Goal: Task Accomplishment & Management: Use online tool/utility

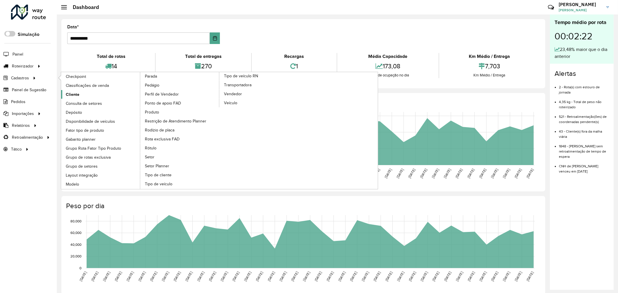
click at [67, 92] on span "Cliente" at bounding box center [73, 94] width 14 height 6
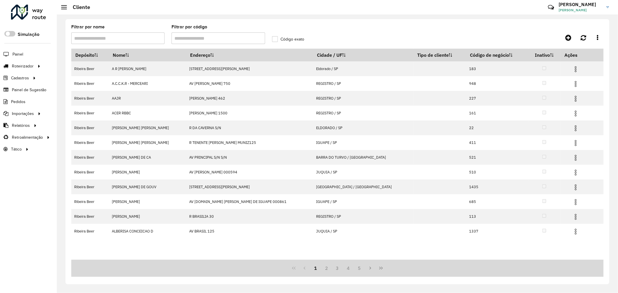
click at [215, 39] on input "Filtrar por código" at bounding box center [217, 38] width 93 height 12
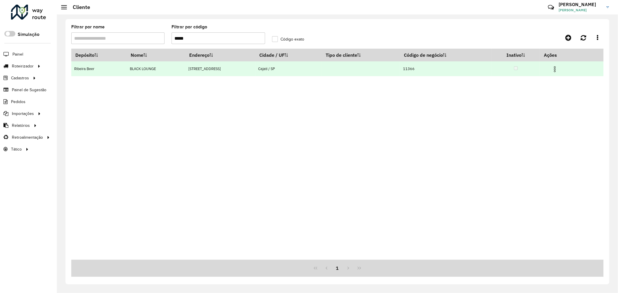
type input "*****"
click at [558, 68] on img at bounding box center [554, 69] width 7 height 7
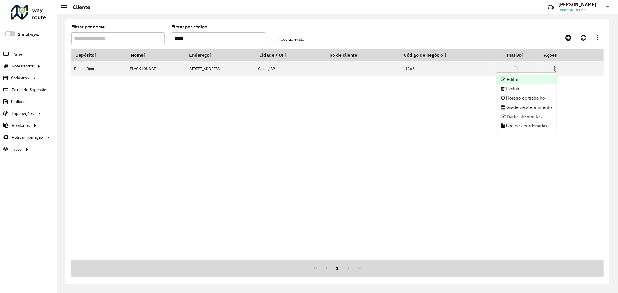
click at [534, 79] on li "Editar" at bounding box center [526, 79] width 60 height 9
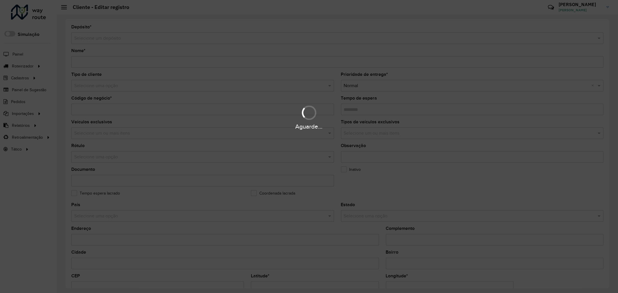
type input "**********"
type input "*****"
type input "********"
type input "**********"
type input "******"
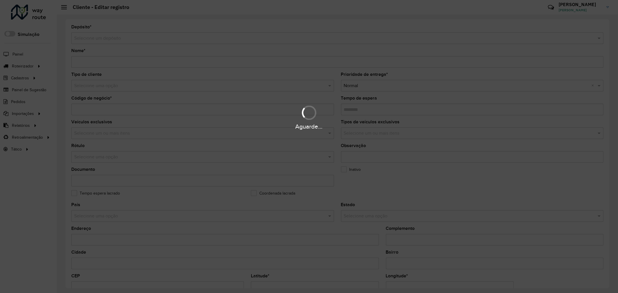
type input "*********"
type input "**********"
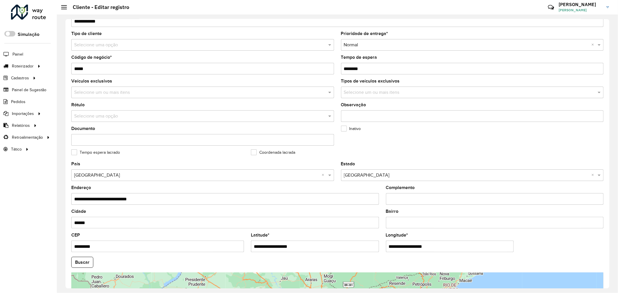
scroll to position [129, 0]
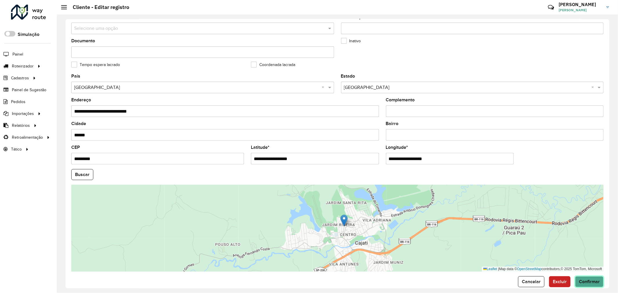
click at [580, 280] on span "Confirmar" at bounding box center [588, 281] width 21 height 5
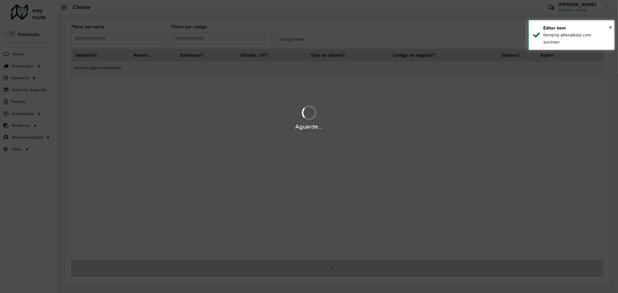
type input "*****"
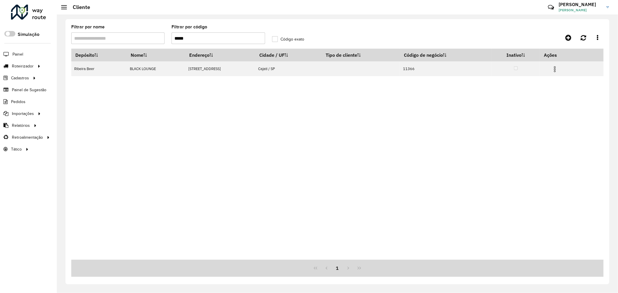
click at [41, 19] on div at bounding box center [28, 12] width 35 height 15
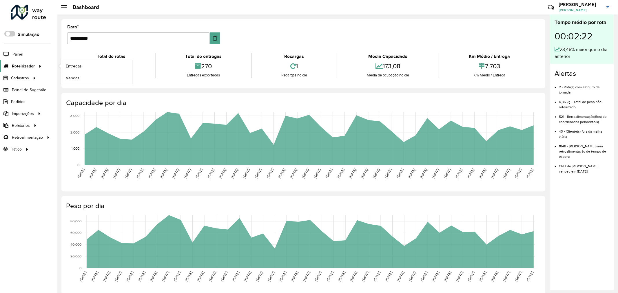
click at [21, 67] on span "Roteirizador" at bounding box center [23, 66] width 23 height 6
click at [84, 67] on link "Entregas" at bounding box center [96, 66] width 71 height 12
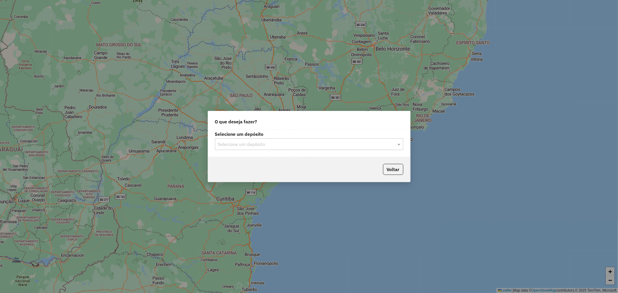
click at [372, 144] on input "text" at bounding box center [303, 144] width 171 height 7
click at [240, 160] on span "Ribeira Beer" at bounding box center [229, 160] width 25 height 5
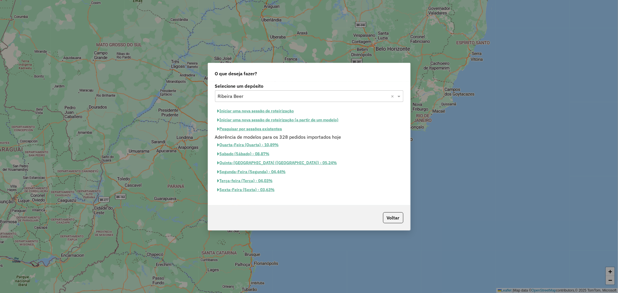
click at [243, 109] on button "Iniciar uma nova sessão de roteirização" at bounding box center [256, 111] width 82 height 9
select select "*"
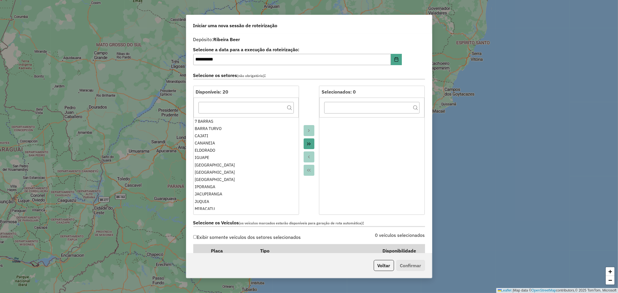
click at [308, 142] on icon "Move All to Target" at bounding box center [308, 144] width 5 height 5
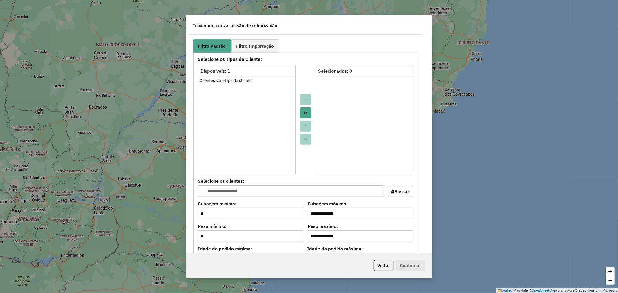
scroll to position [482, 0]
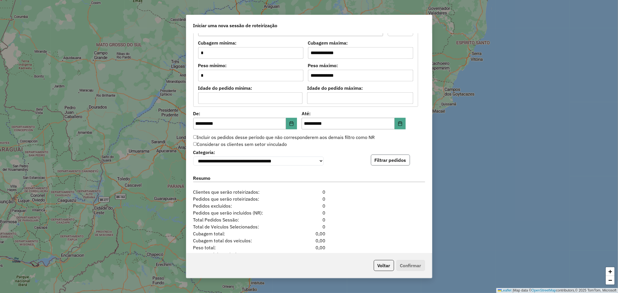
click at [392, 164] on button "Filtrar pedidos" at bounding box center [390, 160] width 39 height 11
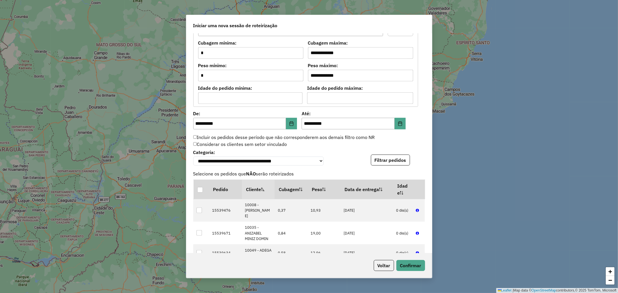
scroll to position [633, 0]
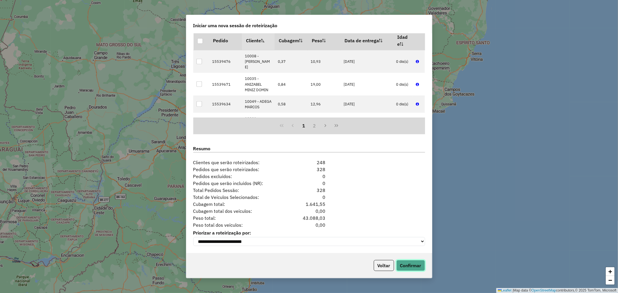
click at [413, 268] on button "Confirmar" at bounding box center [410, 265] width 29 height 11
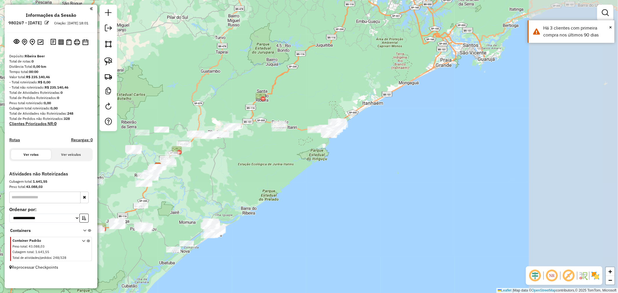
drag, startPoint x: 447, startPoint y: 147, endPoint x: 291, endPoint y: 172, distance: 158.6
click at [291, 172] on div "Janela de atendimento Grade de atendimento Capacidade Transportadoras Veículos …" at bounding box center [309, 146] width 618 height 293
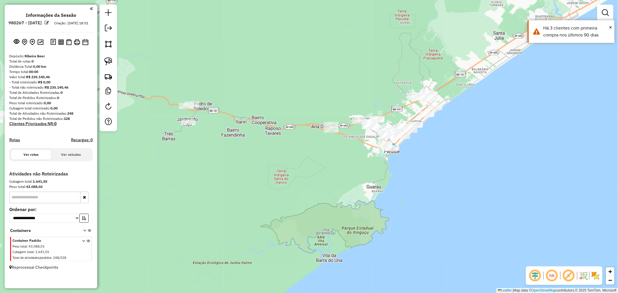
drag, startPoint x: 332, startPoint y: 98, endPoint x: 299, endPoint y: 200, distance: 107.7
click at [299, 200] on div "Janela de atendimento Grade de atendimento Capacidade Transportadoras Veículos …" at bounding box center [309, 146] width 618 height 293
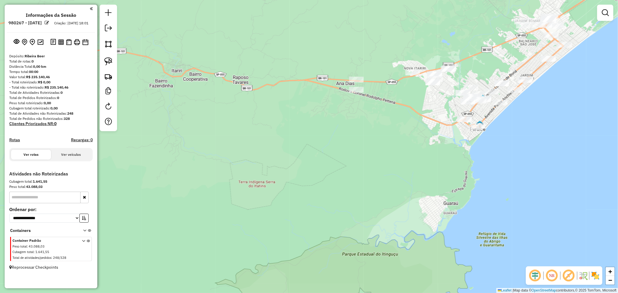
drag, startPoint x: 334, startPoint y: 143, endPoint x: 326, endPoint y: 206, distance: 63.6
click at [326, 206] on div "Janela de atendimento Grade de atendimento Capacidade Transportadoras Veículos …" at bounding box center [309, 146] width 618 height 293
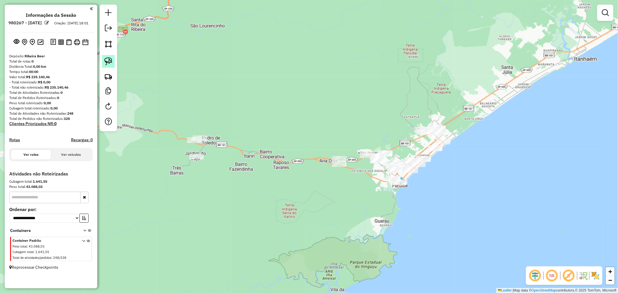
click at [109, 62] on img at bounding box center [108, 61] width 8 height 8
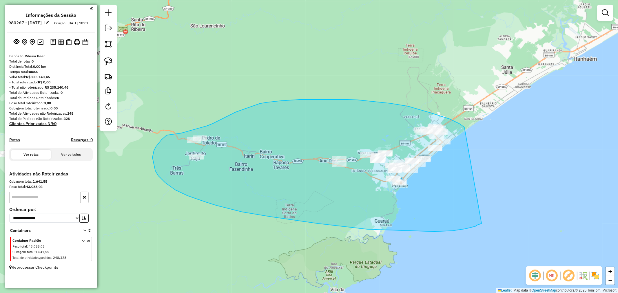
drag, startPoint x: 464, startPoint y: 128, endPoint x: 481, endPoint y: 224, distance: 97.3
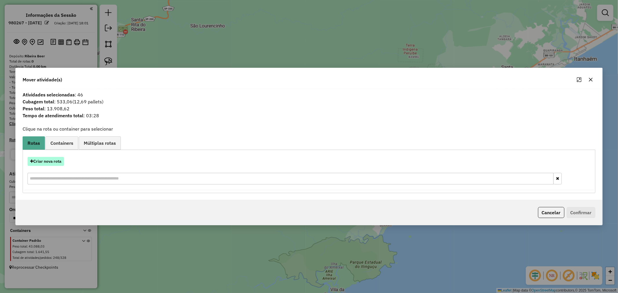
click at [47, 162] on button "Criar nova rota" at bounding box center [46, 161] width 36 height 9
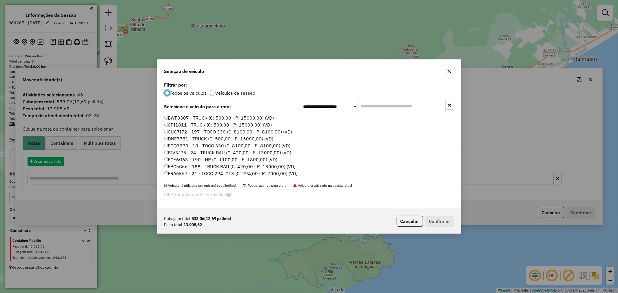
scroll to position [3, 1]
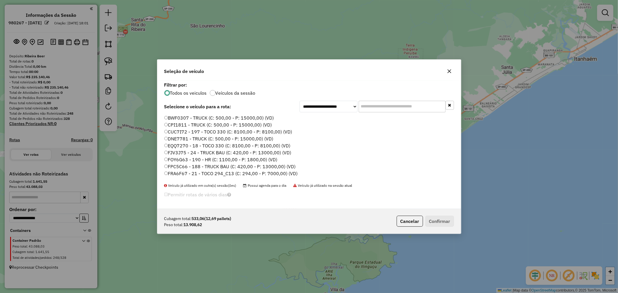
click at [401, 106] on input "text" at bounding box center [401, 107] width 87 height 12
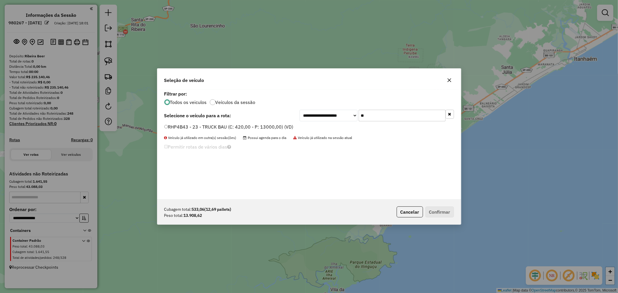
type input "**"
click at [445, 210] on button "Confirmar" at bounding box center [439, 211] width 29 height 11
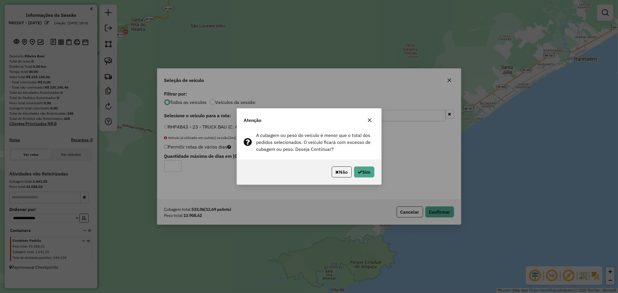
click at [374, 172] on div "Não Sim" at bounding box center [309, 172] width 144 height 25
click at [362, 172] on button "Sim" at bounding box center [364, 171] width 20 height 11
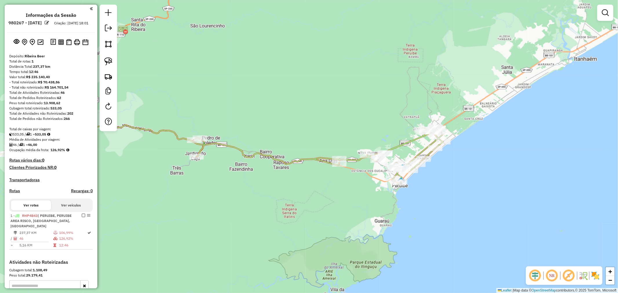
click at [401, 143] on icon at bounding box center [318, 155] width 249 height 57
select select "**********"
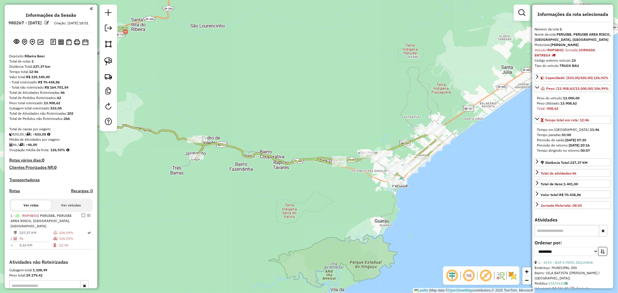
click at [401, 143] on icon at bounding box center [318, 155] width 249 height 57
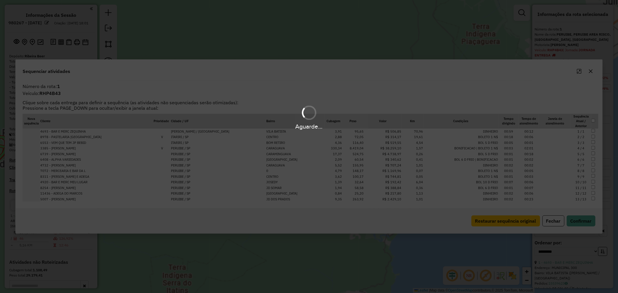
scroll to position [80, 0]
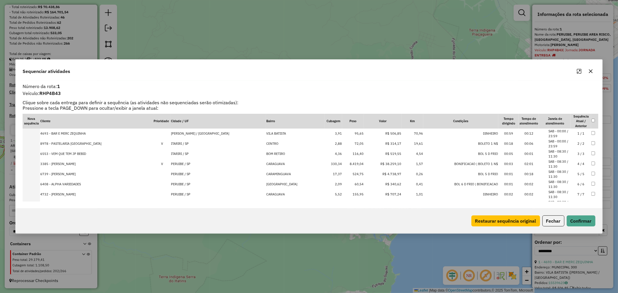
click at [577, 70] on icon "Maximize" at bounding box center [578, 71] width 5 height 5
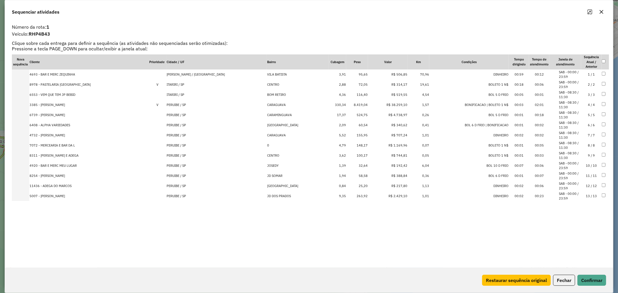
click at [346, 104] on td "8.419,04" at bounding box center [357, 105] width 22 height 10
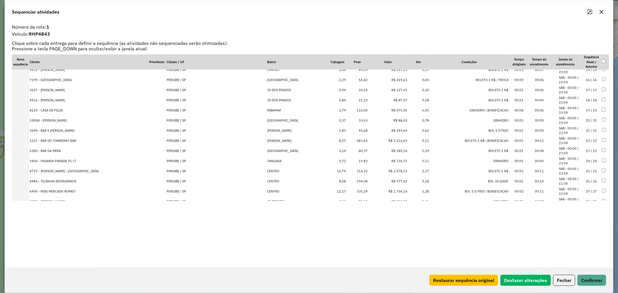
scroll to position [0, 0]
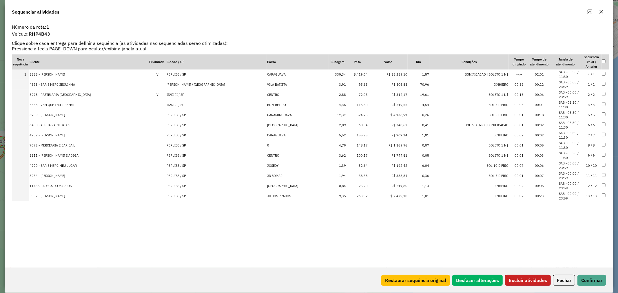
click at [525, 280] on button "Excluir atividades" at bounding box center [528, 280] width 46 height 11
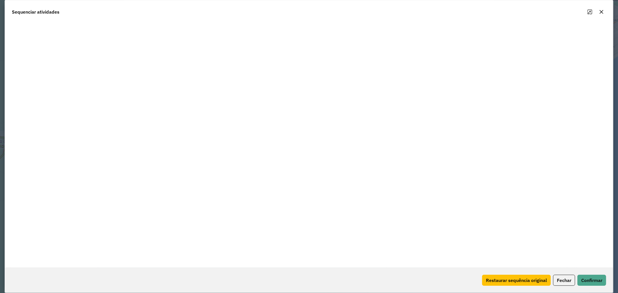
scroll to position [3, 1]
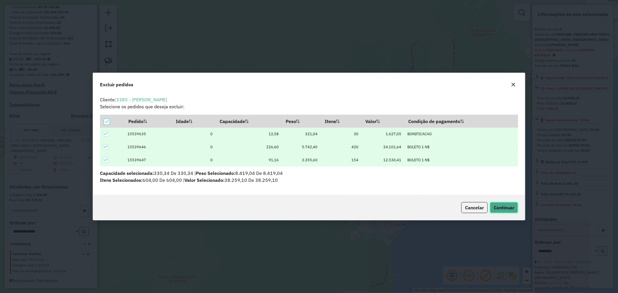
click at [506, 207] on span "Continuar" at bounding box center [503, 208] width 21 height 6
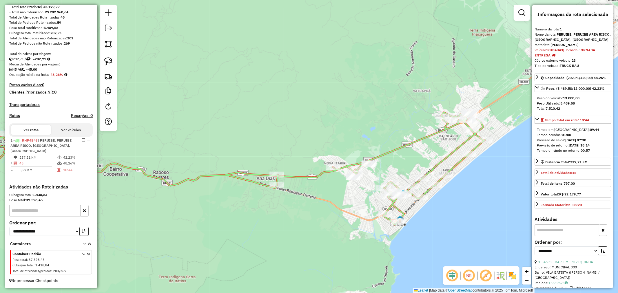
click at [384, 155] on icon at bounding box center [236, 167] width 498 height 113
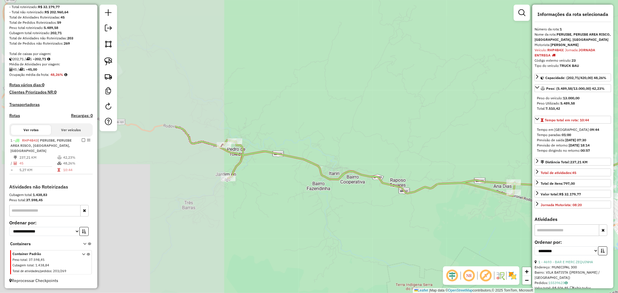
drag, startPoint x: 215, startPoint y: 213, endPoint x: 469, endPoint y: 221, distance: 254.0
click at [469, 221] on div "Janela de atendimento Grade de atendimento Capacidade Transportadoras Veículos …" at bounding box center [309, 146] width 618 height 293
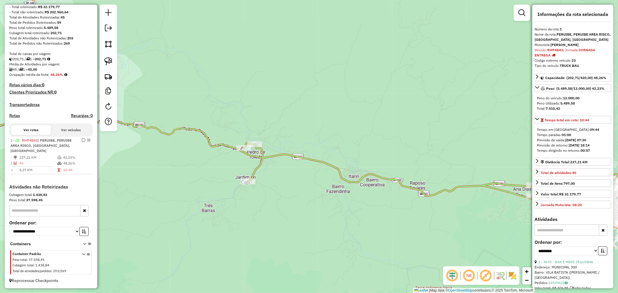
drag, startPoint x: 301, startPoint y: 184, endPoint x: 323, endPoint y: 194, distance: 24.1
click at [325, 199] on div "Janela de atendimento Grade de atendimento Capacidade Transportadoras Veículos …" at bounding box center [309, 146] width 618 height 293
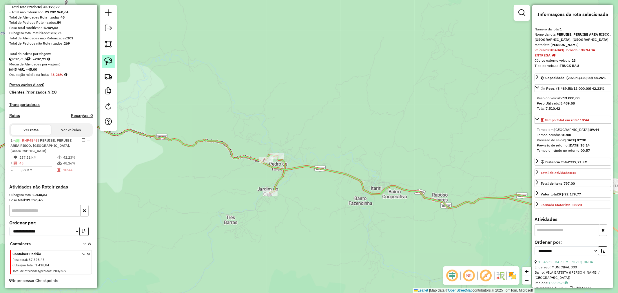
click at [105, 62] on img at bounding box center [108, 61] width 8 height 8
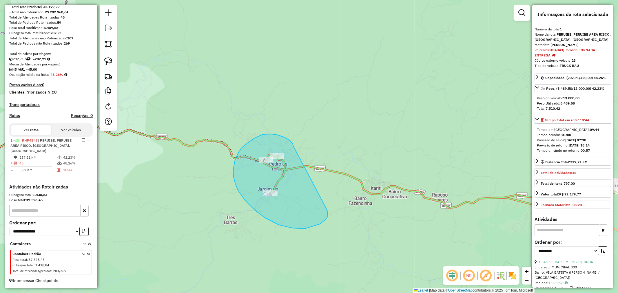
drag, startPoint x: 293, startPoint y: 146, endPoint x: 323, endPoint y: 204, distance: 65.1
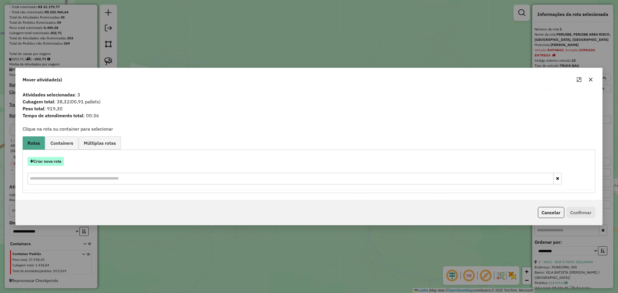
click at [51, 159] on button "Criar nova rota" at bounding box center [46, 161] width 36 height 9
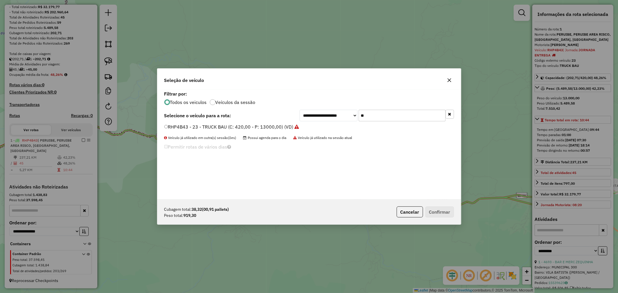
drag, startPoint x: 378, startPoint y: 114, endPoint x: 320, endPoint y: 115, distance: 57.9
click at [320, 115] on div "**********" at bounding box center [376, 116] width 154 height 12
type input "**"
click at [436, 213] on button "Confirmar" at bounding box center [439, 211] width 29 height 11
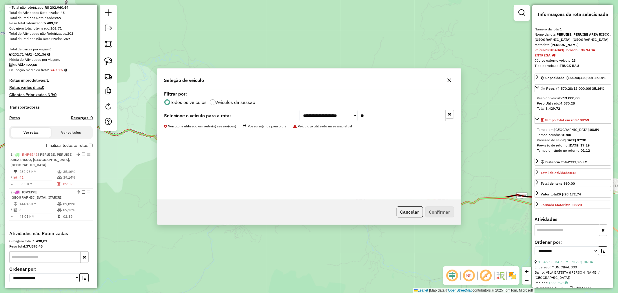
scroll to position [126, 0]
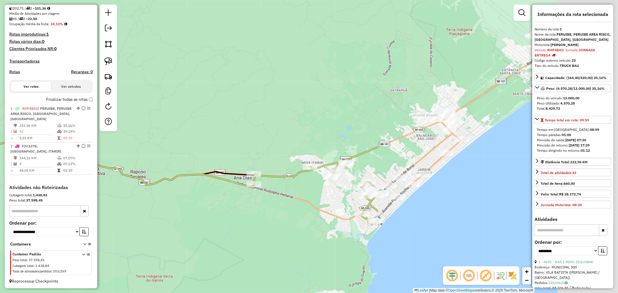
drag, startPoint x: 484, startPoint y: 169, endPoint x: 199, endPoint y: 143, distance: 285.8
click at [180, 147] on div "Janela de atendimento Grade de atendimento Capacidade Transportadoras Veículos …" at bounding box center [309, 146] width 618 height 293
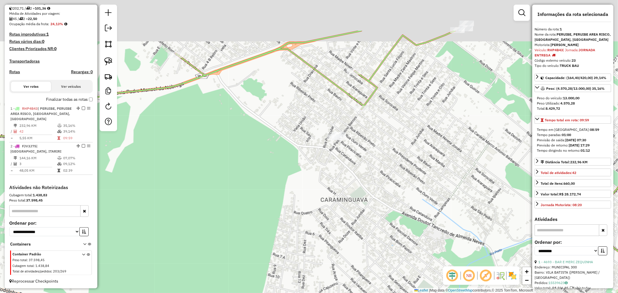
drag, startPoint x: 362, startPoint y: 95, endPoint x: 360, endPoint y: 155, distance: 60.0
click at [360, 155] on div "Janela de atendimento Grade de atendimento Capacidade Transportadoras Veículos …" at bounding box center [309, 146] width 618 height 293
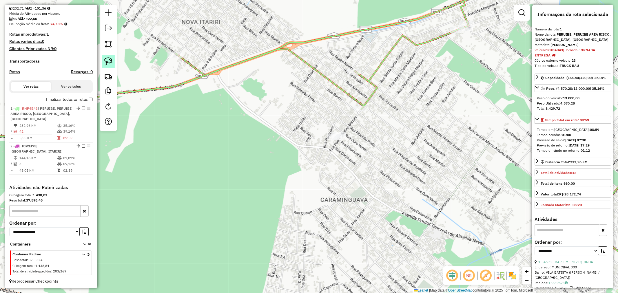
click at [108, 62] on img at bounding box center [108, 61] width 8 height 8
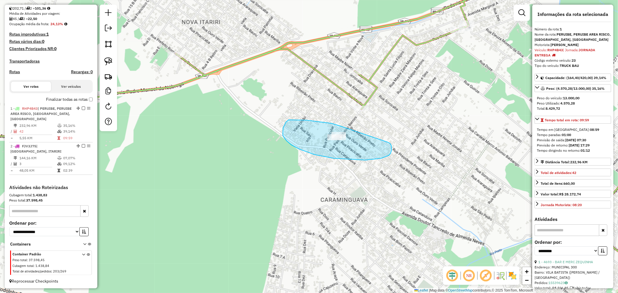
drag, startPoint x: 340, startPoint y: 126, endPoint x: 387, endPoint y: 142, distance: 49.9
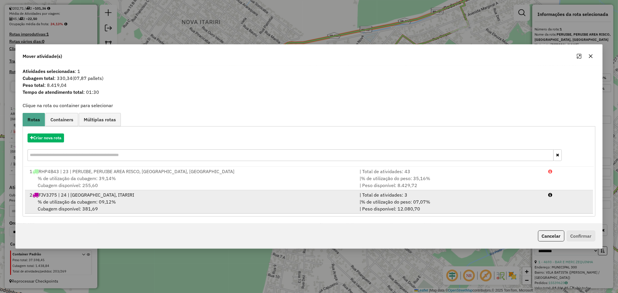
click at [99, 204] on span "% de utilização da cubagem: 09,12%" at bounding box center [77, 202] width 78 height 6
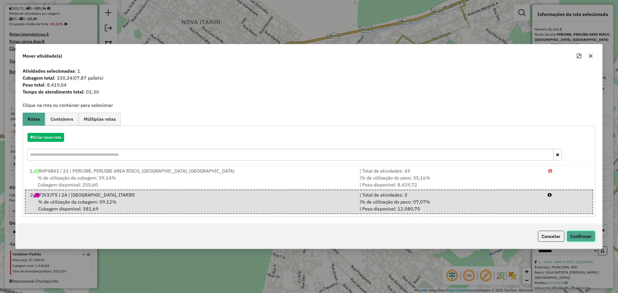
click at [582, 233] on button "Confirmar" at bounding box center [580, 236] width 29 height 11
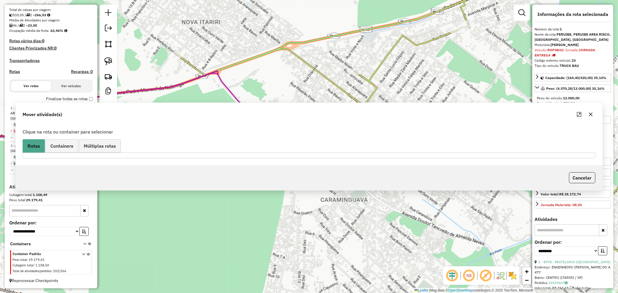
scroll to position [119, 0]
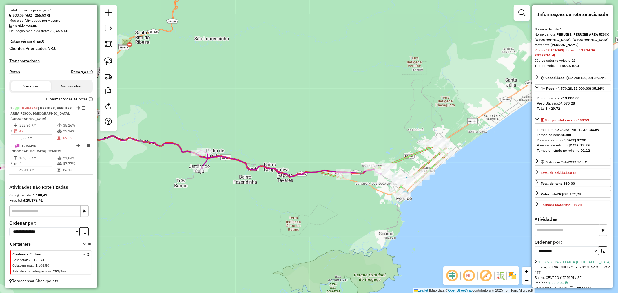
click at [221, 154] on icon at bounding box center [289, 164] width 183 height 26
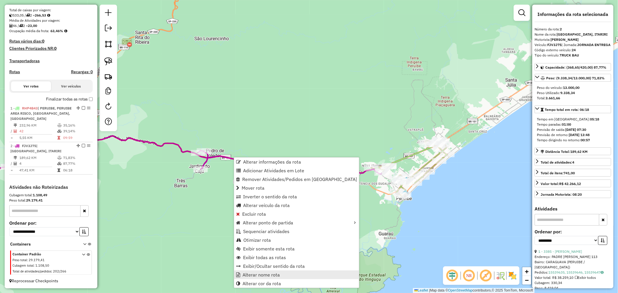
click at [273, 274] on span "Alterar nome rota" at bounding box center [260, 274] width 37 height 5
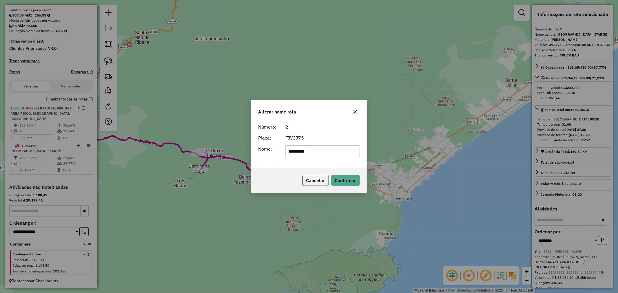
type input "**********"
click at [348, 184] on button "Confirmar" at bounding box center [345, 180] width 29 height 11
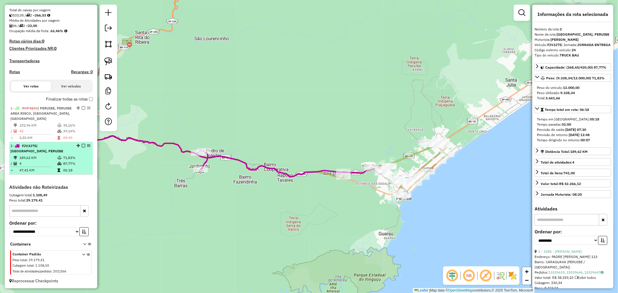
click at [82, 147] on em at bounding box center [83, 145] width 3 height 3
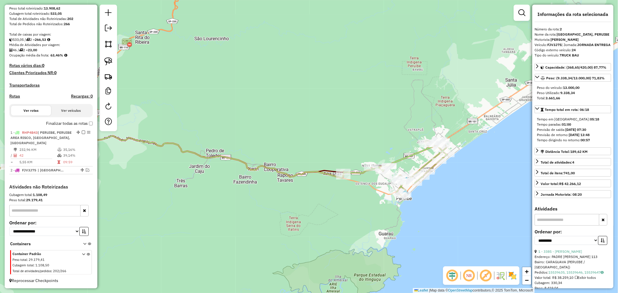
scroll to position [100, 0]
click at [406, 156] on icon at bounding box center [395, 168] width 104 height 57
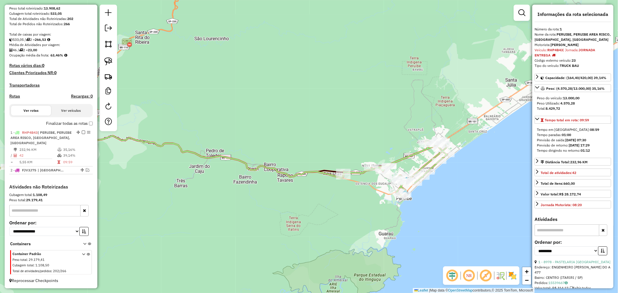
click at [406, 156] on icon at bounding box center [395, 168] width 104 height 57
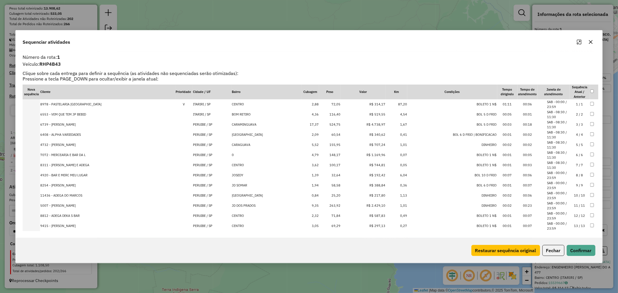
click at [579, 42] on icon "Maximize" at bounding box center [578, 42] width 5 height 5
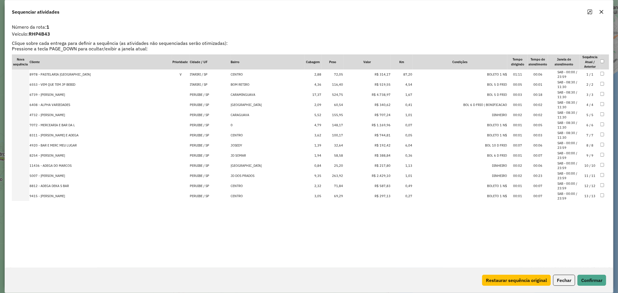
click at [334, 74] on td "72,05" at bounding box center [333, 74] width 22 height 10
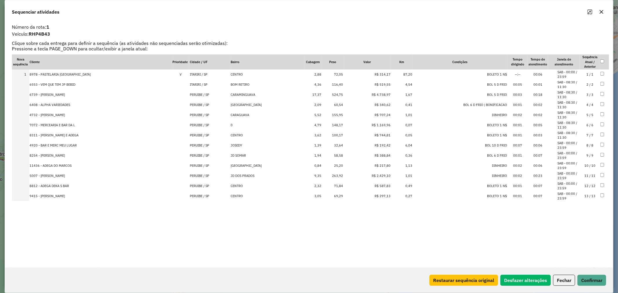
click at [332, 103] on td "60,54" at bounding box center [333, 105] width 22 height 10
click at [335, 143] on td "32,64" at bounding box center [333, 145] width 22 height 10
click at [335, 153] on td "58,58" at bounding box center [333, 156] width 22 height 10
click at [336, 166] on td "25,20" at bounding box center [333, 166] width 22 height 10
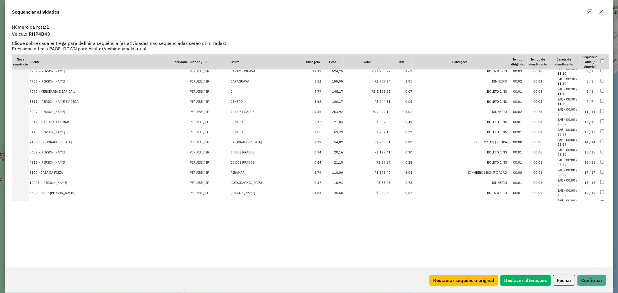
scroll to position [64, 0]
click at [336, 150] on td "20,16" at bounding box center [333, 152] width 22 height 10
click at [335, 161] on td "21,10" at bounding box center [333, 162] width 22 height 10
click at [334, 182] on td "10,93" at bounding box center [333, 182] width 22 height 10
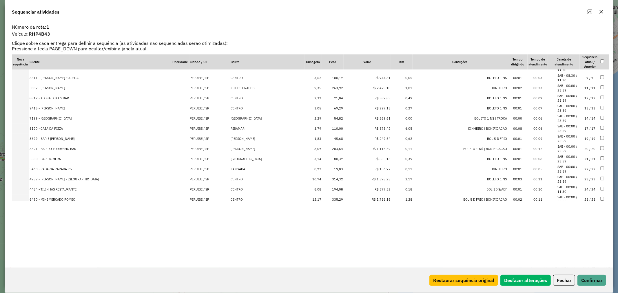
scroll to position [129, 0]
click at [332, 125] on td "45,68" at bounding box center [333, 128] width 22 height 10
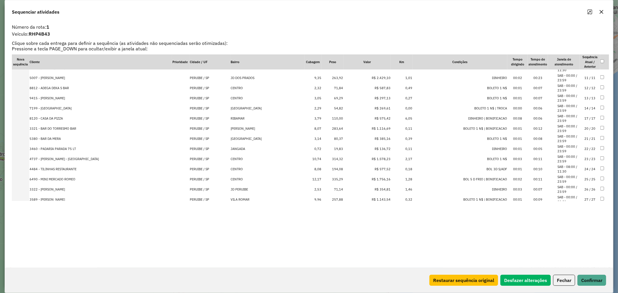
click at [334, 147] on td "19,83" at bounding box center [333, 149] width 22 height 10
click at [336, 106] on td "54,82" at bounding box center [333, 108] width 22 height 10
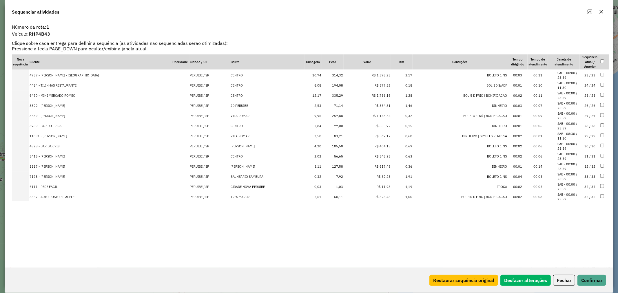
scroll to position [223, 0]
click at [336, 133] on td "83,21" at bounding box center [333, 135] width 22 height 10
click at [336, 163] on td "7,92" at bounding box center [333, 165] width 22 height 10
click at [336, 164] on td "1,03" at bounding box center [333, 165] width 22 height 10
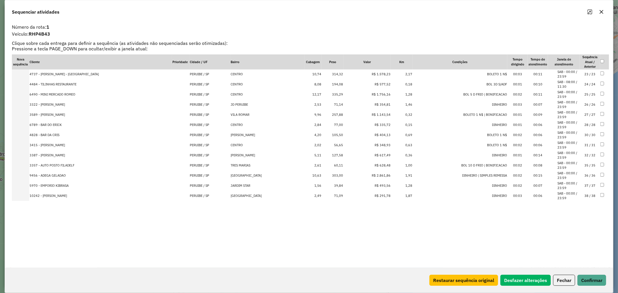
click at [335, 164] on td "60,11" at bounding box center [333, 165] width 22 height 10
click at [336, 174] on td "39,84" at bounding box center [333, 176] width 22 height 10
click at [337, 183] on td "21,90" at bounding box center [333, 186] width 22 height 10
click at [336, 185] on td "12,96" at bounding box center [333, 186] width 22 height 10
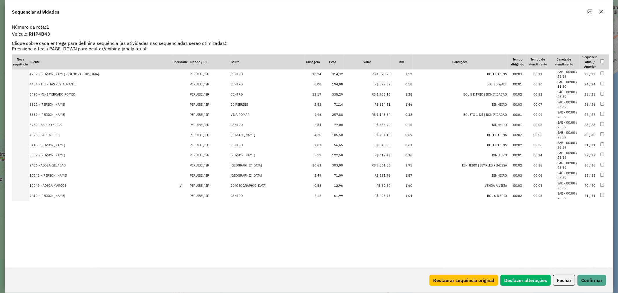
scroll to position [294, 0]
click at [336, 185] on td "61,99" at bounding box center [333, 186] width 22 height 10
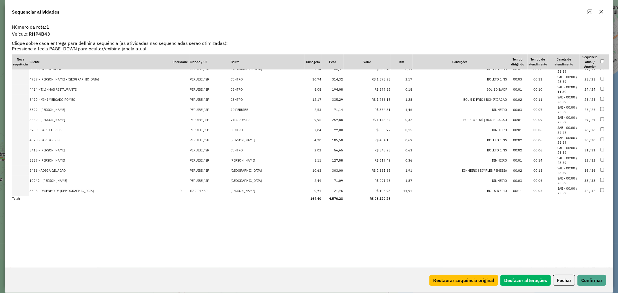
click at [334, 188] on td "21,76" at bounding box center [333, 191] width 22 height 10
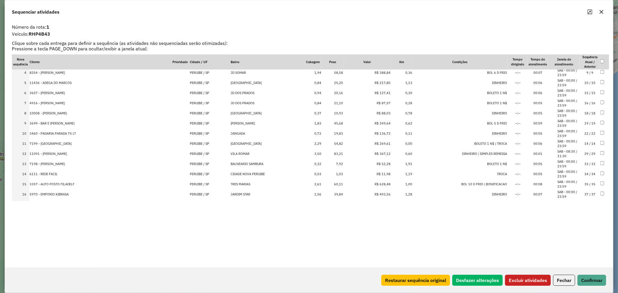
scroll to position [64, 0]
click at [600, 184] on td at bounding box center [604, 182] width 9 height 10
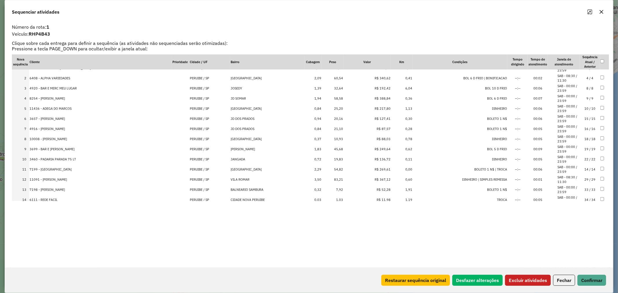
scroll to position [0, 0]
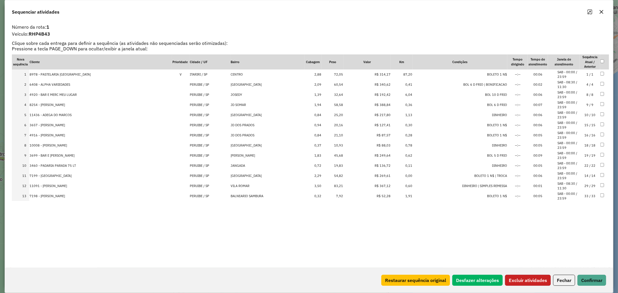
click at [532, 279] on button "Excluir atividades" at bounding box center [528, 280] width 46 height 11
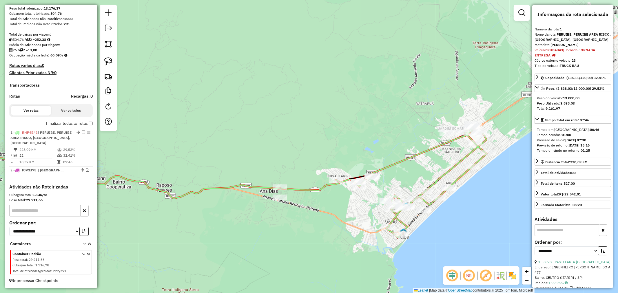
click at [418, 153] on icon at bounding box center [411, 182] width 151 height 111
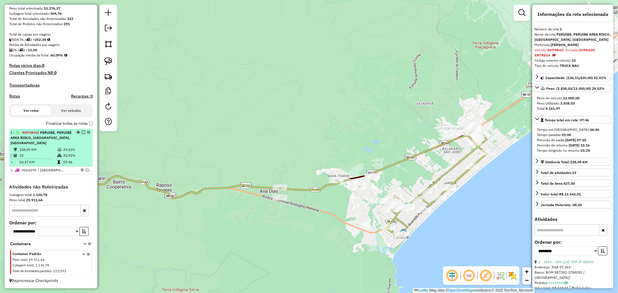
click at [82, 131] on em at bounding box center [83, 132] width 3 height 3
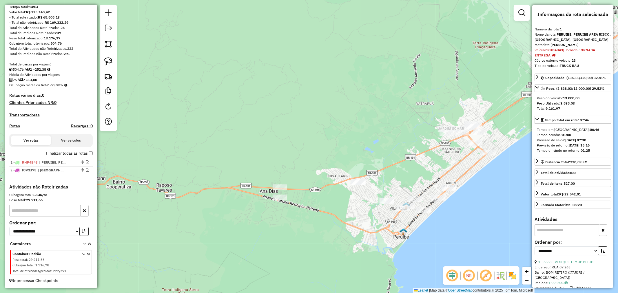
scroll to position [70, 0]
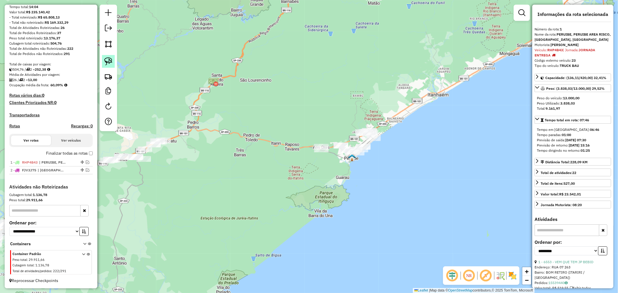
click at [111, 59] on img at bounding box center [108, 61] width 8 height 8
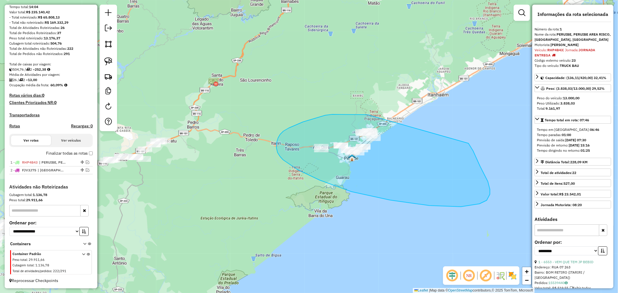
drag, startPoint x: 372, startPoint y: 116, endPoint x: 468, endPoint y: 143, distance: 99.9
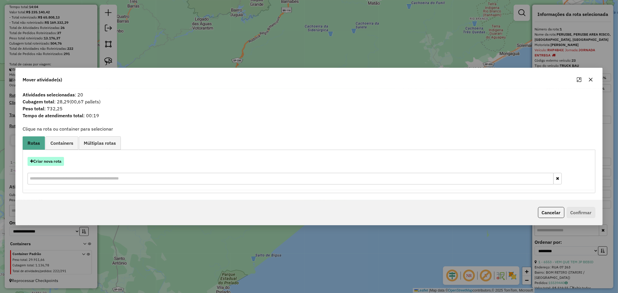
click at [42, 157] on button "Criar nova rota" at bounding box center [46, 161] width 36 height 9
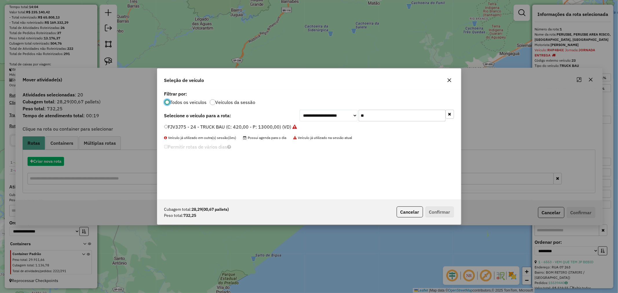
scroll to position [3, 1]
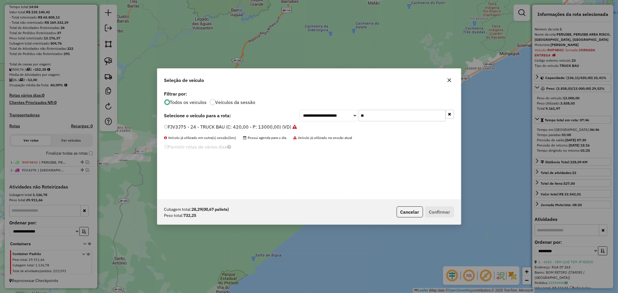
drag, startPoint x: 345, startPoint y: 113, endPoint x: 309, endPoint y: 113, distance: 35.9
click at [309, 113] on div "**********" at bounding box center [376, 116] width 154 height 12
type input "***"
click at [436, 210] on button "Confirmar" at bounding box center [439, 211] width 29 height 11
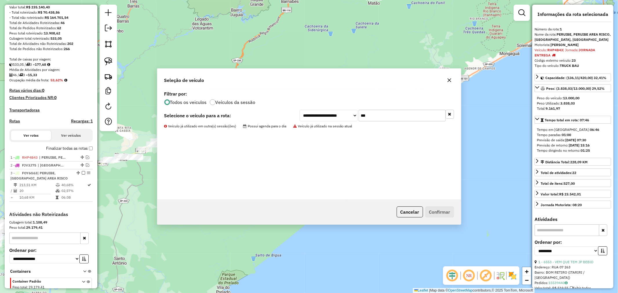
scroll to position [102, 0]
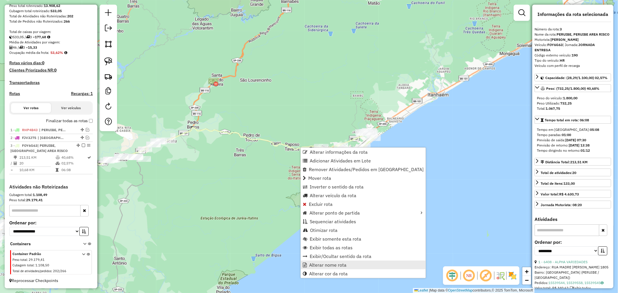
click at [332, 268] on link "Alterar nome rota" at bounding box center [363, 265] width 125 height 9
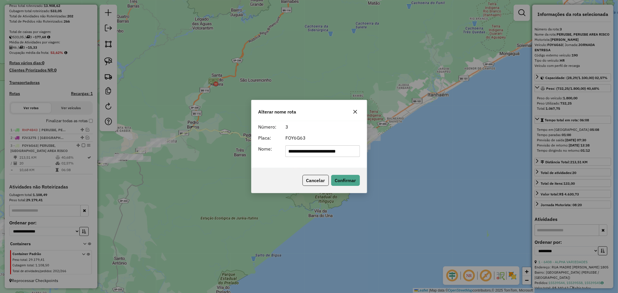
click at [317, 153] on input "**********" at bounding box center [322, 151] width 74 height 12
type input "**********"
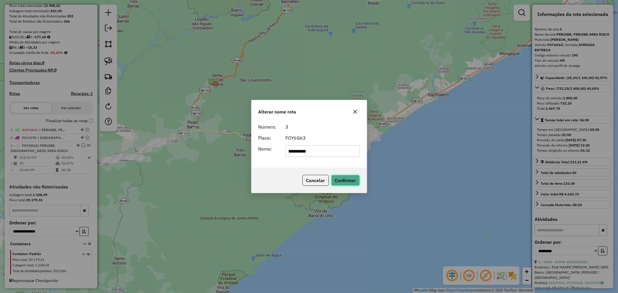
click at [348, 183] on button "Confirmar" at bounding box center [345, 180] width 29 height 11
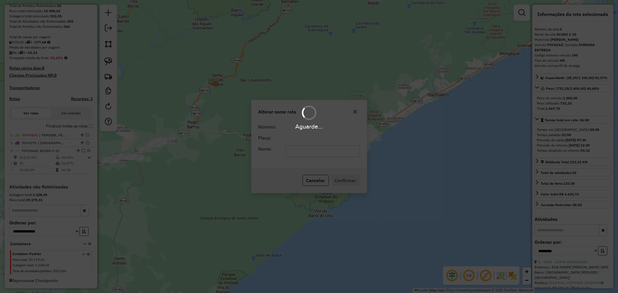
scroll to position [97, 0]
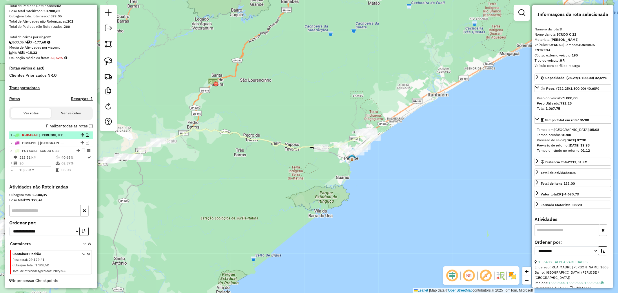
click at [86, 134] on em at bounding box center [87, 134] width 3 height 3
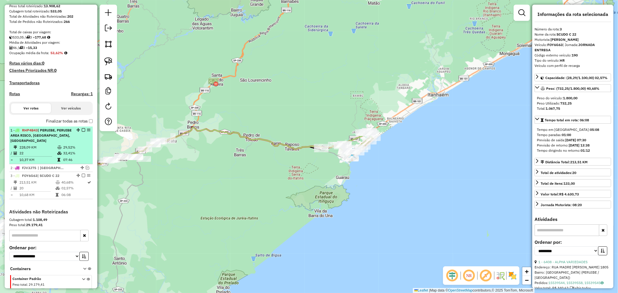
scroll to position [126, 0]
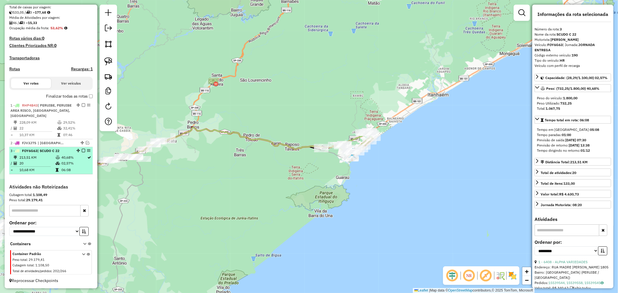
click at [82, 152] on em at bounding box center [83, 150] width 3 height 3
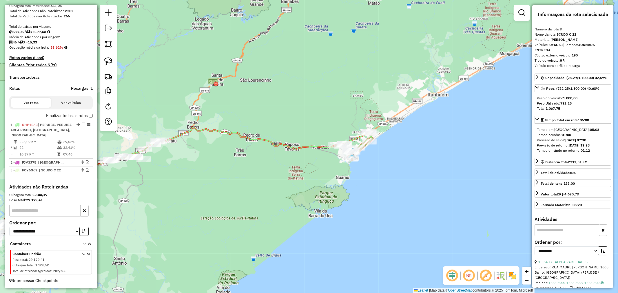
scroll to position [107, 0]
click at [323, 146] on icon at bounding box center [172, 173] width 328 height 93
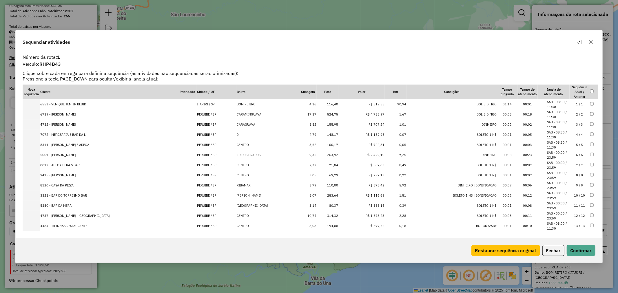
click at [578, 40] on icon "Maximize" at bounding box center [578, 42] width 5 height 5
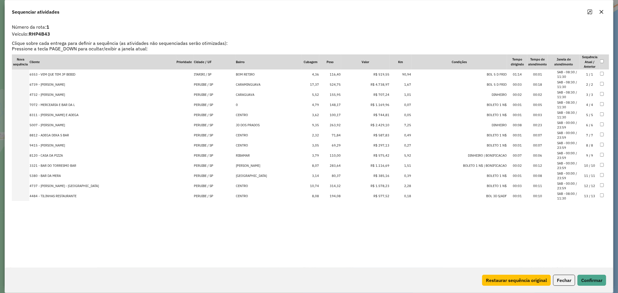
click at [601, 11] on icon "button" at bounding box center [601, 12] width 4 height 4
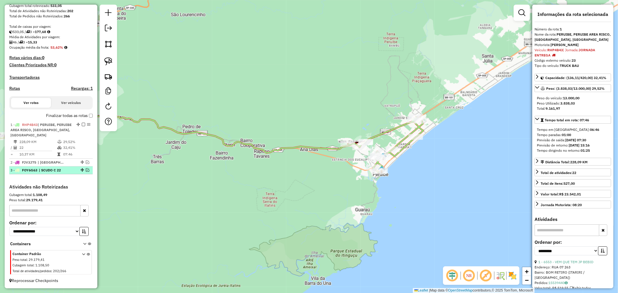
click at [83, 169] on div at bounding box center [81, 169] width 17 height 3
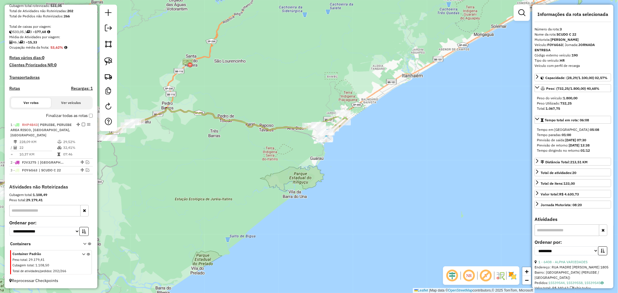
drag, startPoint x: 392, startPoint y: 161, endPoint x: 247, endPoint y: 169, distance: 145.0
click at [247, 169] on div "Janela de atendimento Grade de atendimento Capacidade Transportadoras Veículos …" at bounding box center [309, 146] width 618 height 293
click at [86, 170] on em at bounding box center [87, 169] width 3 height 3
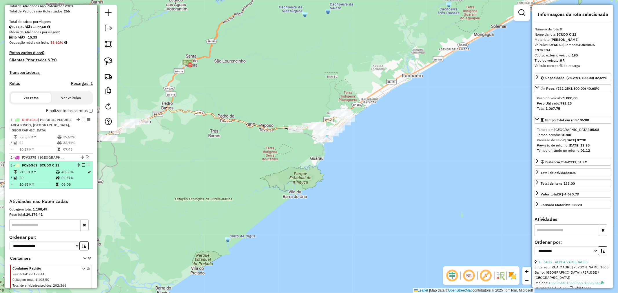
scroll to position [126, 0]
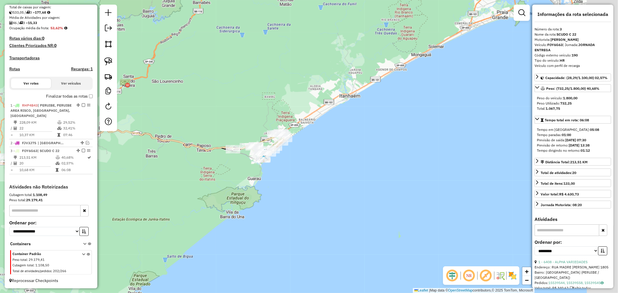
drag, startPoint x: 285, startPoint y: 154, endPoint x: 223, endPoint y: 174, distance: 65.7
click at [223, 174] on div "Janela de atendimento Grade de atendimento Capacidade Transportadoras Veículos …" at bounding box center [309, 146] width 618 height 293
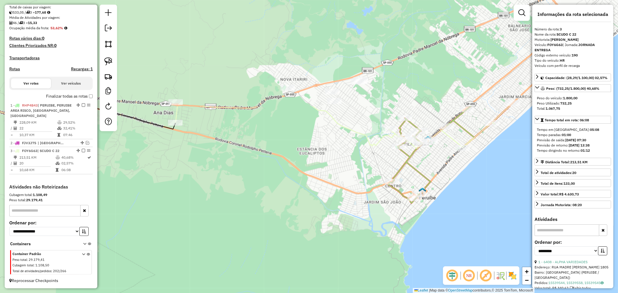
drag, startPoint x: 298, startPoint y: 127, endPoint x: 208, endPoint y: 262, distance: 162.5
click at [208, 262] on div "Janela de atendimento Grade de atendimento Capacidade Transportadoras Veículos …" at bounding box center [309, 146] width 618 height 293
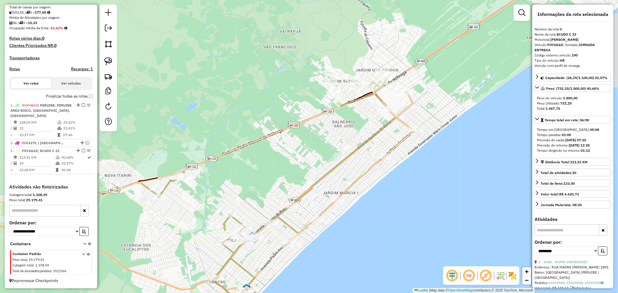
drag, startPoint x: 450, startPoint y: 67, endPoint x: 274, endPoint y: 163, distance: 200.3
click at [274, 163] on div "Janela de atendimento Grade de atendimento Capacidade Transportadoras Veículos …" at bounding box center [309, 146] width 618 height 293
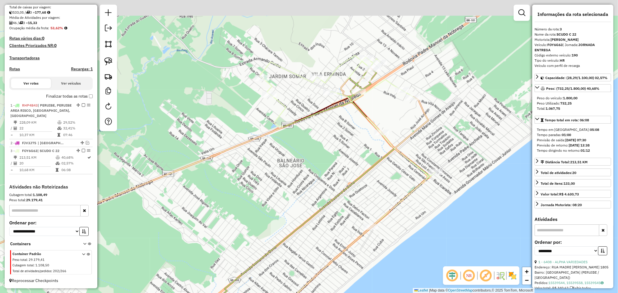
drag, startPoint x: 389, startPoint y: 80, endPoint x: 379, endPoint y: 112, distance: 33.8
click at [379, 112] on div "Janela de atendimento Grade de atendimento Capacidade Transportadoras Veículos …" at bounding box center [309, 146] width 618 height 293
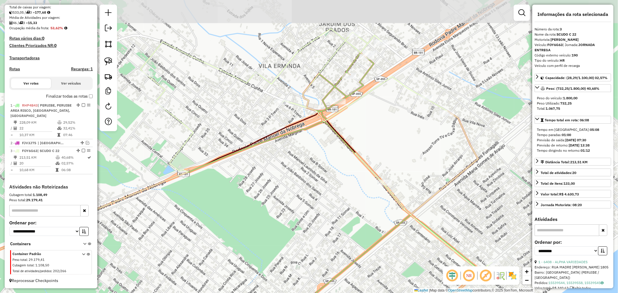
drag, startPoint x: 373, startPoint y: 94, endPoint x: 373, endPoint y: 118, distance: 23.2
click at [373, 118] on div "Janela de atendimento Grade de atendimento Capacidade Transportadoras Veículos …" at bounding box center [309, 146] width 618 height 293
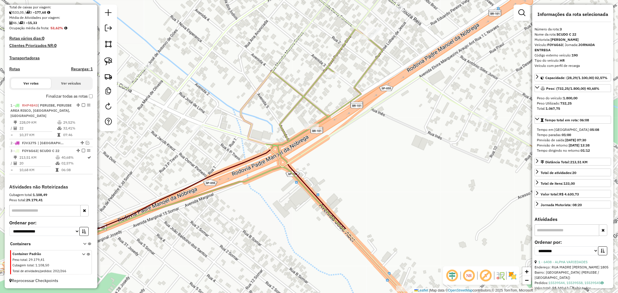
drag, startPoint x: 386, startPoint y: 109, endPoint x: 384, endPoint y: 146, distance: 36.2
click at [384, 146] on div "Janela de atendimento Grade de atendimento Capacidade Transportadoras Veículos …" at bounding box center [309, 146] width 618 height 293
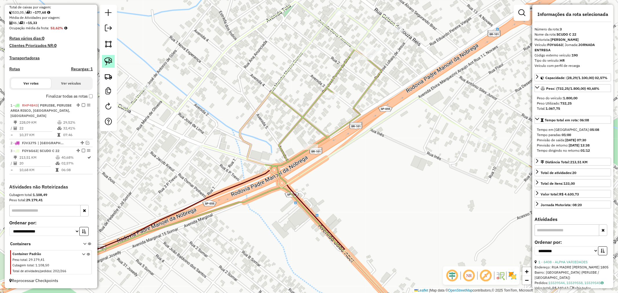
click at [112, 57] on img at bounding box center [108, 61] width 8 height 8
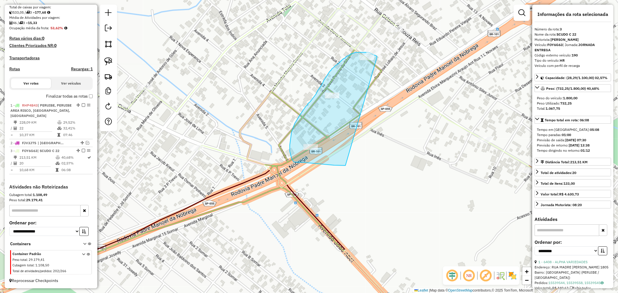
drag, startPoint x: 377, startPoint y: 57, endPoint x: 345, endPoint y: 166, distance: 112.8
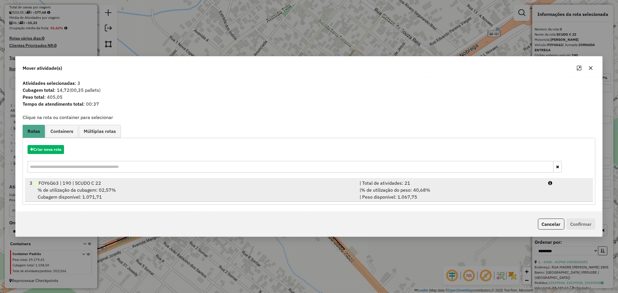
click at [231, 194] on div "% de utilização da cubagem: 02,57% Cubagem disponível: 1.071,71" at bounding box center [191, 193] width 330 height 14
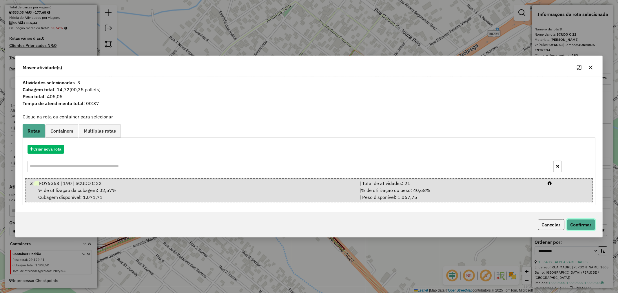
click at [581, 223] on button "Confirmar" at bounding box center [580, 224] width 29 height 11
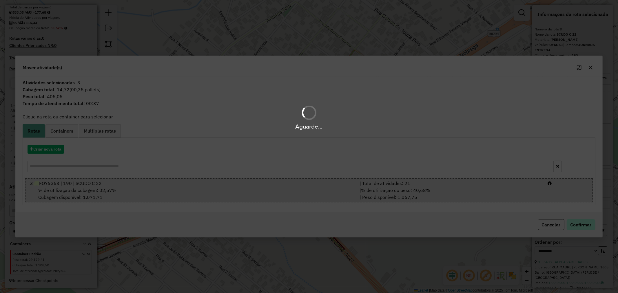
scroll to position [127, 0]
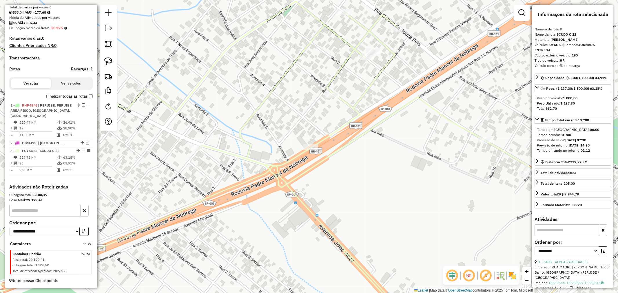
click at [337, 74] on icon at bounding box center [263, 161] width 651 height 321
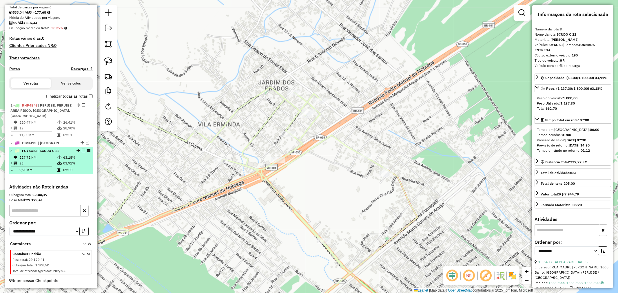
click at [82, 150] on em at bounding box center [83, 150] width 3 height 3
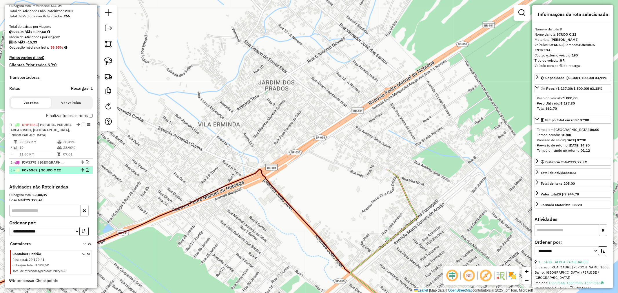
scroll to position [107, 0]
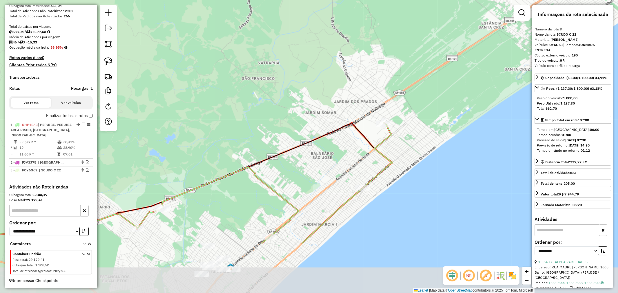
drag, startPoint x: 337, startPoint y: 205, endPoint x: 347, endPoint y: 126, distance: 79.3
click at [347, 126] on icon at bounding box center [170, 179] width 444 height 113
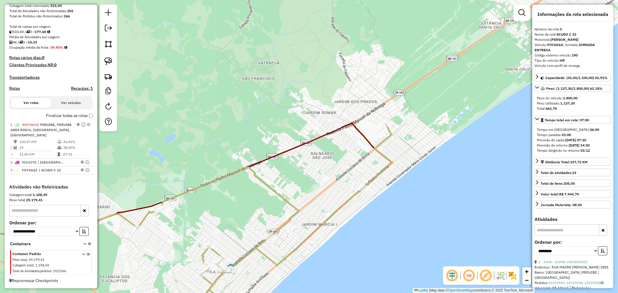
click at [389, 132] on icon at bounding box center [241, 222] width 302 height 199
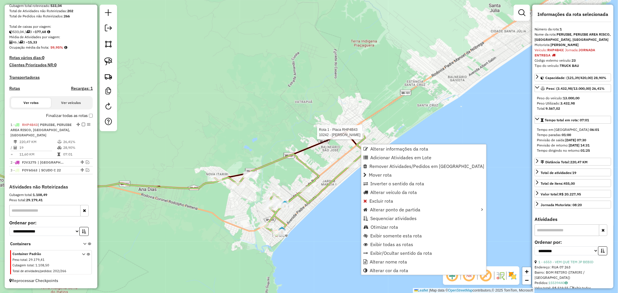
click at [360, 138] on div at bounding box center [360, 132] width 5 height 10
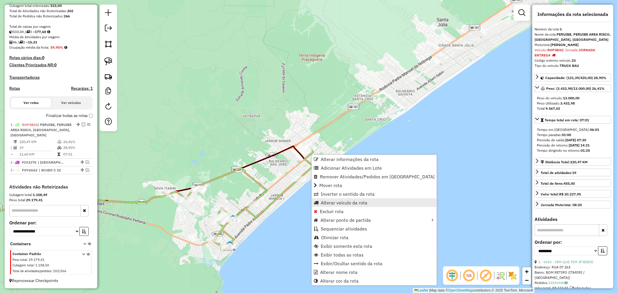
click at [344, 203] on span "Alterar veículo da rota" at bounding box center [344, 202] width 47 height 5
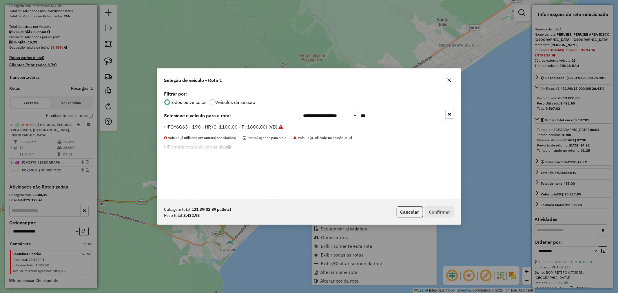
scroll to position [3, 1]
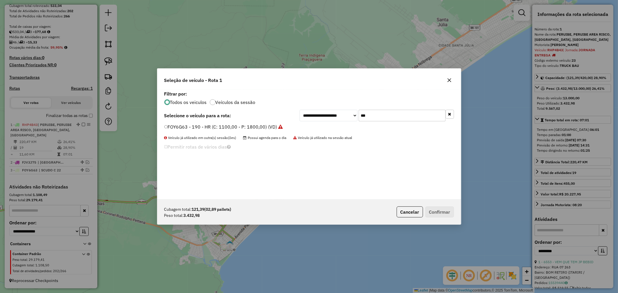
drag, startPoint x: 378, startPoint y: 117, endPoint x: 325, endPoint y: 117, distance: 53.0
click at [325, 117] on div "**********" at bounding box center [376, 116] width 154 height 12
type input "**"
click at [442, 210] on button "Confirmar" at bounding box center [439, 211] width 29 height 11
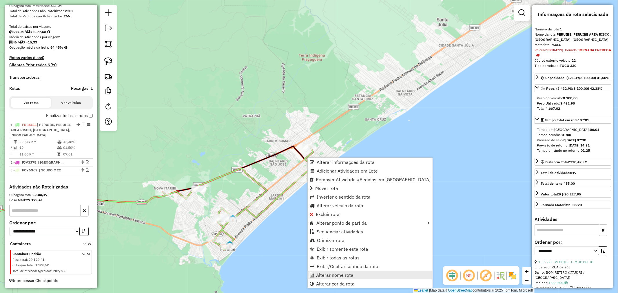
click at [336, 275] on span "Alterar nome rota" at bounding box center [334, 275] width 37 height 5
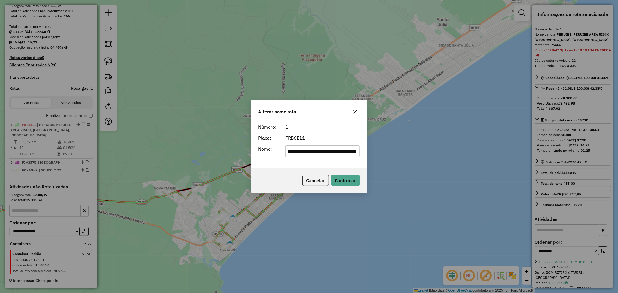
scroll to position [0, 0]
drag, startPoint x: 357, startPoint y: 151, endPoint x: 206, endPoint y: 151, distance: 150.3
click at [208, 151] on div "**********" at bounding box center [309, 146] width 618 height 293
type input "*********"
click at [351, 179] on button "Confirmar" at bounding box center [345, 180] width 29 height 11
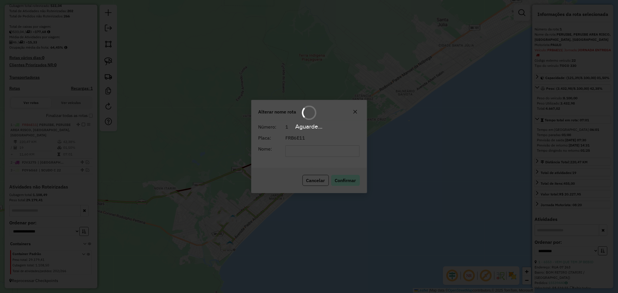
scroll to position [97, 0]
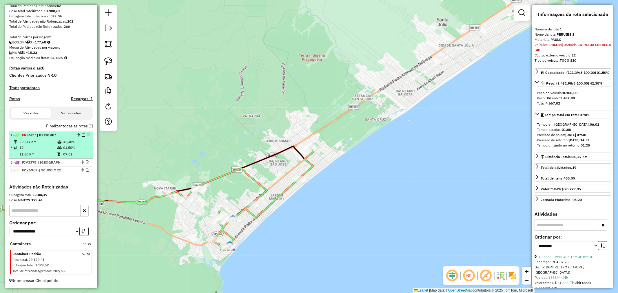
click at [82, 135] on em at bounding box center [83, 134] width 3 height 3
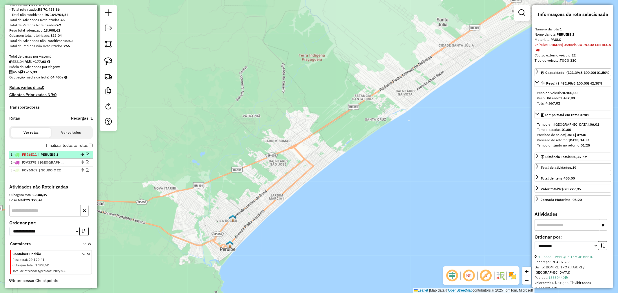
scroll to position [78, 0]
click at [86, 162] on em at bounding box center [87, 161] width 3 height 3
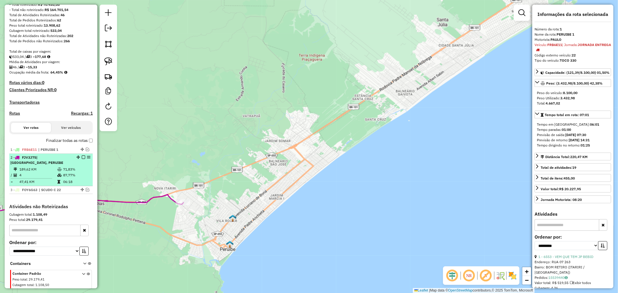
scroll to position [97, 0]
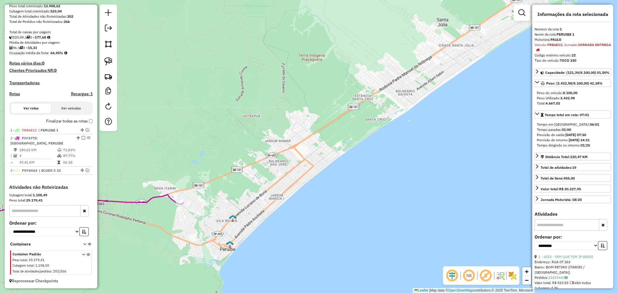
click at [157, 196] on icon at bounding box center [60, 199] width 245 height 22
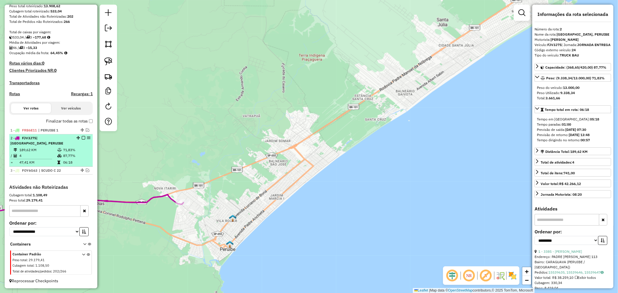
click at [82, 140] on em at bounding box center [83, 137] width 3 height 3
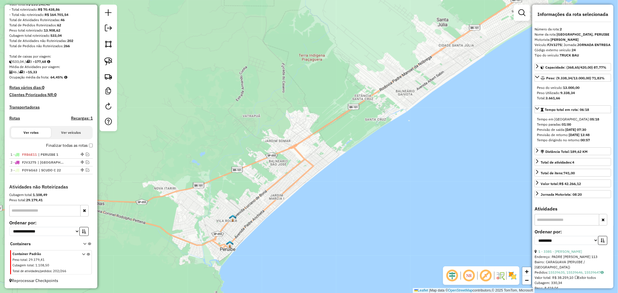
scroll to position [78, 0]
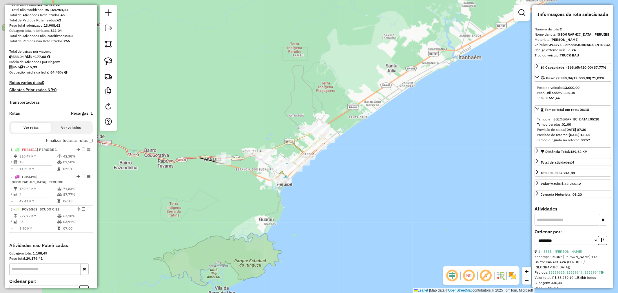
drag, startPoint x: 167, startPoint y: 164, endPoint x: 267, endPoint y: 133, distance: 104.4
click at [267, 133] on div "Janela de atendimento Grade de atendimento Capacidade Transportadoras Veículos …" at bounding box center [309, 146] width 618 height 293
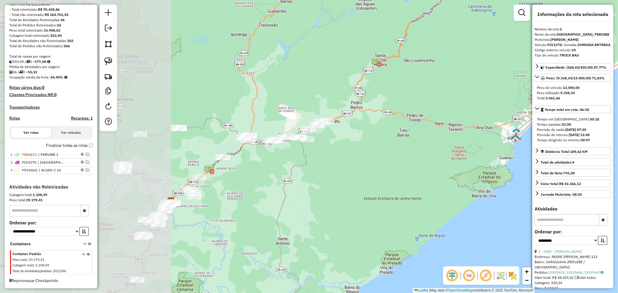
drag, startPoint x: 186, startPoint y: 189, endPoint x: 425, endPoint y: 158, distance: 241.2
click at [425, 158] on div "Janela de atendimento Grade de atendimento Capacidade Transportadoras Veículos …" at bounding box center [309, 146] width 618 height 293
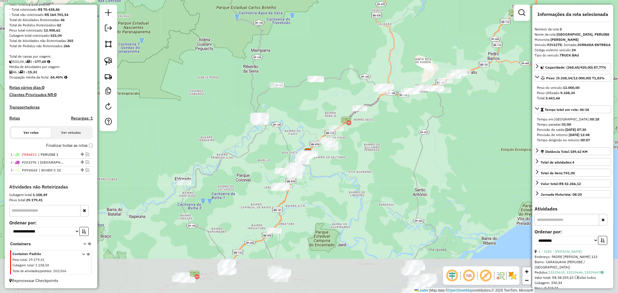
drag, startPoint x: 458, startPoint y: 191, endPoint x: 465, endPoint y: 117, distance: 74.8
click at [465, 117] on div "Janela de atendimento Grade de atendimento Capacidade Transportadoras Veículos …" at bounding box center [309, 146] width 618 height 293
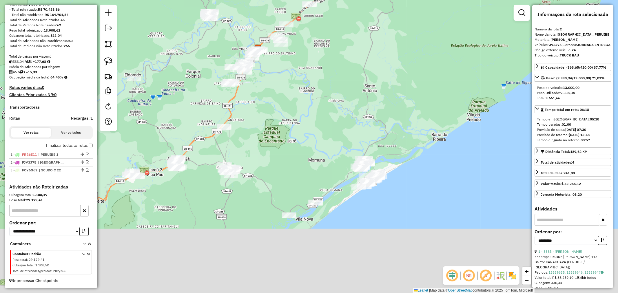
drag, startPoint x: 414, startPoint y: 203, endPoint x: 339, endPoint y: 64, distance: 158.6
click at [339, 64] on div "Janela de atendimento Grade de atendimento Capacidade Transportadoras Veículos …" at bounding box center [309, 146] width 618 height 293
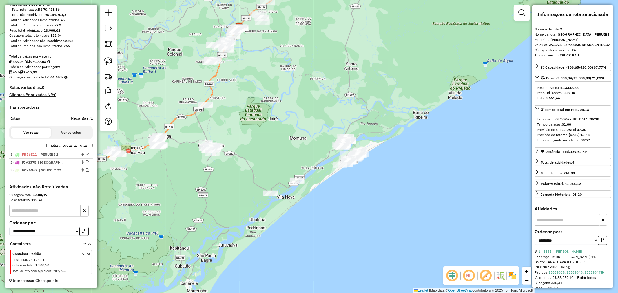
drag, startPoint x: 299, startPoint y: 71, endPoint x: 303, endPoint y: 77, distance: 7.3
click at [303, 77] on div "Janela de atendimento Grade de atendimento Capacidade Transportadoras Veículos …" at bounding box center [309, 146] width 618 height 293
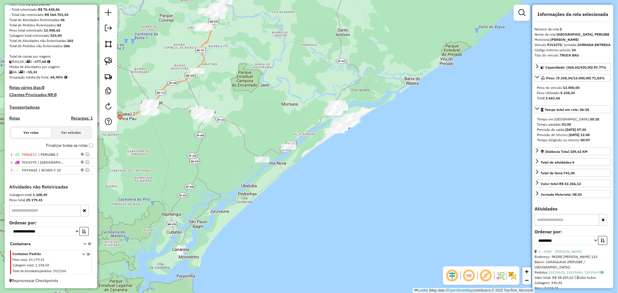
drag, startPoint x: 270, startPoint y: 109, endPoint x: 235, endPoint y: 65, distance: 55.6
click at [235, 65] on div "Janela de atendimento Grade de atendimento Capacidade Transportadoras Veículos …" at bounding box center [309, 146] width 618 height 293
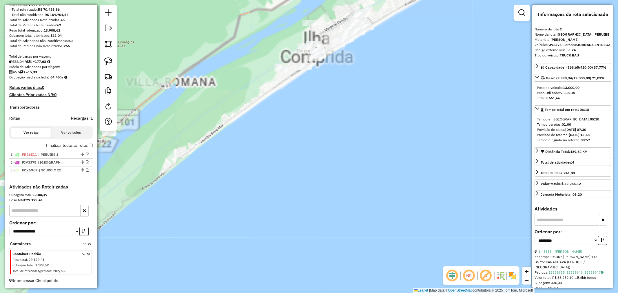
drag, startPoint x: 328, startPoint y: 95, endPoint x: 338, endPoint y: 146, distance: 51.6
click at [338, 146] on div "Janela de atendimento Grade de atendimento Capacidade Transportadoras Veículos …" at bounding box center [309, 146] width 618 height 293
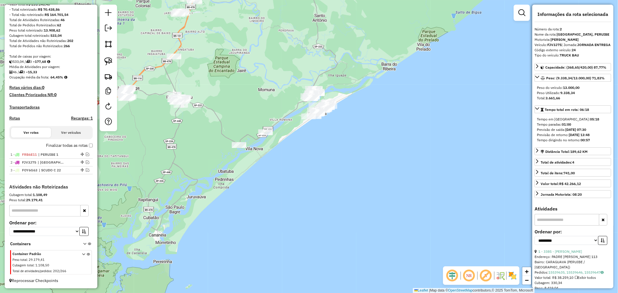
drag, startPoint x: 276, startPoint y: 222, endPoint x: 251, endPoint y: 184, distance: 45.8
click at [251, 184] on div "Janela de atendimento Grade de atendimento Capacidade Transportadoras Veículos …" at bounding box center [309, 146] width 618 height 293
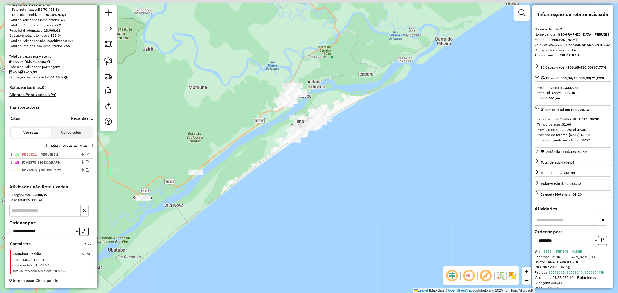
drag, startPoint x: 324, startPoint y: 125, endPoint x: 322, endPoint y: 164, distance: 38.6
click at [322, 164] on div "Janela de atendimento Grade de atendimento Capacidade Transportadoras Veículos …" at bounding box center [309, 146] width 618 height 293
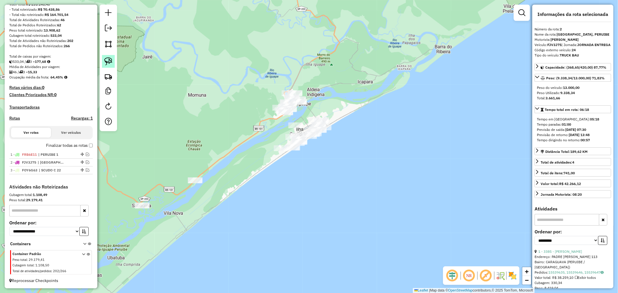
click at [111, 60] on img at bounding box center [108, 61] width 8 height 8
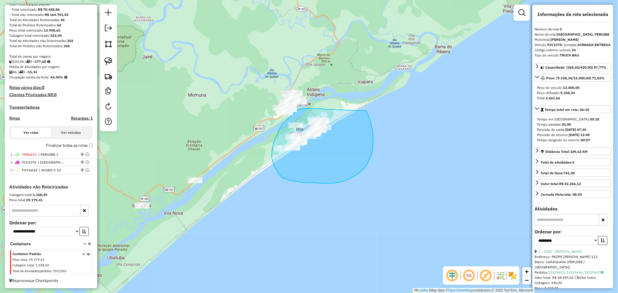
drag, startPoint x: 323, startPoint y: 109, endPoint x: 366, endPoint y: 111, distance: 42.6
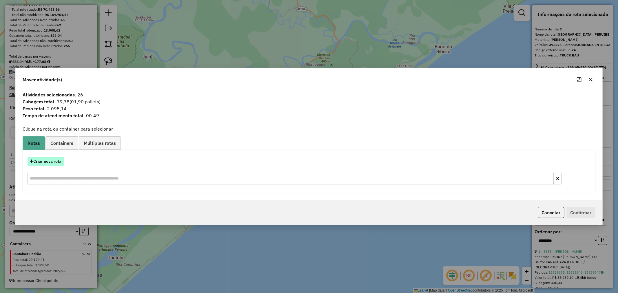
click at [48, 162] on button "Criar nova rota" at bounding box center [46, 161] width 36 height 9
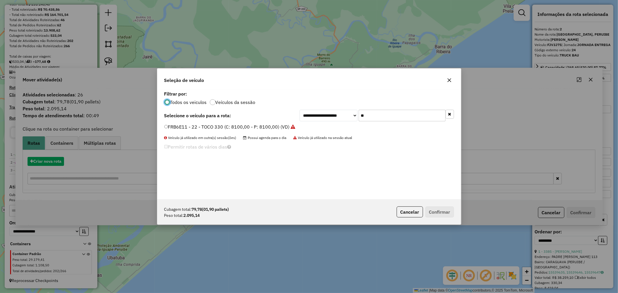
scroll to position [3, 1]
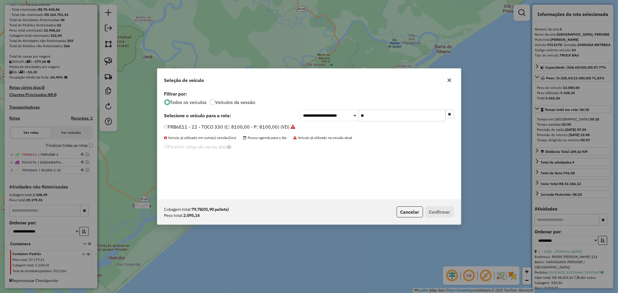
drag, startPoint x: 362, startPoint y: 115, endPoint x: 282, endPoint y: 117, distance: 80.5
click at [282, 117] on div "**********" at bounding box center [309, 116] width 290 height 12
type input "***"
click at [167, 126] on label "FRW4J97 - 181 - VAN (C: 110,00 - P: 3900,00) (VD)" at bounding box center [220, 126] width 113 height 7
click at [453, 208] on button "Confirmar" at bounding box center [439, 211] width 29 height 11
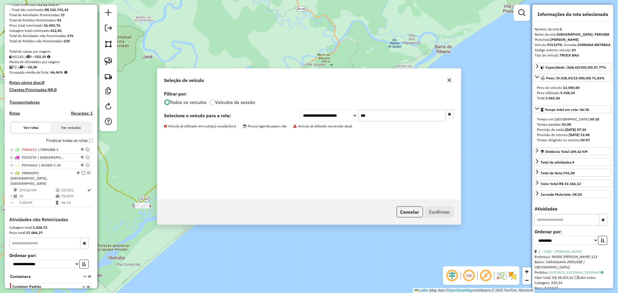
scroll to position [110, 0]
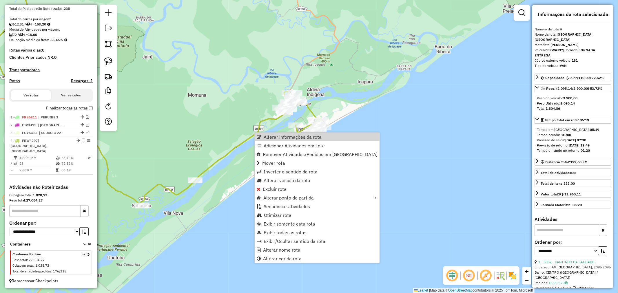
click at [214, 124] on div "Janela de atendimento Grade de atendimento Capacidade Transportadoras Veículos …" at bounding box center [309, 146] width 618 height 293
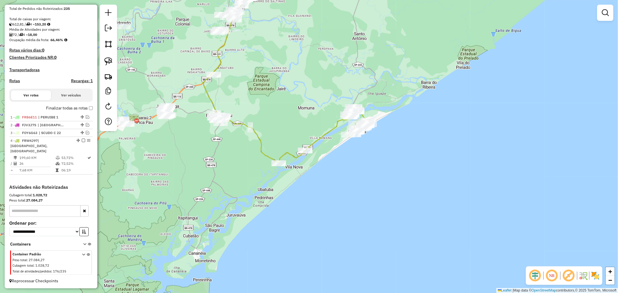
drag, startPoint x: 232, startPoint y: 176, endPoint x: 329, endPoint y: 158, distance: 98.1
click at [329, 158] on div "Janela de atendimento Grade de atendimento Capacidade Transportadoras Veículos …" at bounding box center [309, 146] width 618 height 293
click at [111, 60] on img at bounding box center [108, 61] width 8 height 8
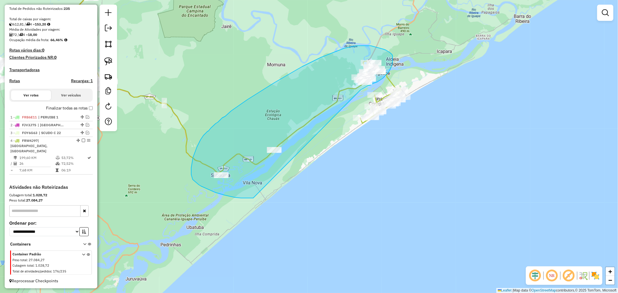
drag, startPoint x: 360, startPoint y: 90, endPoint x: 253, endPoint y: 198, distance: 152.5
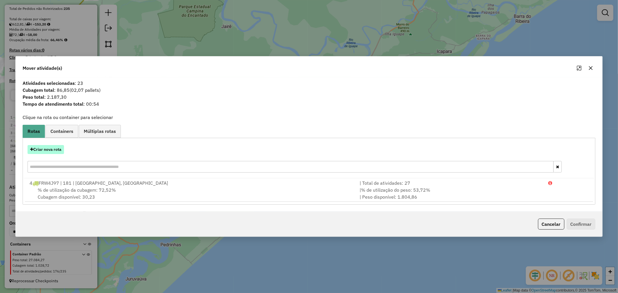
click at [53, 151] on button "Criar nova rota" at bounding box center [46, 149] width 36 height 9
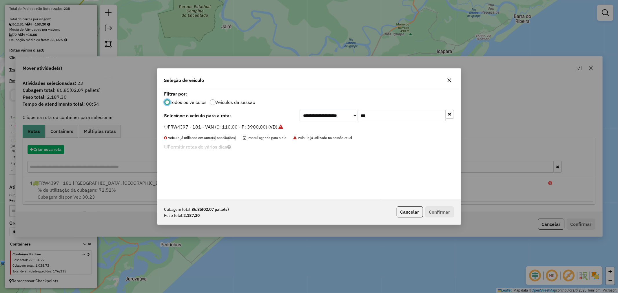
scroll to position [3, 1]
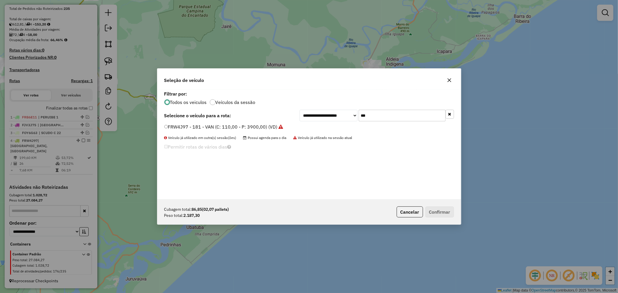
drag, startPoint x: 373, startPoint y: 118, endPoint x: 296, endPoint y: 115, distance: 77.1
click at [296, 115] on div "**********" at bounding box center [309, 116] width 290 height 12
type input "**"
click at [167, 127] on label "FRA6F67 - 21 - TOCO 294_C13 (C: 294,00 - P: 7000,00) (VD)" at bounding box center [230, 126] width 133 height 7
click at [448, 215] on button "Confirmar" at bounding box center [439, 211] width 29 height 11
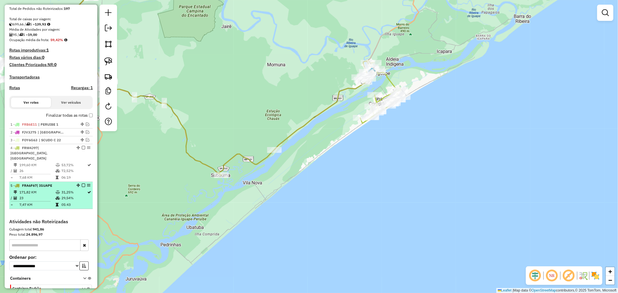
click at [82, 184] on em at bounding box center [83, 185] width 3 height 3
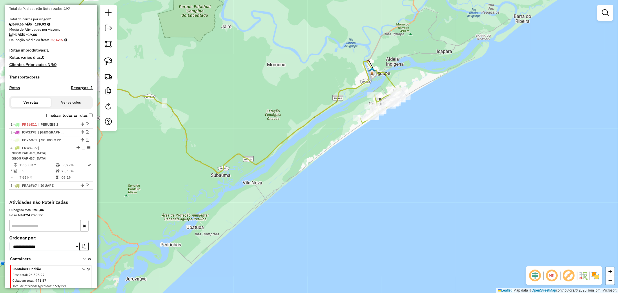
select select "**********"
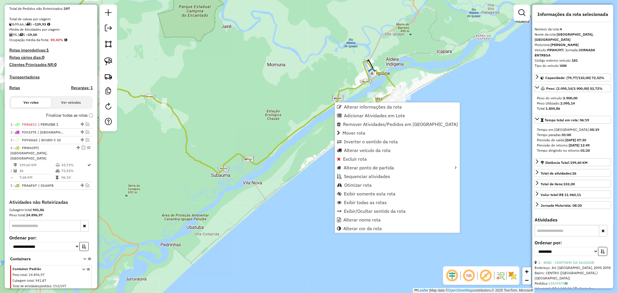
scroll to position [125, 0]
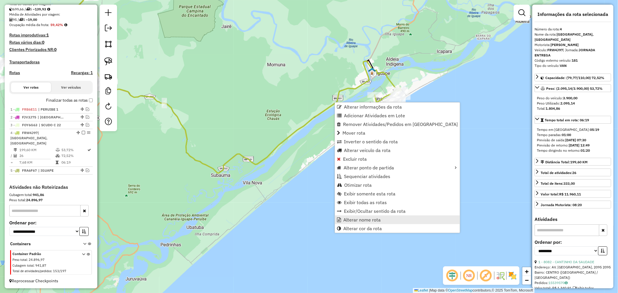
click at [365, 217] on span "Alterar nome rota" at bounding box center [361, 219] width 37 height 5
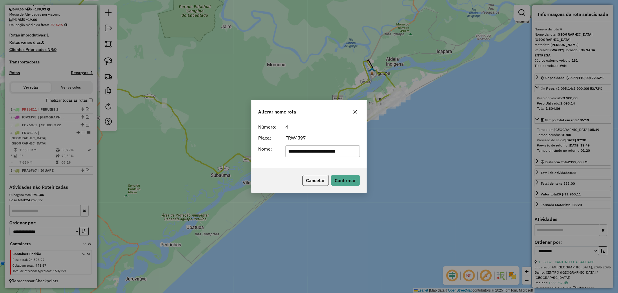
click at [335, 150] on input "**********" at bounding box center [322, 151] width 74 height 12
type input "**********"
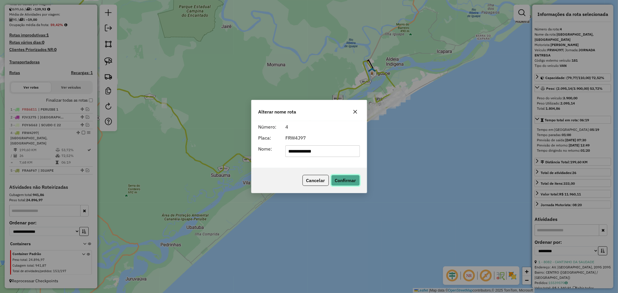
click at [352, 184] on button "Confirmar" at bounding box center [345, 180] width 29 height 11
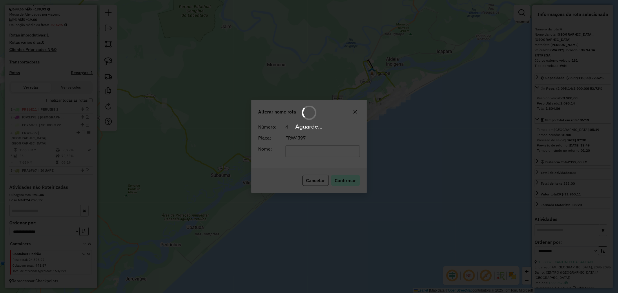
scroll to position [120, 0]
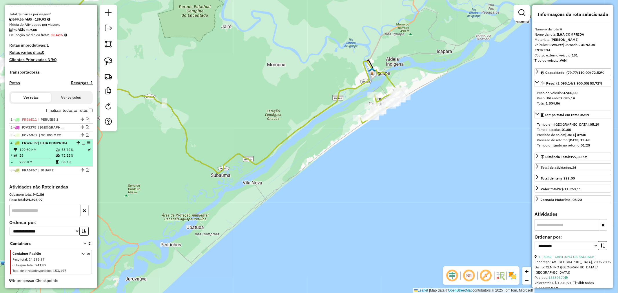
click at [82, 143] on em at bounding box center [83, 142] width 3 height 3
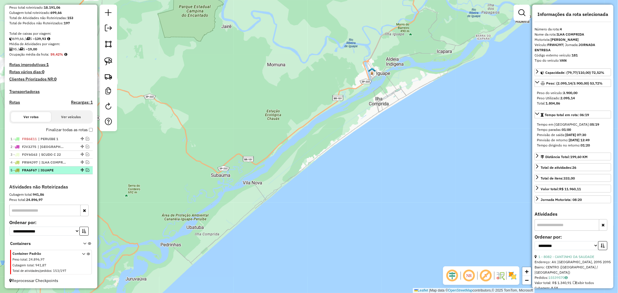
click at [86, 170] on em at bounding box center [87, 169] width 3 height 3
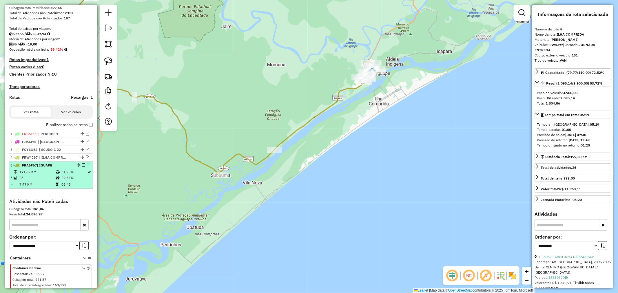
scroll to position [120, 0]
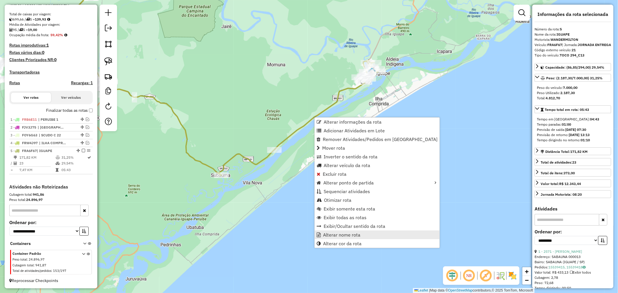
click at [334, 232] on span "Alterar nome rota" at bounding box center [341, 234] width 37 height 5
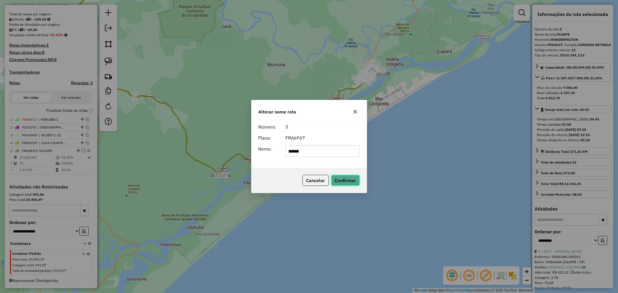
click at [352, 177] on button "Confirmar" at bounding box center [345, 180] width 29 height 11
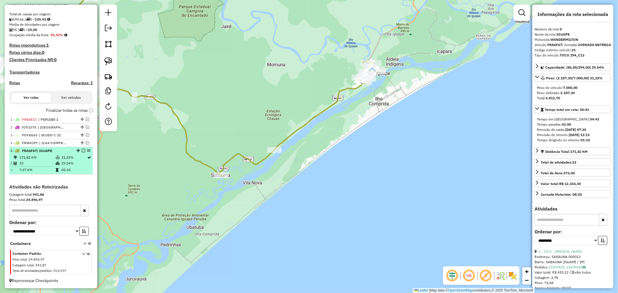
click at [82, 150] on em at bounding box center [83, 150] width 3 height 3
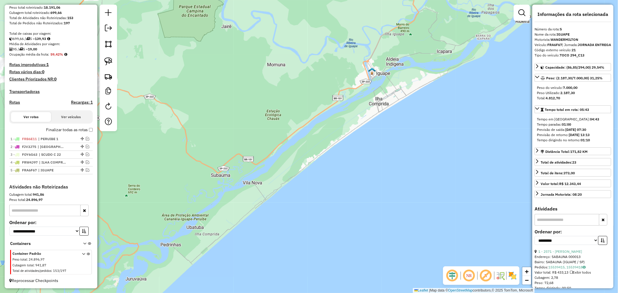
scroll to position [100, 0]
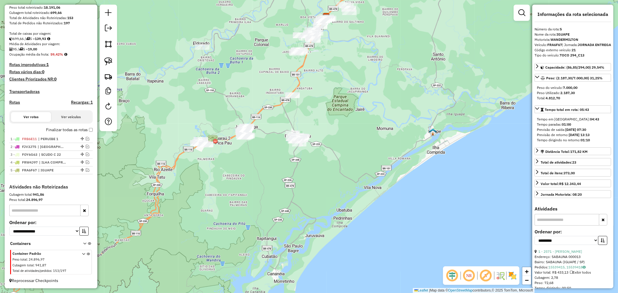
drag, startPoint x: 173, startPoint y: 169, endPoint x: 340, endPoint y: 182, distance: 168.1
click at [340, 182] on div "Janela de atendimento Grade de atendimento Capacidade Transportadoras Veículos …" at bounding box center [309, 146] width 618 height 293
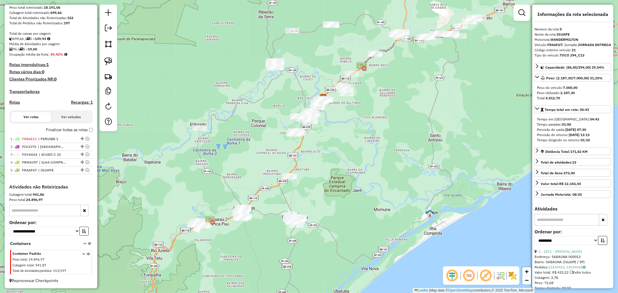
drag, startPoint x: 355, startPoint y: 107, endPoint x: 346, endPoint y: 188, distance: 81.9
click at [346, 188] on div "Janela de atendimento Grade de atendimento Capacidade Transportadoras Veículos …" at bounding box center [309, 146] width 618 height 293
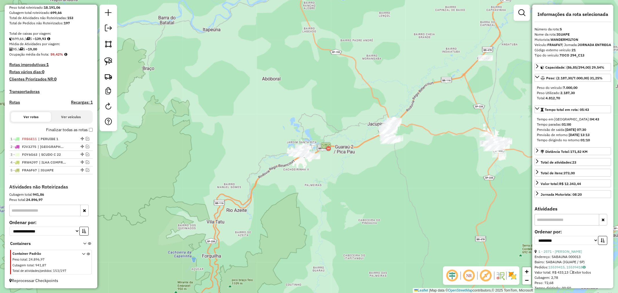
drag, startPoint x: 326, startPoint y: 166, endPoint x: 332, endPoint y: 185, distance: 19.2
click at [332, 185] on div "Janela de atendimento Grade de atendimento Capacidade Transportadoras Veículos …" at bounding box center [309, 146] width 618 height 293
click at [107, 62] on img at bounding box center [108, 61] width 8 height 8
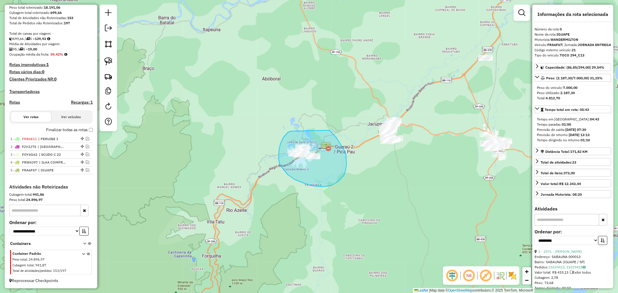
drag, startPoint x: 295, startPoint y: 131, endPoint x: 325, endPoint y: 126, distance: 30.9
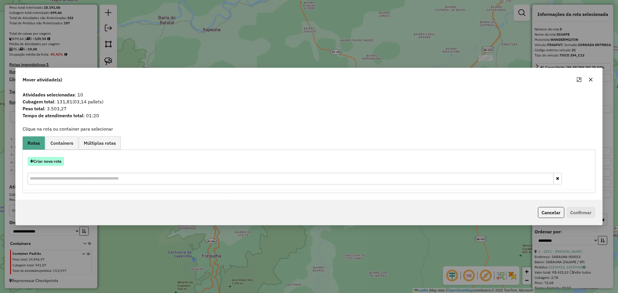
click at [43, 164] on button "Criar nova rota" at bounding box center [46, 161] width 36 height 9
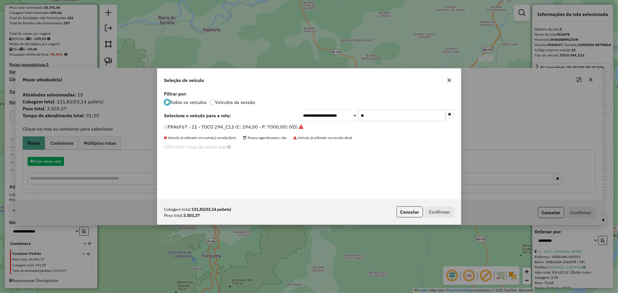
scroll to position [3, 1]
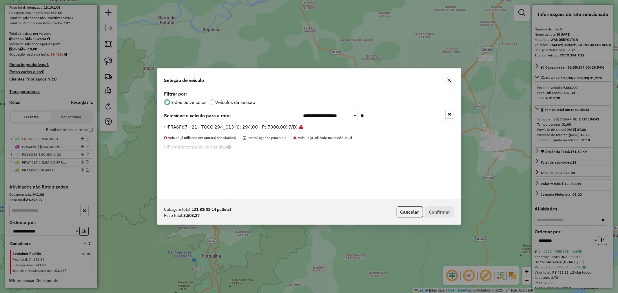
drag, startPoint x: 383, startPoint y: 118, endPoint x: 313, endPoint y: 117, distance: 69.8
click at [314, 117] on div "**********" at bounding box center [376, 116] width 154 height 12
type input "***"
click at [168, 125] on label "CUC7I72 - 197 - TOCO 330 (C: 8100,00 - P: 8100,00) (VD)" at bounding box center [228, 126] width 128 height 7
click at [445, 211] on button "Confirmar" at bounding box center [439, 211] width 29 height 11
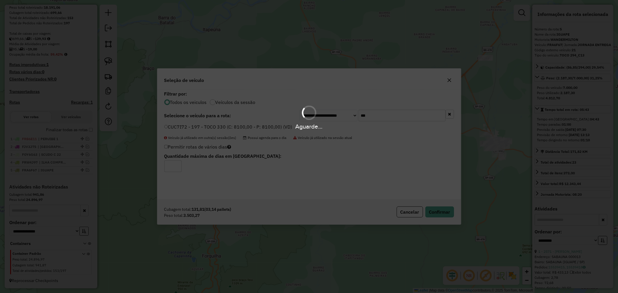
scroll to position [133, 0]
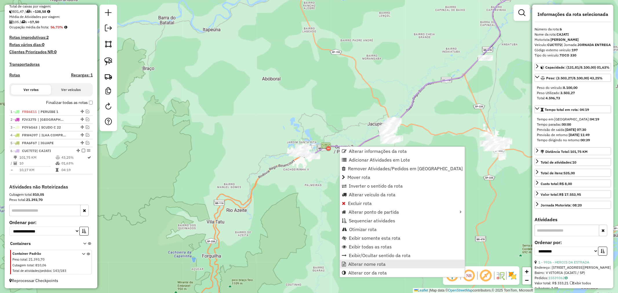
click at [374, 262] on span "Alterar nome rota" at bounding box center [366, 264] width 37 height 5
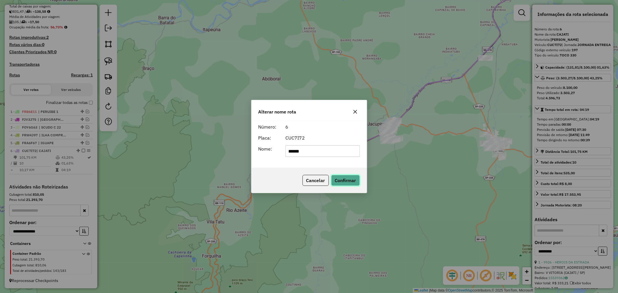
click at [351, 183] on button "Confirmar" at bounding box center [345, 180] width 29 height 11
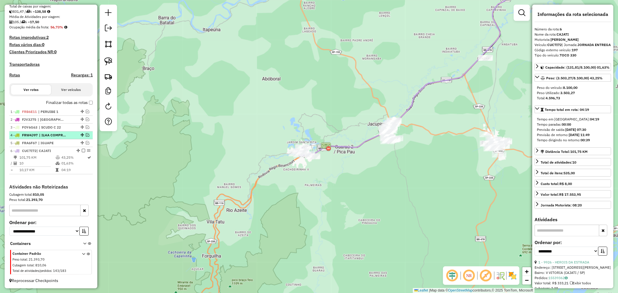
drag, startPoint x: 82, startPoint y: 151, endPoint x: 86, endPoint y: 152, distance: 3.9
click at [83, 151] on em at bounding box center [83, 150] width 3 height 3
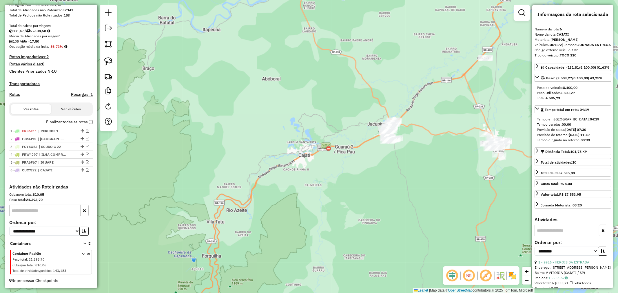
scroll to position [113, 0]
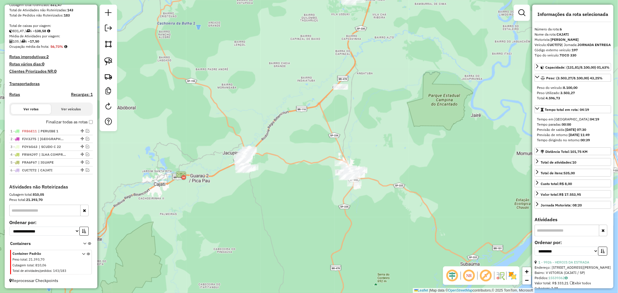
drag, startPoint x: 413, startPoint y: 189, endPoint x: 268, endPoint y: 218, distance: 147.6
click at [268, 218] on div "Janela de atendimento Grade de atendimento Capacidade Transportadoras Veículos …" at bounding box center [309, 146] width 618 height 293
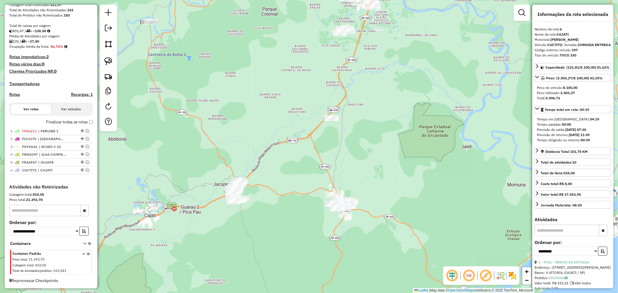
drag, startPoint x: 305, startPoint y: 152, endPoint x: 296, endPoint y: 183, distance: 32.6
click at [296, 183] on div "Janela de atendimento Grade de atendimento Capacidade Transportadoras Veículos …" at bounding box center [309, 146] width 618 height 293
click at [111, 62] on img at bounding box center [108, 61] width 8 height 8
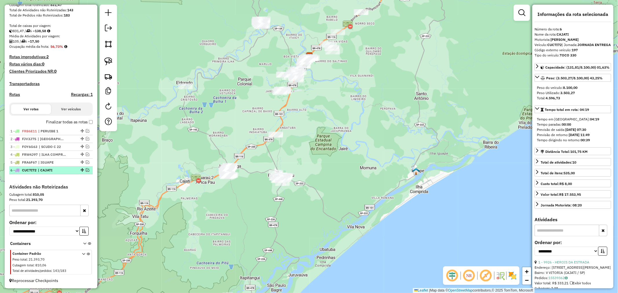
click at [86, 169] on em at bounding box center [87, 169] width 3 height 3
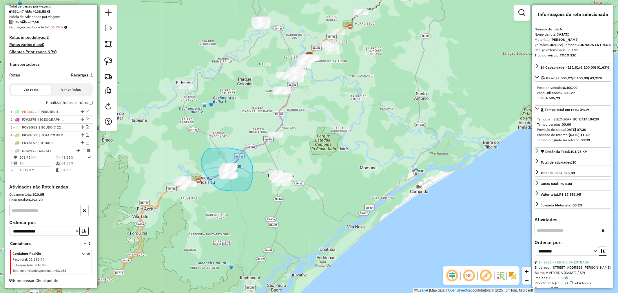
drag, startPoint x: 229, startPoint y: 148, endPoint x: 244, endPoint y: 151, distance: 15.4
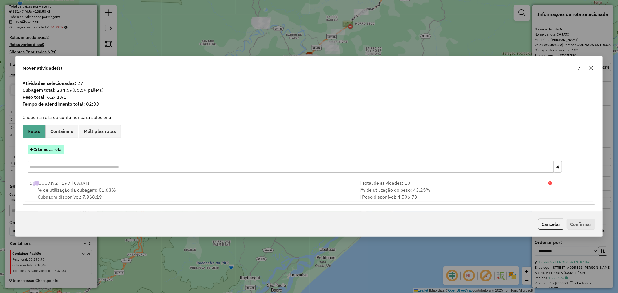
click at [54, 147] on button "Criar nova rota" at bounding box center [46, 149] width 36 height 9
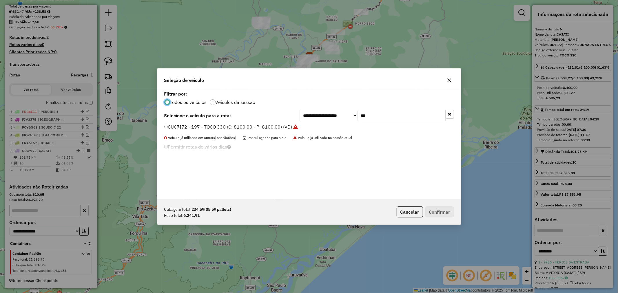
scroll to position [3, 1]
drag, startPoint x: 397, startPoint y: 117, endPoint x: 297, endPoint y: 116, distance: 99.6
click at [297, 116] on div "**********" at bounding box center [309, 116] width 290 height 12
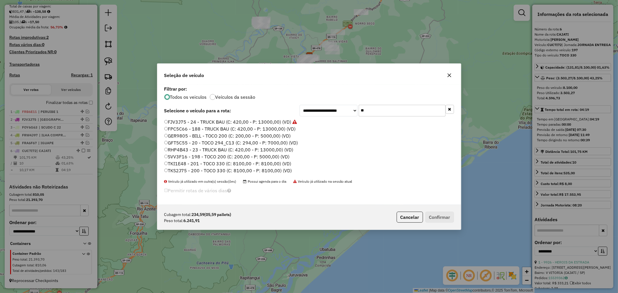
type input "**"
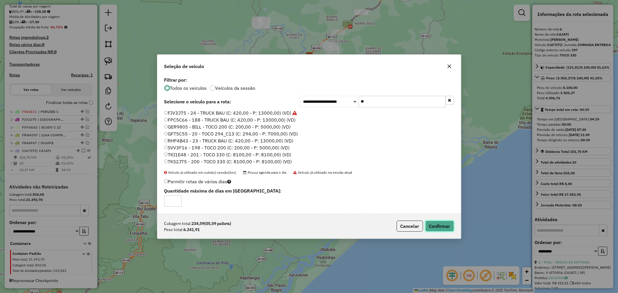
click at [442, 224] on button "Confirmar" at bounding box center [439, 226] width 29 height 11
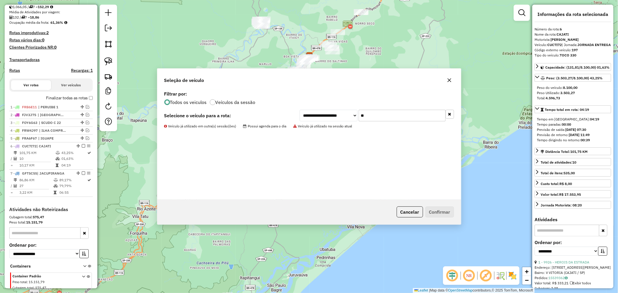
scroll to position [160, 0]
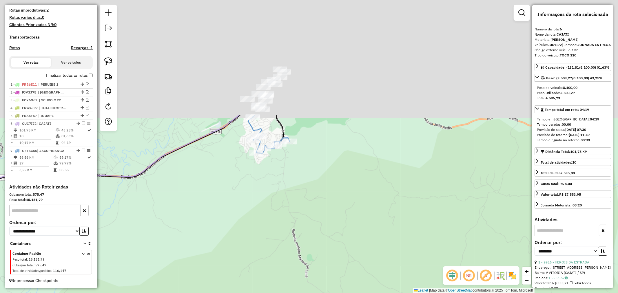
drag, startPoint x: 269, startPoint y: 140, endPoint x: 216, endPoint y: 271, distance: 141.7
click at [212, 282] on div "Janela de atendimento Grade de atendimento Capacidade Transportadoras Veículos …" at bounding box center [309, 146] width 618 height 293
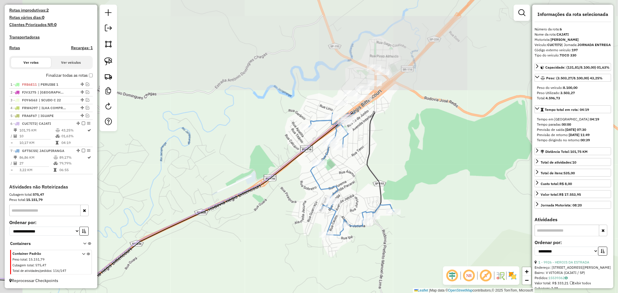
drag, startPoint x: 243, startPoint y: 166, endPoint x: 292, endPoint y: 308, distance: 149.8
click at [292, 293] on html "Aguarde... Pop-up bloqueado! Seu navegador bloqueou automáticamente a abertura …" at bounding box center [309, 146] width 618 height 293
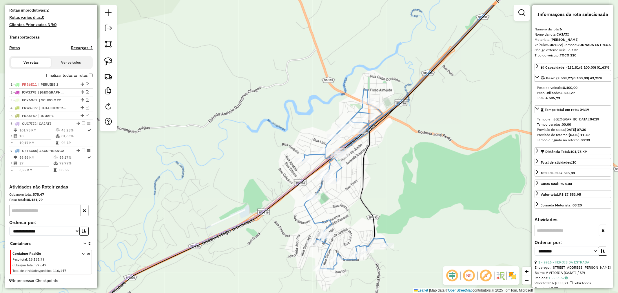
drag, startPoint x: 283, startPoint y: 208, endPoint x: 277, endPoint y: 242, distance: 34.5
click at [277, 242] on div "Janela de atendimento Grade de atendimento Capacidade Transportadoras Veículos …" at bounding box center [309, 146] width 618 height 293
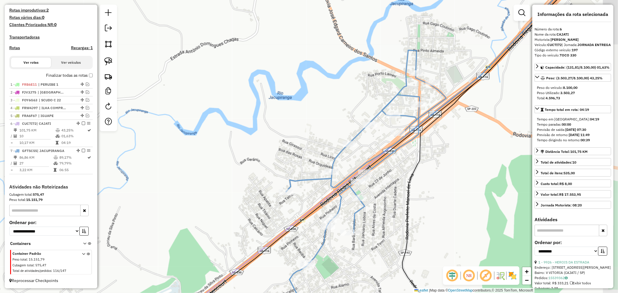
drag, startPoint x: 264, startPoint y: 143, endPoint x: 182, endPoint y: 160, distance: 84.3
click at [182, 160] on div "Janela de atendimento Grade de atendimento Capacidade Transportadoras Veículos …" at bounding box center [309, 146] width 618 height 293
click at [111, 60] on img at bounding box center [108, 61] width 8 height 8
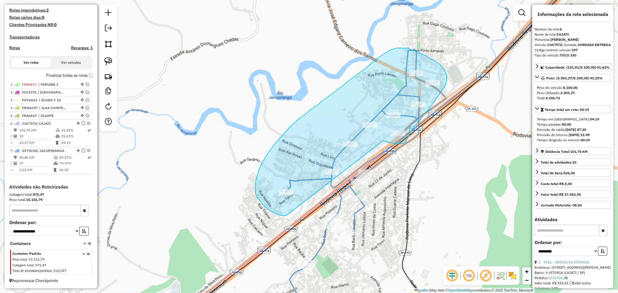
drag, startPoint x: 383, startPoint y: 141, endPoint x: 286, endPoint y: 216, distance: 122.6
click at [286, 216] on div "Janela de atendimento Grade de atendimento Capacidade Transportadoras Veículos …" at bounding box center [309, 146] width 618 height 293
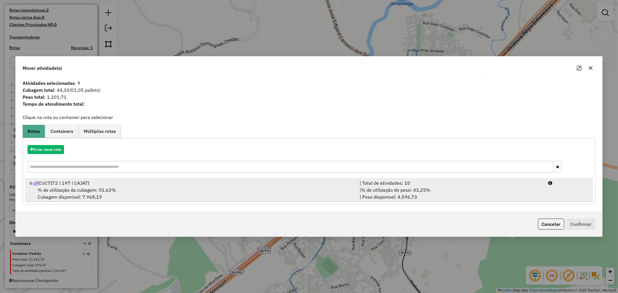
click at [135, 192] on div "% de utilização da cubagem: 01,63% Cubagem disponível: 7.968,19" at bounding box center [191, 193] width 330 height 14
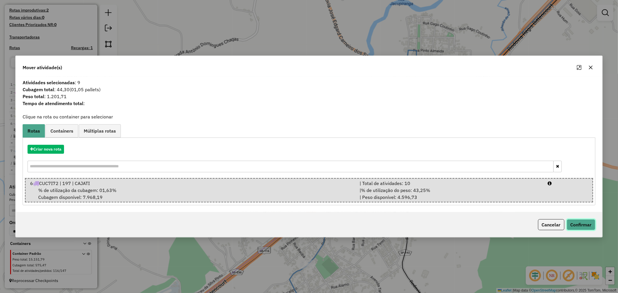
click at [593, 225] on button "Confirmar" at bounding box center [580, 224] width 29 height 11
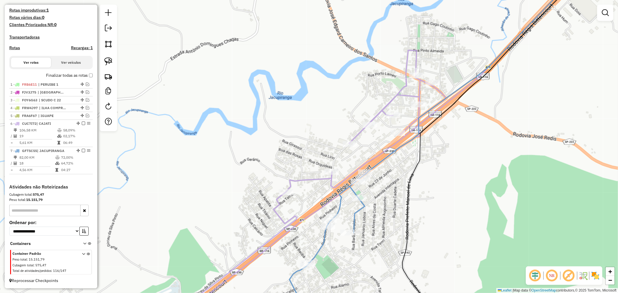
click at [323, 178] on icon at bounding box center [300, 186] width 292 height 272
select select "**********"
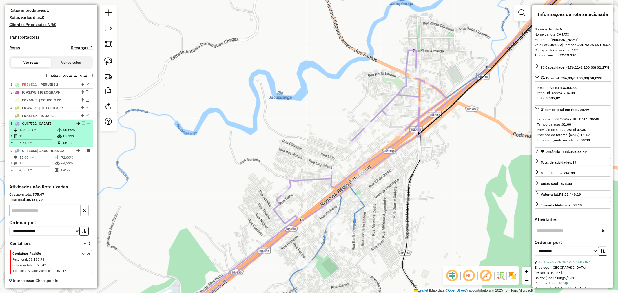
click at [82, 124] on em at bounding box center [83, 123] width 3 height 3
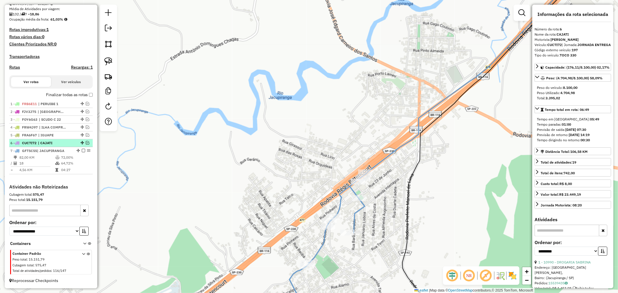
scroll to position [141, 0]
click at [362, 207] on icon at bounding box center [327, 248] width 77 height 149
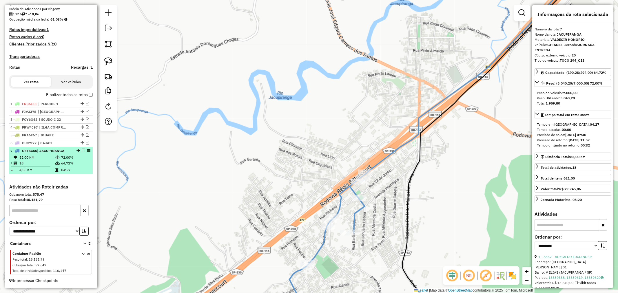
click at [82, 150] on em at bounding box center [83, 150] width 3 height 3
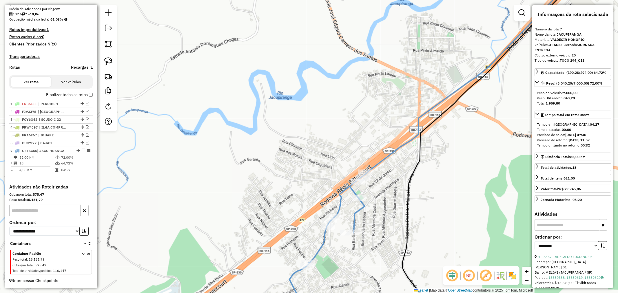
scroll to position [122, 0]
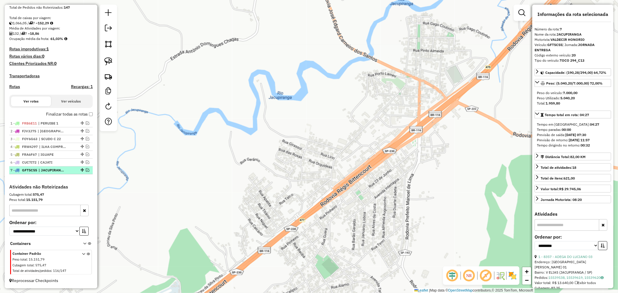
click at [86, 169] on em at bounding box center [87, 169] width 3 height 3
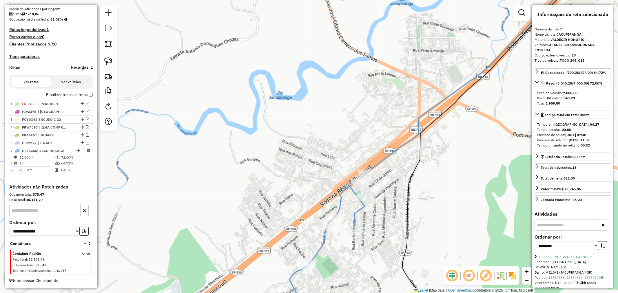
click at [363, 205] on icon at bounding box center [327, 248] width 77 height 149
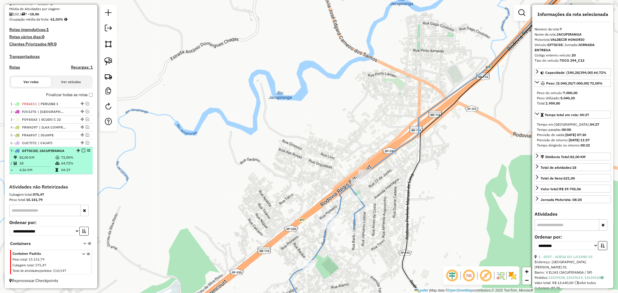
click at [83, 150] on em at bounding box center [83, 150] width 3 height 3
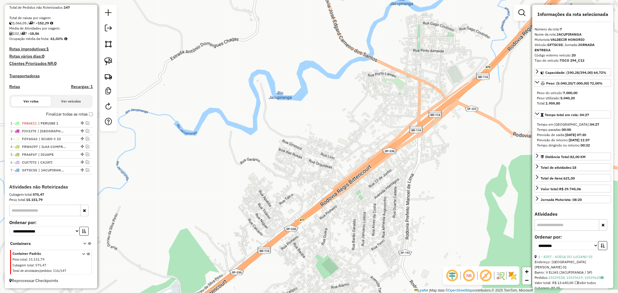
scroll to position [122, 0]
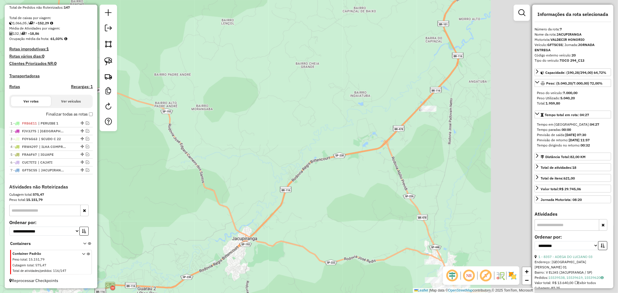
drag, startPoint x: 490, startPoint y: 163, endPoint x: 299, endPoint y: 210, distance: 196.8
click at [299, 210] on div "Janela de atendimento Grade de atendimento Capacidade Transportadoras Veículos …" at bounding box center [309, 146] width 618 height 293
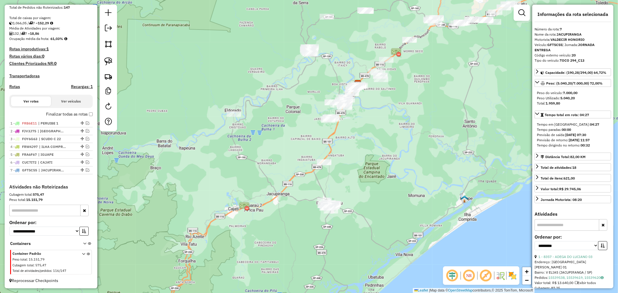
drag, startPoint x: 379, startPoint y: 214, endPoint x: 370, endPoint y: 192, distance: 23.6
click at [370, 192] on div "Janela de atendimento Grade de atendimento Capacidade Transportadoras Veículos …" at bounding box center [309, 146] width 618 height 293
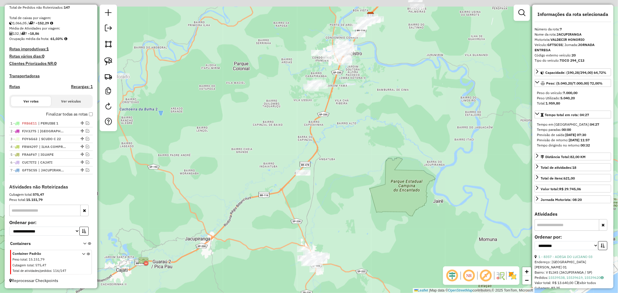
drag, startPoint x: 365, startPoint y: 116, endPoint x: 365, endPoint y: 149, distance: 32.4
click at [365, 149] on div "Janela de atendimento Grade de atendimento Capacidade Transportadoras Veículos …" at bounding box center [309, 146] width 618 height 293
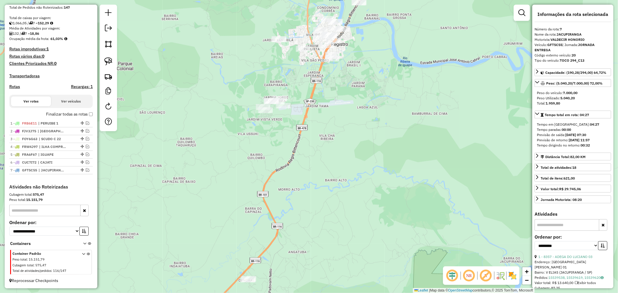
drag, startPoint x: 364, startPoint y: 111, endPoint x: 372, endPoint y: 198, distance: 86.6
click at [372, 198] on div "Janela de atendimento Grade de atendimento Capacidade Transportadoras Veículos …" at bounding box center [309, 146] width 618 height 293
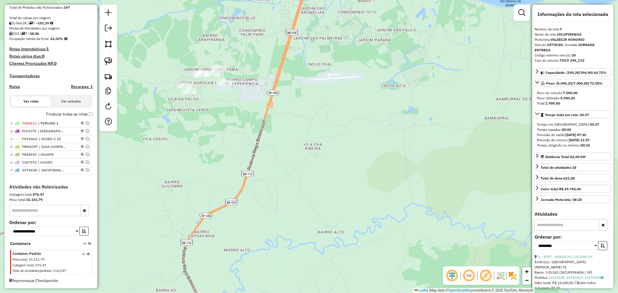
drag, startPoint x: 370, startPoint y: 166, endPoint x: 400, endPoint y: 235, distance: 75.3
click at [400, 235] on div "Janela de atendimento Grade de atendimento Capacidade Transportadoras Veículos …" at bounding box center [309, 146] width 618 height 293
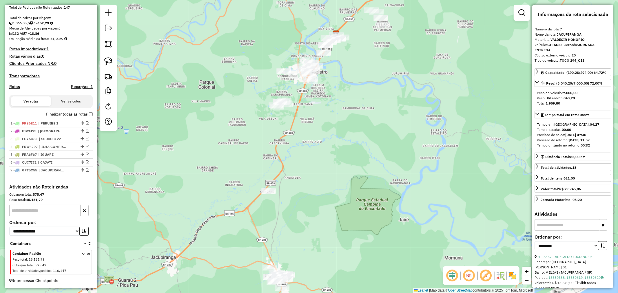
drag, startPoint x: 351, startPoint y: 236, endPoint x: 343, endPoint y: 160, distance: 76.3
click at [343, 160] on div "Janela de atendimento Grade de atendimento Capacidade Transportadoras Veículos …" at bounding box center [309, 146] width 618 height 293
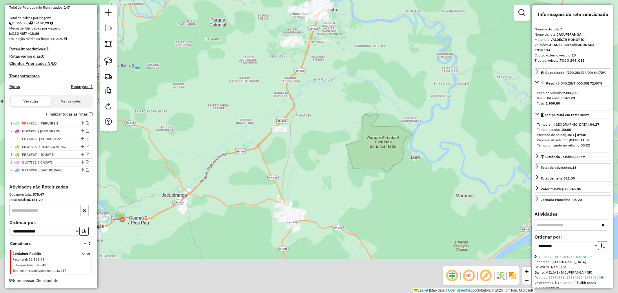
drag, startPoint x: 305, startPoint y: 224, endPoint x: 316, endPoint y: 161, distance: 63.8
click at [316, 161] on div "Janela de atendimento Grade de atendimento Capacidade Transportadoras Veículos …" at bounding box center [309, 146] width 618 height 293
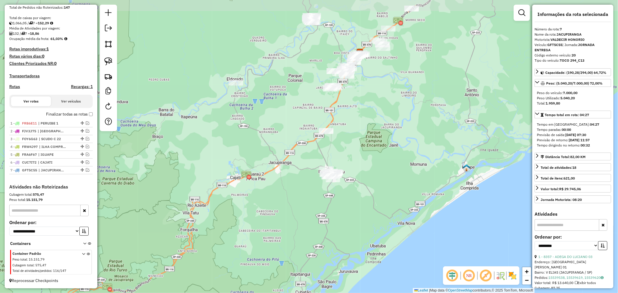
drag, startPoint x: 366, startPoint y: 119, endPoint x: 372, endPoint y: 139, distance: 21.2
click at [372, 139] on div "Janela de atendimento Grade de atendimento Capacidade Transportadoras Veículos …" at bounding box center [309, 146] width 618 height 293
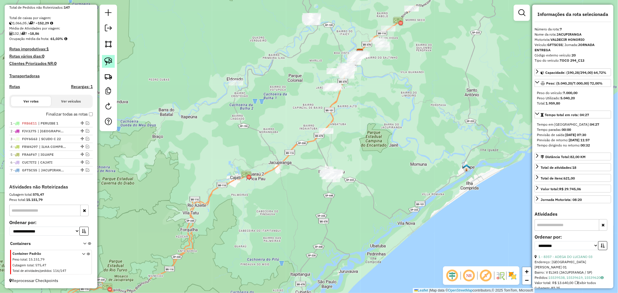
click at [109, 59] on img at bounding box center [108, 61] width 8 height 8
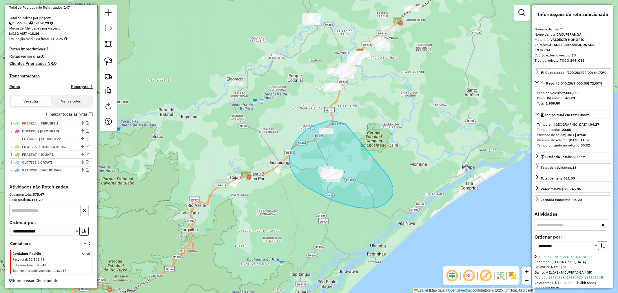
drag, startPoint x: 346, startPoint y: 124, endPoint x: 386, endPoint y: 174, distance: 63.8
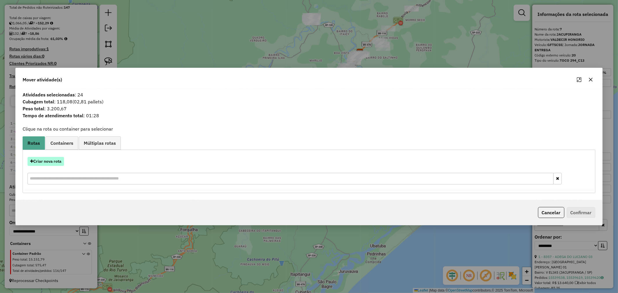
click at [48, 162] on button "Criar nova rota" at bounding box center [46, 161] width 36 height 9
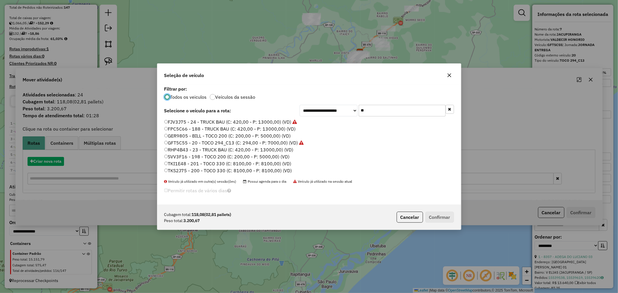
scroll to position [3, 1]
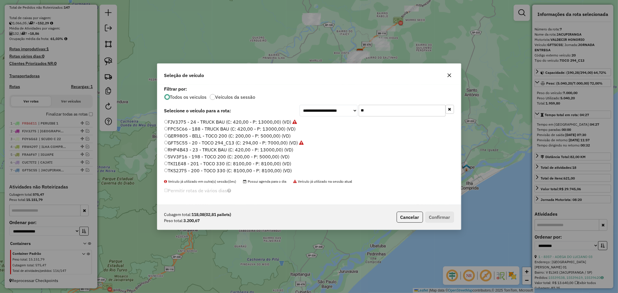
drag, startPoint x: 377, startPoint y: 112, endPoint x: 317, endPoint y: 110, distance: 60.5
click at [317, 110] on div "**********" at bounding box center [376, 111] width 154 height 12
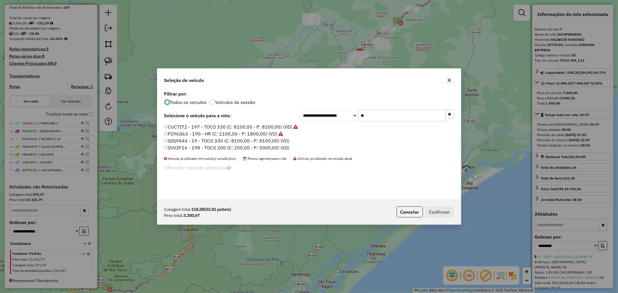
type input "*"
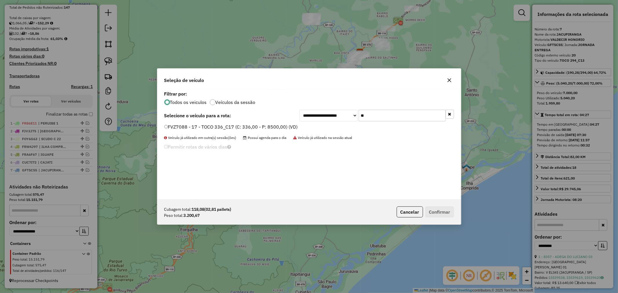
type input "**"
click at [435, 212] on button "Confirmar" at bounding box center [439, 211] width 29 height 11
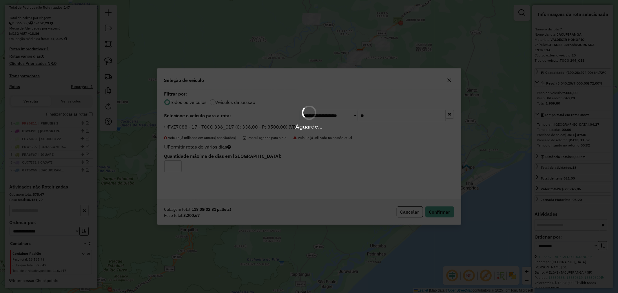
scroll to position [149, 0]
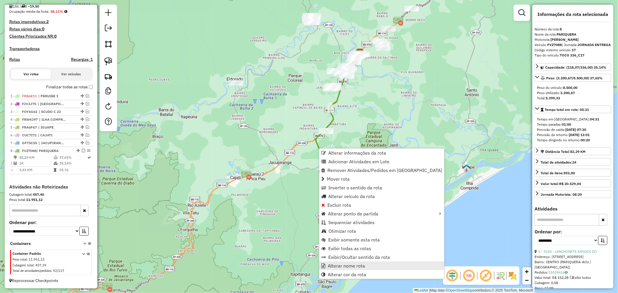
click at [348, 264] on span "Alterar nome rota" at bounding box center [345, 265] width 37 height 5
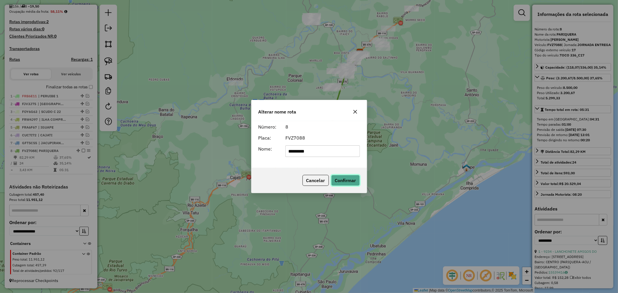
click at [342, 177] on button "Confirmar" at bounding box center [345, 180] width 29 height 11
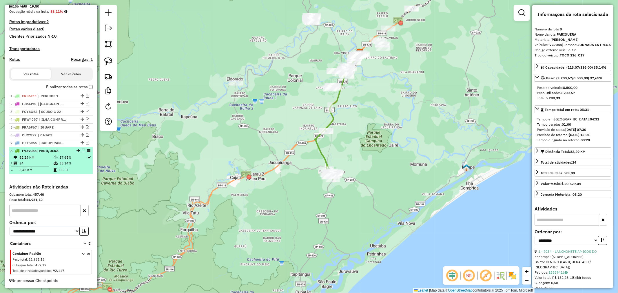
click at [83, 151] on em at bounding box center [83, 150] width 3 height 3
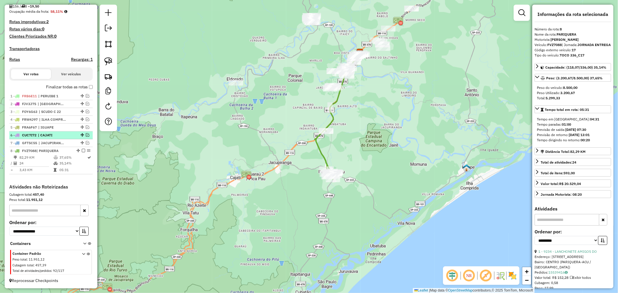
scroll to position [129, 0]
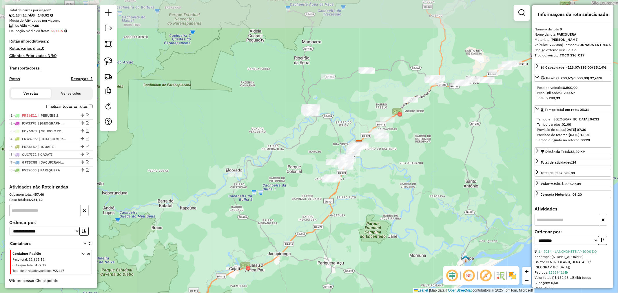
drag, startPoint x: 287, startPoint y: 153, endPoint x: 286, endPoint y: 228, distance: 75.0
click at [286, 228] on div "Janela de atendimento Grade de atendimento Capacidade Transportadoras Veículos …" at bounding box center [309, 146] width 618 height 293
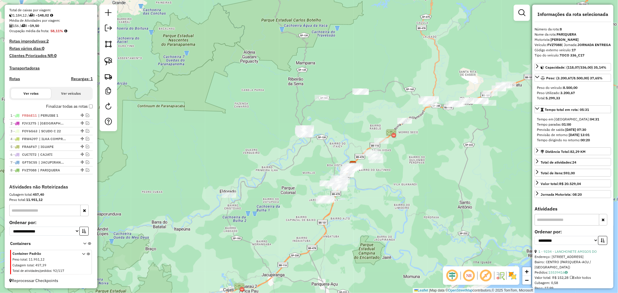
drag, startPoint x: 291, startPoint y: 148, endPoint x: 276, endPoint y: 202, distance: 56.0
click at [276, 202] on div "Janela de atendimento Grade de atendimento Capacidade Transportadoras Veículos …" at bounding box center [309, 146] width 618 height 293
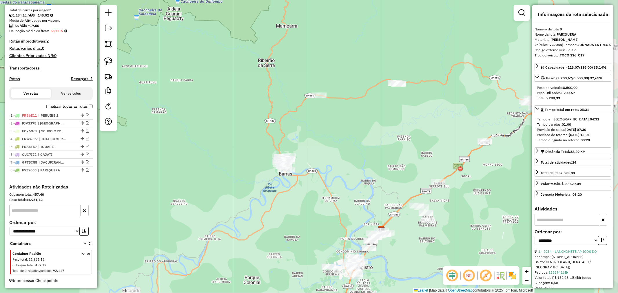
drag, startPoint x: 303, startPoint y: 177, endPoint x: 274, endPoint y: 214, distance: 47.1
click at [274, 214] on div "Janela de atendimento Grade de atendimento Capacidade Transportadoras Veículos …" at bounding box center [309, 146] width 618 height 293
click at [112, 61] on img at bounding box center [108, 61] width 8 height 8
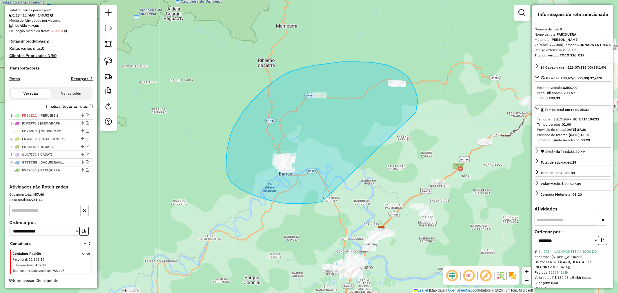
drag, startPoint x: 416, startPoint y: 112, endPoint x: 322, endPoint y: 202, distance: 129.8
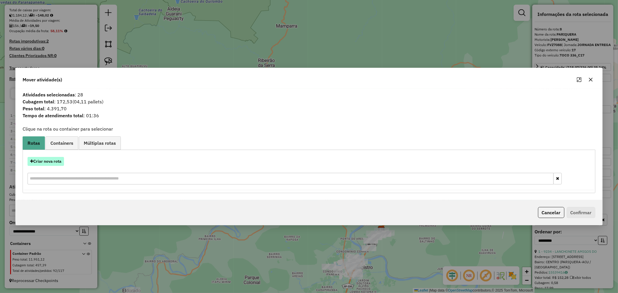
click at [43, 161] on button "Criar nova rota" at bounding box center [46, 161] width 36 height 9
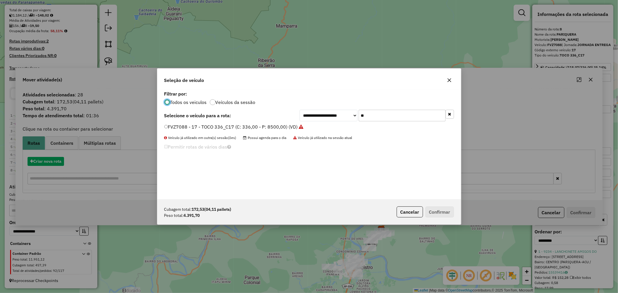
scroll to position [3, 1]
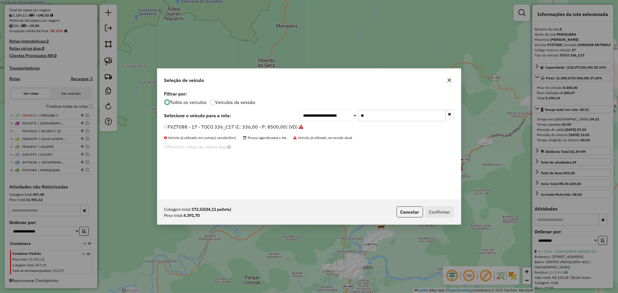
drag, startPoint x: 379, startPoint y: 114, endPoint x: 270, endPoint y: 120, distance: 109.0
click at [271, 120] on div "**********" at bounding box center [309, 116] width 290 height 12
type input "***"
click at [445, 212] on button "Confirmar" at bounding box center [439, 211] width 29 height 11
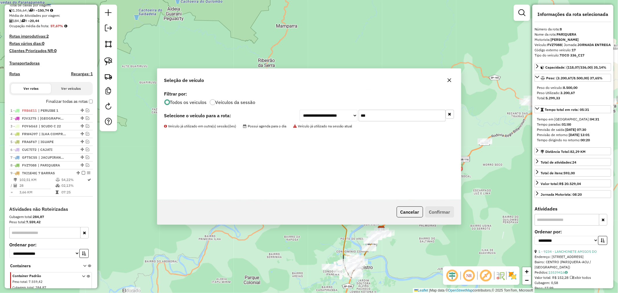
scroll to position [157, 0]
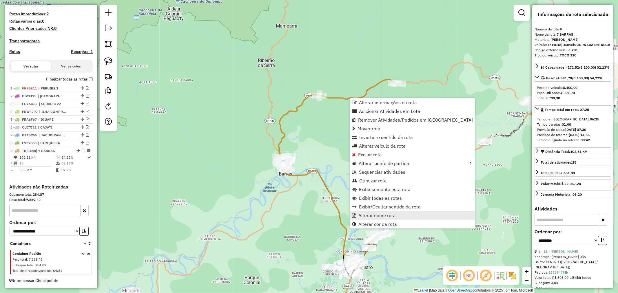
click at [369, 215] on span "Alterar nome rota" at bounding box center [376, 215] width 37 height 5
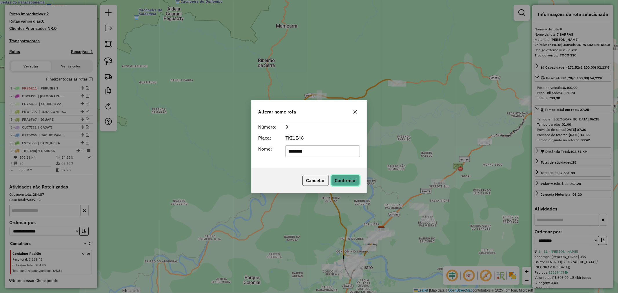
click at [350, 186] on button "Confirmar" at bounding box center [345, 180] width 29 height 11
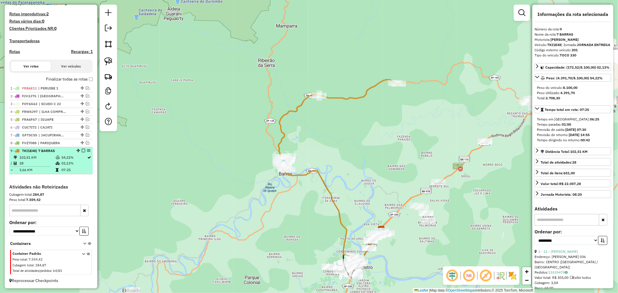
click at [83, 152] on em at bounding box center [83, 150] width 3 height 3
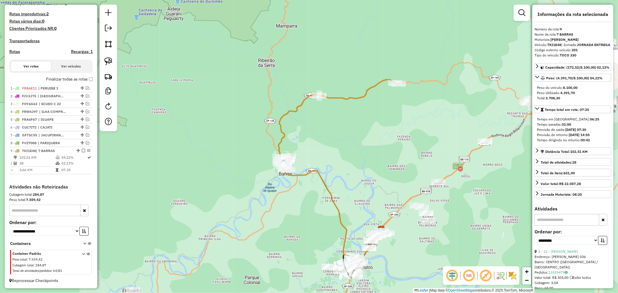
scroll to position [137, 0]
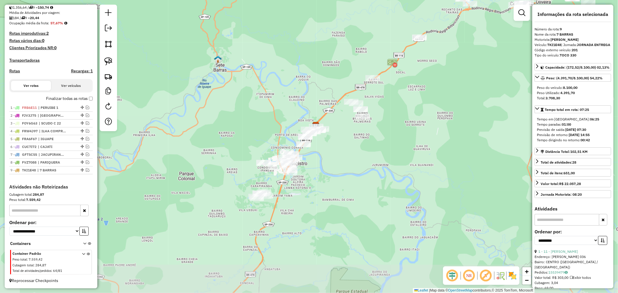
drag, startPoint x: 377, startPoint y: 193, endPoint x: 315, endPoint y: 83, distance: 125.9
click at [315, 83] on div "Janela de atendimento Grade de atendimento Capacidade Transportadoras Veículos …" at bounding box center [309, 146] width 618 height 293
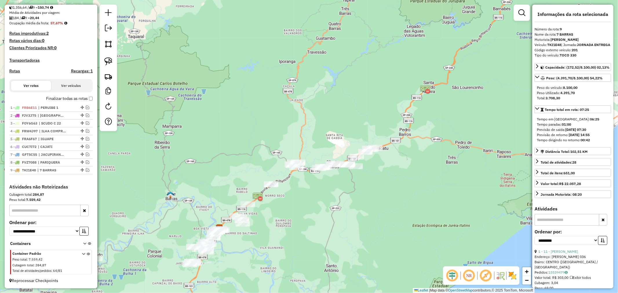
drag, startPoint x: 438, startPoint y: 175, endPoint x: 283, endPoint y: 255, distance: 174.7
click at [283, 255] on div "Janela de atendimento Grade de atendimento Capacidade Transportadoras Veículos …" at bounding box center [309, 146] width 618 height 293
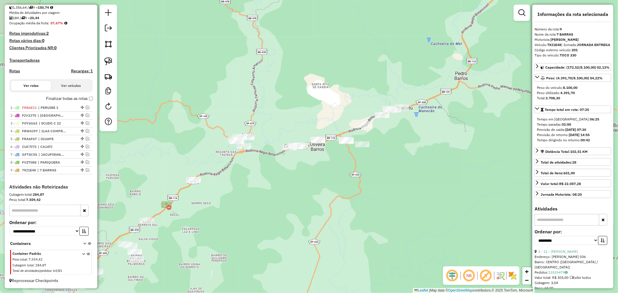
drag, startPoint x: 380, startPoint y: 153, endPoint x: 406, endPoint y: 170, distance: 31.3
click at [406, 170] on div "Janela de atendimento Grade de atendimento Capacidade Transportadoras Veículos …" at bounding box center [309, 146] width 618 height 293
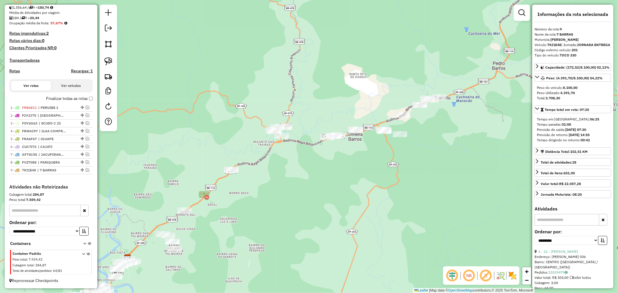
drag, startPoint x: 209, startPoint y: 237, endPoint x: 246, endPoint y: 227, distance: 39.0
click at [246, 227] on div "Janela de atendimento Grade de atendimento Capacidade Transportadoras Veículos …" at bounding box center [309, 146] width 618 height 293
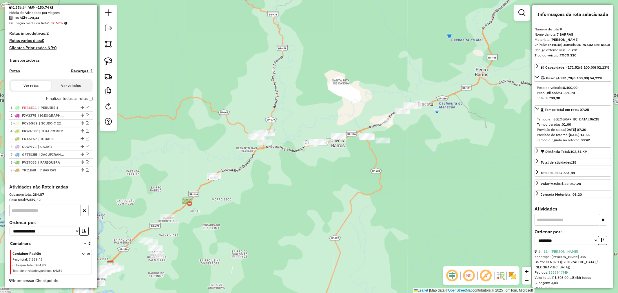
drag, startPoint x: 274, startPoint y: 199, endPoint x: 257, endPoint y: 205, distance: 17.9
click at [257, 205] on div "Janela de atendimento Grade de atendimento Capacidade Transportadoras Veículos …" at bounding box center [309, 146] width 618 height 293
click at [108, 60] on img at bounding box center [108, 61] width 8 height 8
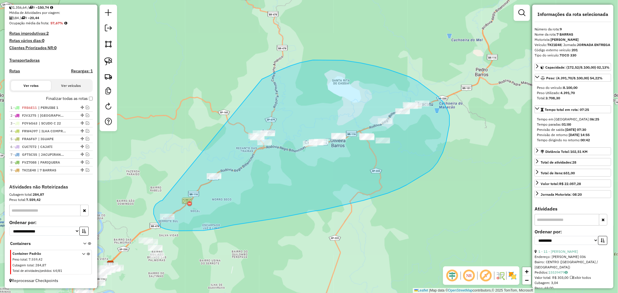
drag, startPoint x: 162, startPoint y: 200, endPoint x: 261, endPoint y: 80, distance: 155.3
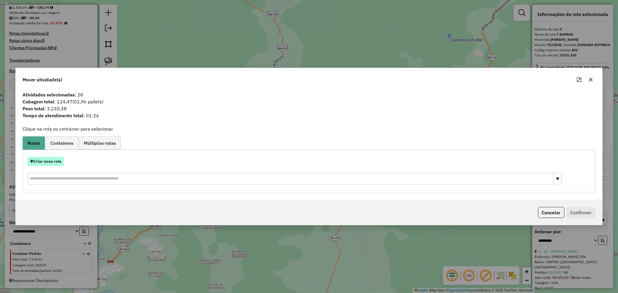
click at [49, 162] on button "Criar nova rota" at bounding box center [46, 161] width 36 height 9
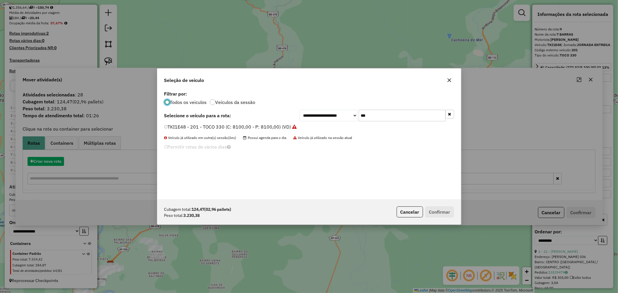
scroll to position [3, 1]
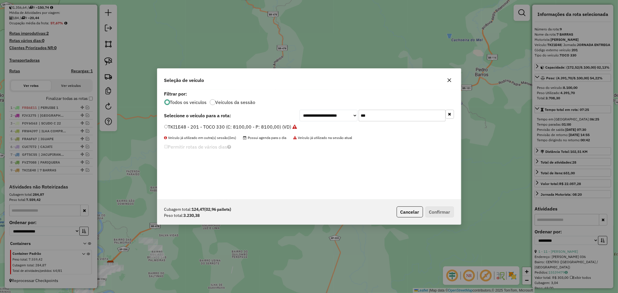
drag, startPoint x: 377, startPoint y: 114, endPoint x: 306, endPoint y: 115, distance: 70.9
click at [306, 115] on div "**********" at bounding box center [376, 116] width 154 height 12
type input "***"
click at [166, 129] on label "SVV3F16 - 198 - TOCO 200 (C: 200,00 - P: 5000,00) (VD)" at bounding box center [226, 126] width 125 height 7
click at [443, 212] on button "Confirmar" at bounding box center [439, 211] width 29 height 11
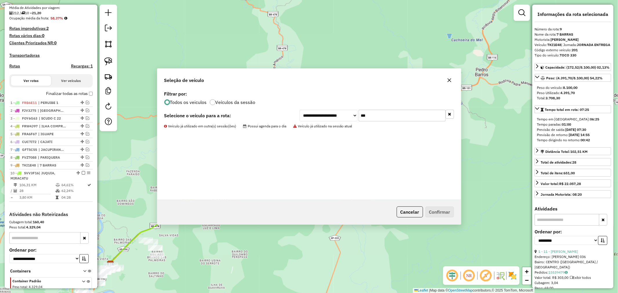
scroll to position [169, 0]
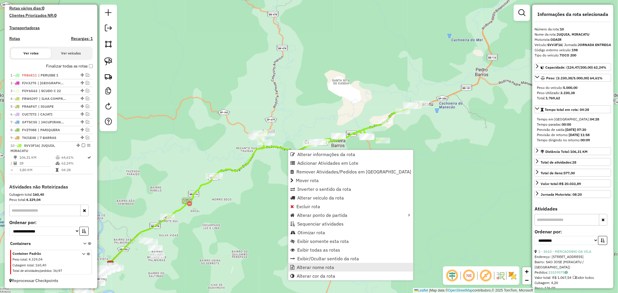
click at [316, 265] on span "Alterar nome rota" at bounding box center [314, 267] width 37 height 5
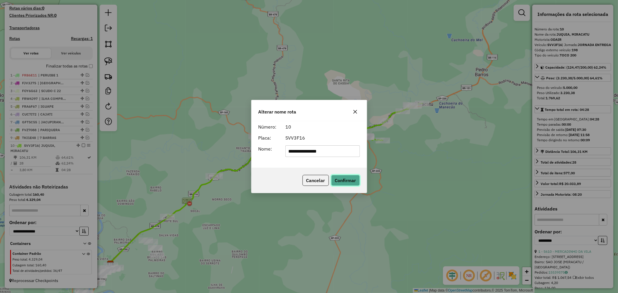
click at [349, 181] on button "Confirmar" at bounding box center [345, 180] width 29 height 11
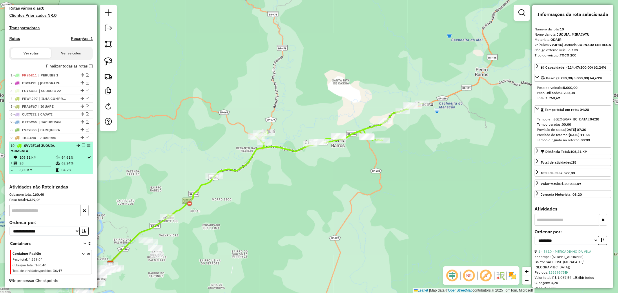
click at [82, 146] on em at bounding box center [83, 145] width 3 height 3
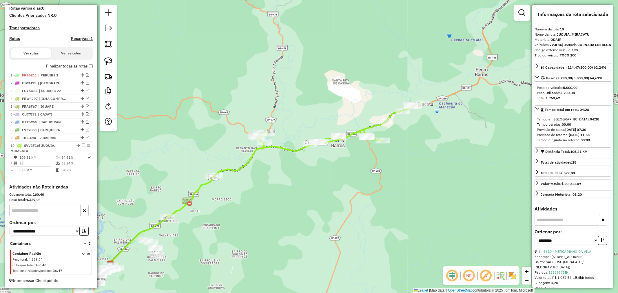
scroll to position [145, 0]
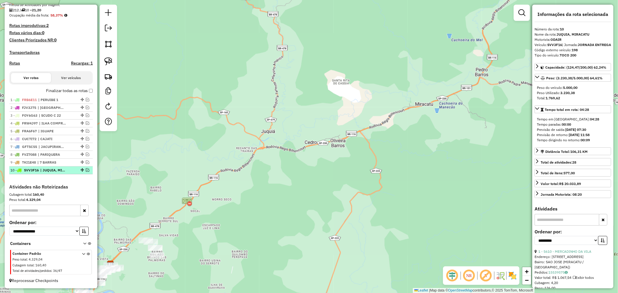
click at [86, 169] on em at bounding box center [87, 169] width 3 height 3
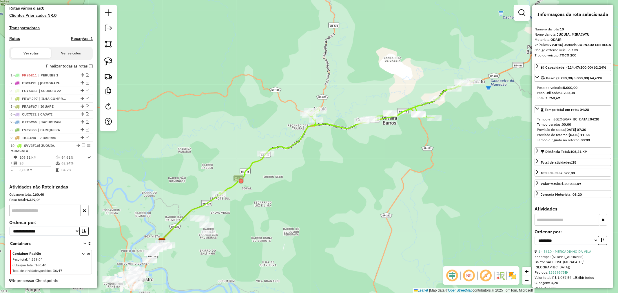
drag, startPoint x: 303, startPoint y: 225, endPoint x: 355, endPoint y: 202, distance: 56.3
click at [355, 202] on div "Janela de atendimento Grade de atendimento Capacidade Transportadoras Veículos …" at bounding box center [309, 146] width 618 height 293
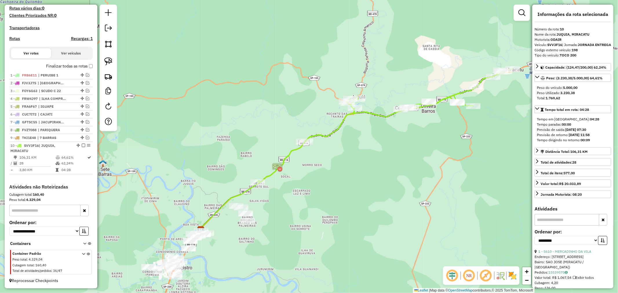
drag, startPoint x: 306, startPoint y: 207, endPoint x: 312, endPoint y: 206, distance: 5.8
click at [312, 206] on div "Janela de atendimento Grade de atendimento Capacidade Transportadoras Veículos …" at bounding box center [309, 146] width 618 height 293
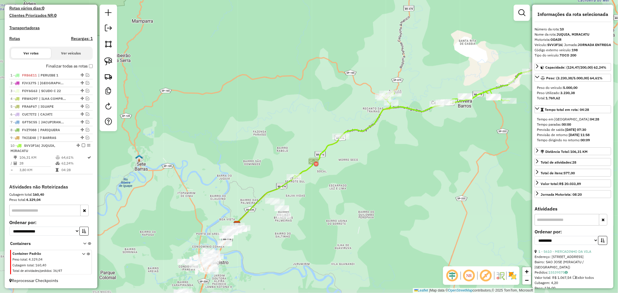
drag, startPoint x: 290, startPoint y: 209, endPoint x: 326, endPoint y: 204, distance: 36.6
click at [326, 204] on div "Janela de atendimento Grade de atendimento Capacidade Transportadoras Veículos …" at bounding box center [309, 146] width 618 height 293
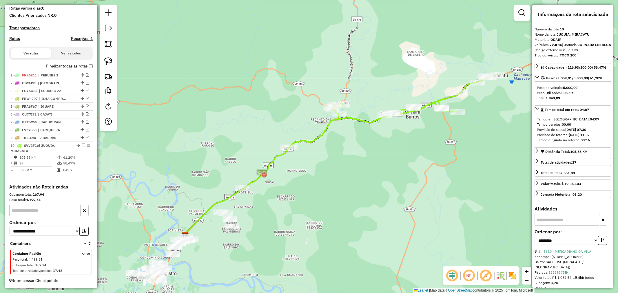
drag, startPoint x: 406, startPoint y: 170, endPoint x: 340, endPoint y: 212, distance: 78.7
click at [340, 212] on div "Janela de atendimento Grade de atendimento Capacidade Transportadoras Veículos …" at bounding box center [309, 146] width 618 height 293
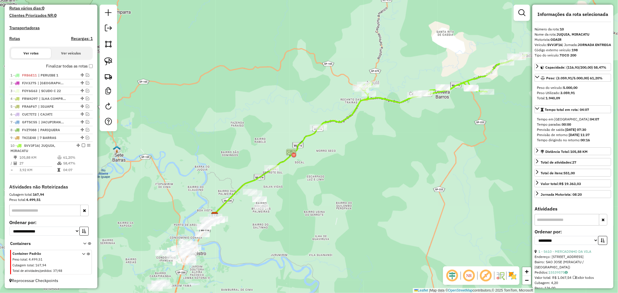
drag, startPoint x: 310, startPoint y: 225, endPoint x: 340, endPoint y: 205, distance: 35.7
click at [340, 205] on div "Janela de atendimento Grade de atendimento Capacidade Transportadoras Veículos …" at bounding box center [309, 146] width 618 height 293
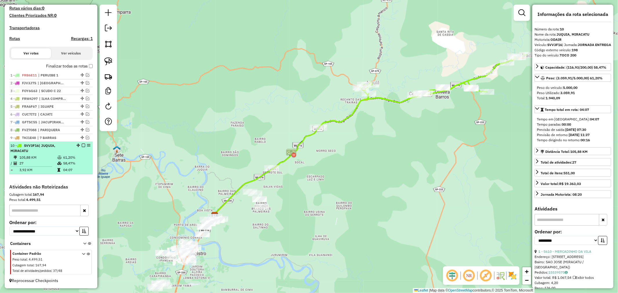
click at [82, 145] on em at bounding box center [83, 145] width 3 height 3
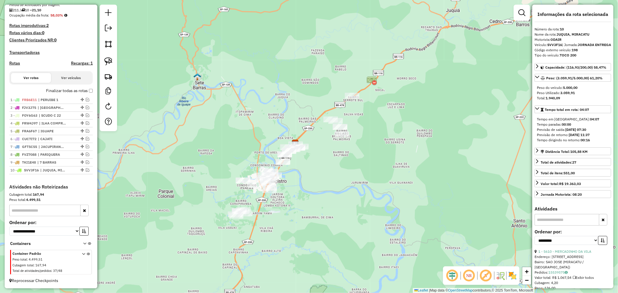
drag, startPoint x: 306, startPoint y: 225, endPoint x: 386, endPoint y: 152, distance: 108.2
click at [386, 152] on div "Janela de atendimento Grade de atendimento Capacidade Transportadoras Veículos …" at bounding box center [309, 146] width 618 height 293
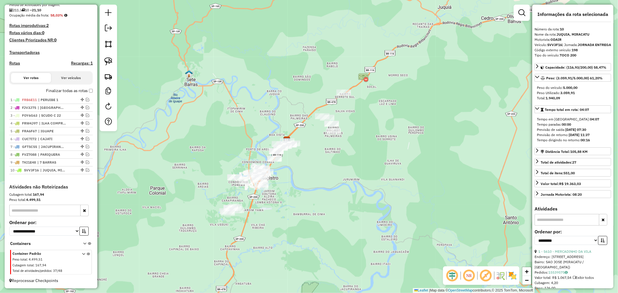
drag, startPoint x: 381, startPoint y: 160, endPoint x: 409, endPoint y: 180, distance: 34.5
click at [409, 180] on div "Janela de atendimento Grade de atendimento Capacidade Transportadoras Veículos …" at bounding box center [309, 146] width 618 height 293
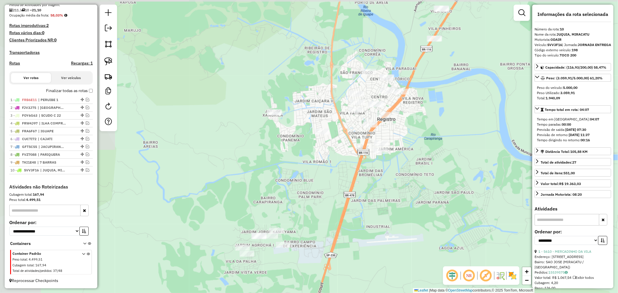
drag, startPoint x: 268, startPoint y: 177, endPoint x: 510, endPoint y: 197, distance: 242.3
click at [511, 198] on div "Janela de atendimento Grade de atendimento Capacidade Transportadoras Veículos …" at bounding box center [309, 146] width 618 height 293
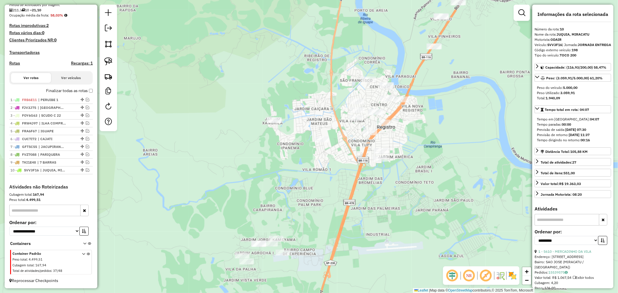
drag, startPoint x: 433, startPoint y: 172, endPoint x: 433, endPoint y: 180, distance: 8.1
click at [433, 180] on div "Janela de atendimento Grade de atendimento Capacidade Transportadoras Veículos …" at bounding box center [309, 146] width 618 height 293
drag, startPoint x: 108, startPoint y: 63, endPoint x: 156, endPoint y: 74, distance: 49.8
click at [108, 63] on img at bounding box center [108, 61] width 8 height 8
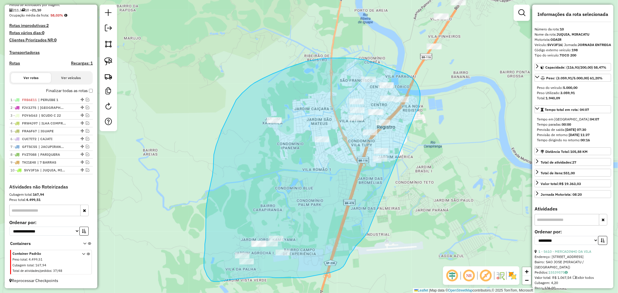
drag, startPoint x: 415, startPoint y: 112, endPoint x: 369, endPoint y: 228, distance: 124.7
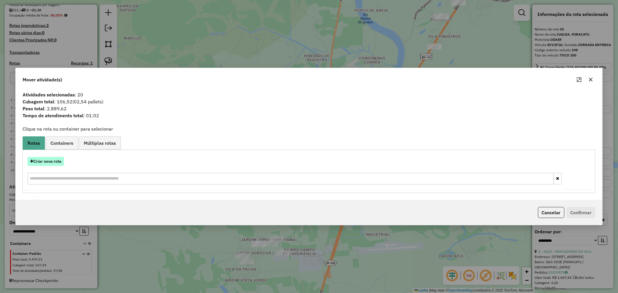
click at [50, 158] on button "Criar nova rota" at bounding box center [46, 161] width 36 height 9
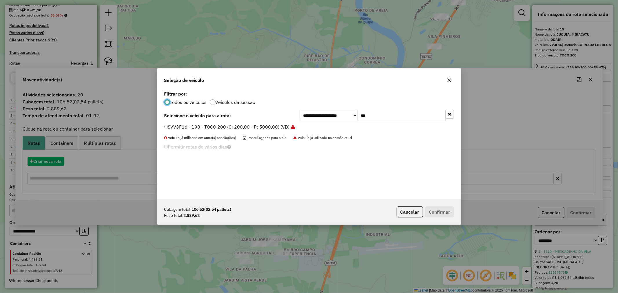
scroll to position [3, 1]
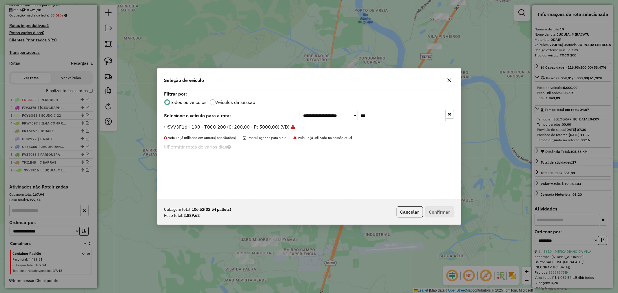
drag, startPoint x: 386, startPoint y: 117, endPoint x: 334, endPoint y: 118, distance: 52.4
click at [334, 118] on div "**********" at bounding box center [376, 116] width 154 height 12
type input "**"
click at [444, 213] on button "Confirmar" at bounding box center [439, 211] width 29 height 11
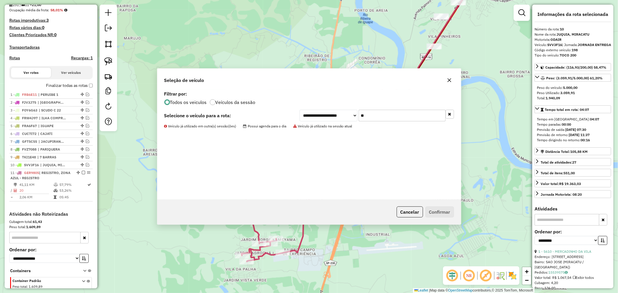
scroll to position [177, 0]
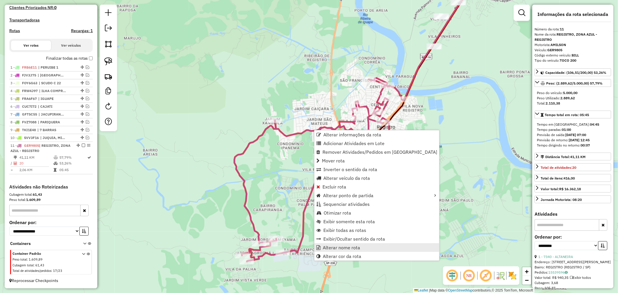
click at [349, 246] on span "Alterar nome rota" at bounding box center [341, 247] width 37 height 5
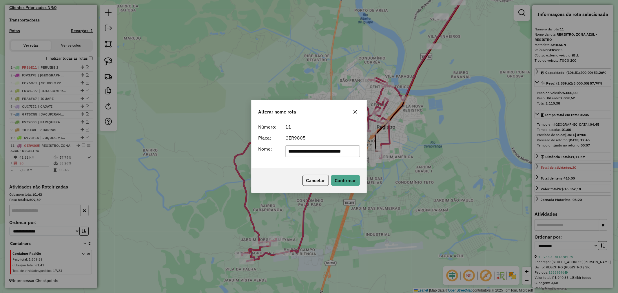
scroll to position [0, 6]
click at [328, 149] on input "**********" at bounding box center [322, 151] width 74 height 12
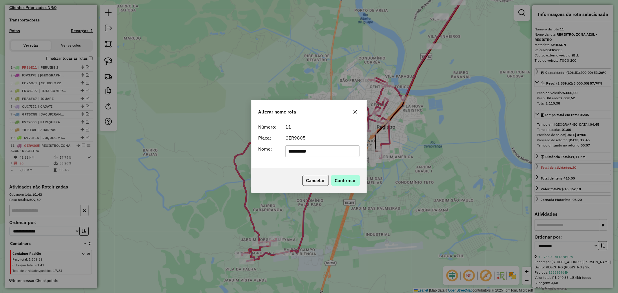
type input "**********"
click at [347, 182] on button "Confirmar" at bounding box center [345, 180] width 29 height 11
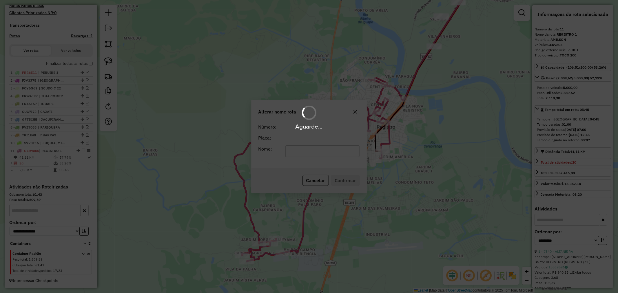
scroll to position [172, 0]
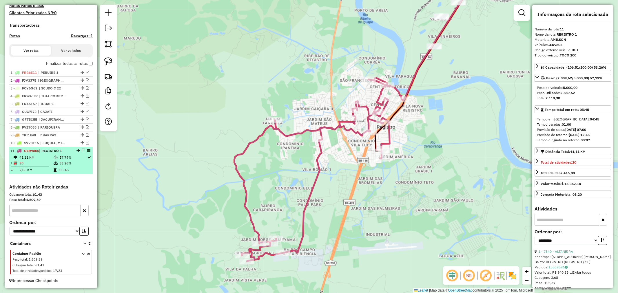
click at [82, 152] on em at bounding box center [83, 150] width 3 height 3
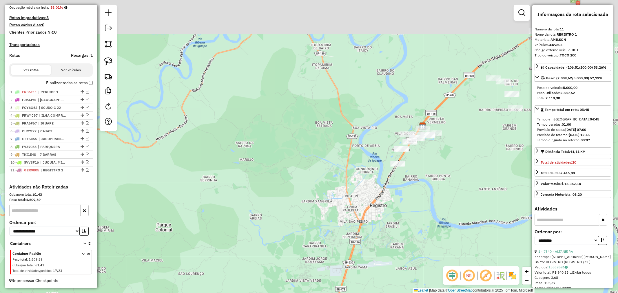
drag, startPoint x: 441, startPoint y: 135, endPoint x: 421, endPoint y: 193, distance: 60.9
click at [421, 193] on div "Janela de atendimento Grade de atendimento Capacidade Transportadoras Veículos …" at bounding box center [309, 146] width 618 height 293
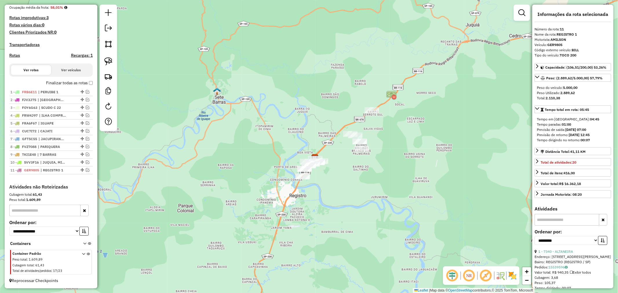
drag, startPoint x: 458, startPoint y: 187, endPoint x: 346, endPoint y: 189, distance: 111.8
click at [346, 189] on div "Janela de atendimento Grade de atendimento Capacidade Transportadoras Veículos …" at bounding box center [309, 146] width 618 height 293
click at [109, 59] on img at bounding box center [108, 61] width 8 height 8
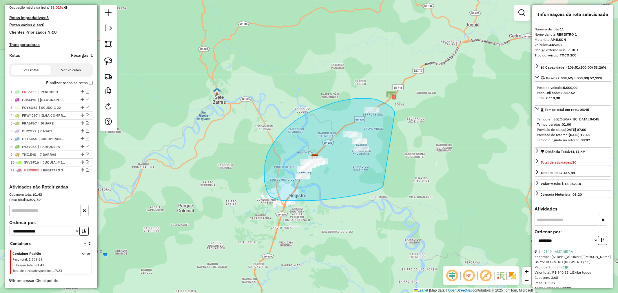
drag, startPoint x: 394, startPoint y: 113, endPoint x: 383, endPoint y: 186, distance: 73.9
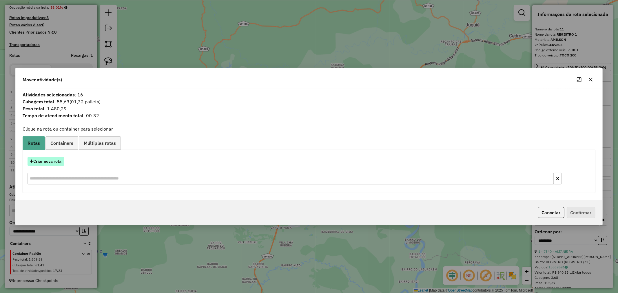
click at [56, 160] on button "Criar nova rota" at bounding box center [46, 161] width 36 height 9
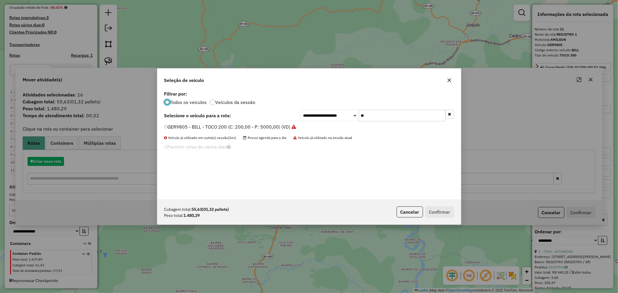
scroll to position [3, 1]
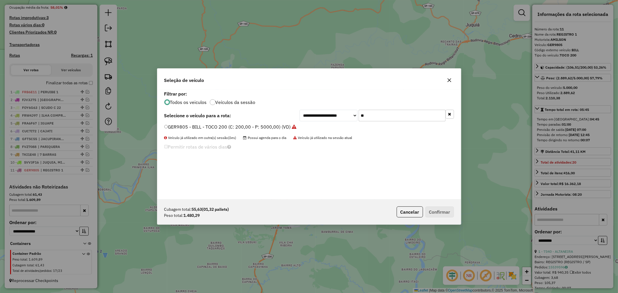
drag, startPoint x: 376, startPoint y: 115, endPoint x: 328, endPoint y: 113, distance: 47.5
click at [329, 113] on div "**********" at bounding box center [376, 116] width 154 height 12
type input "***"
click at [442, 212] on button "Confirmar" at bounding box center [439, 211] width 29 height 11
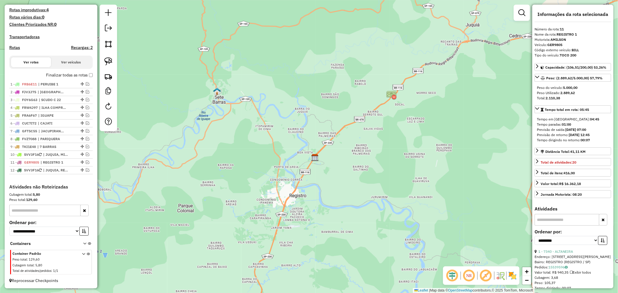
scroll to position [160, 0]
click at [86, 153] on em at bounding box center [87, 154] width 3 height 3
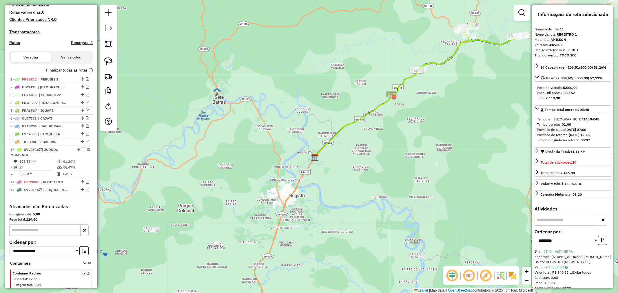
click at [412, 76] on icon at bounding box center [442, 91] width 257 height 132
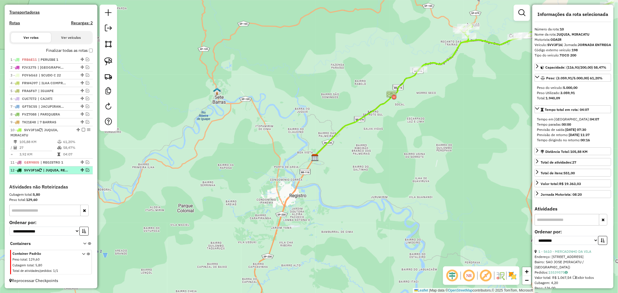
click at [86, 169] on em at bounding box center [87, 169] width 3 height 3
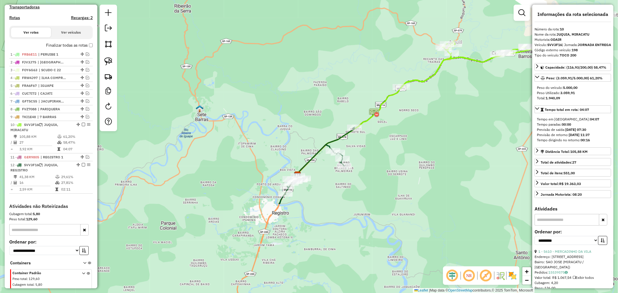
drag, startPoint x: 436, startPoint y: 124, endPoint x: 419, endPoint y: 141, distance: 24.6
click at [419, 141] on div "Janela de atendimento Grade de atendimento Capacidade Transportadoras Veículos …" at bounding box center [309, 146] width 618 height 293
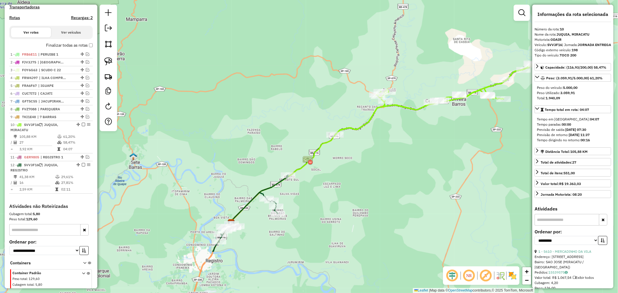
drag, startPoint x: 468, startPoint y: 114, endPoint x: 402, endPoint y: 162, distance: 81.7
click at [402, 162] on div "Janela de atendimento Grade de atendimento Capacidade Transportadoras Veículos …" at bounding box center [309, 146] width 618 height 293
click at [106, 61] on img at bounding box center [108, 61] width 8 height 8
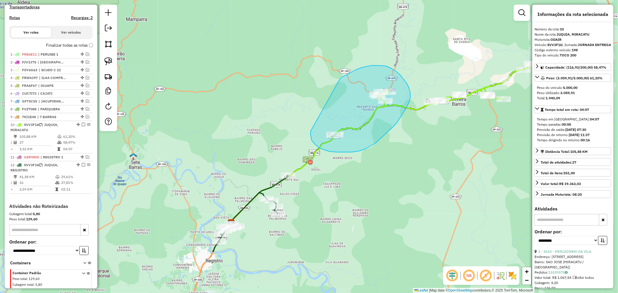
drag, startPoint x: 310, startPoint y: 131, endPoint x: 340, endPoint y: 78, distance: 60.4
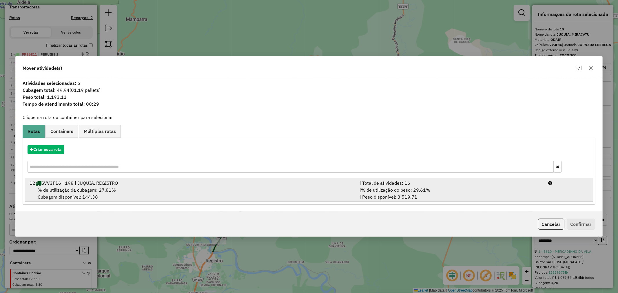
click at [132, 191] on div "% de utilização da cubagem: 27,81% Cubagem disponível: 144,38" at bounding box center [191, 193] width 330 height 14
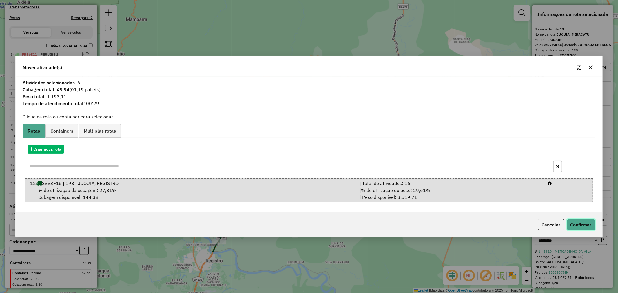
click at [582, 224] on button "Confirmar" at bounding box center [580, 224] width 29 height 11
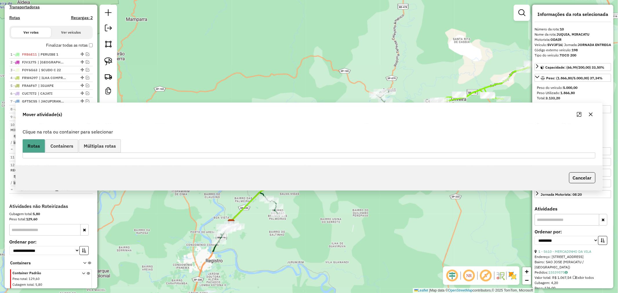
scroll to position [210, 0]
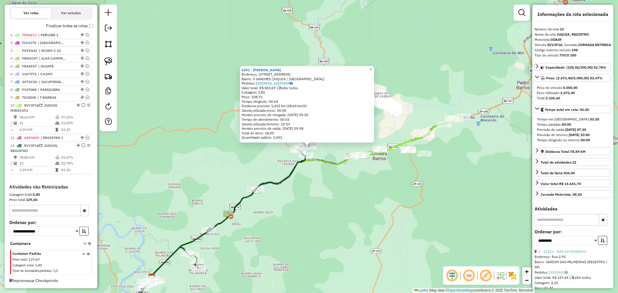
click at [413, 139] on icon at bounding box center [407, 136] width 112 height 41
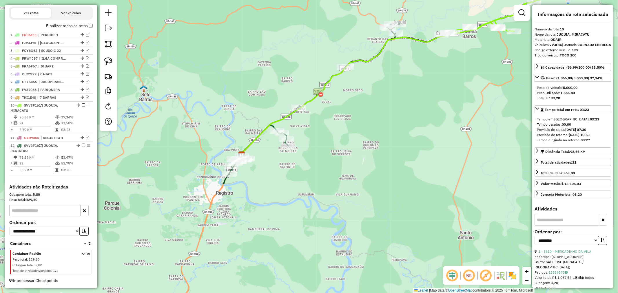
drag, startPoint x: 307, startPoint y: 215, endPoint x: 397, endPoint y: 93, distance: 151.6
click at [397, 93] on div "Janela de atendimento Grade de atendimento Capacidade Transportadoras Veículos …" at bounding box center [309, 146] width 618 height 293
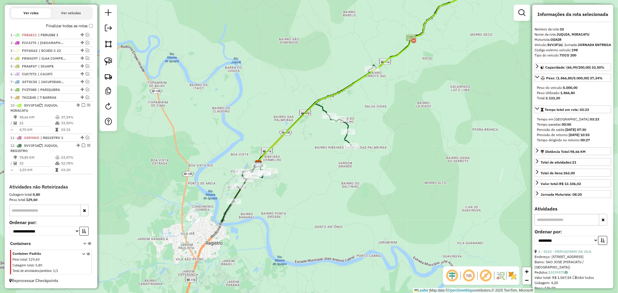
drag, startPoint x: 305, startPoint y: 137, endPoint x: 381, endPoint y: 133, distance: 76.8
click at [381, 133] on div "Janela de atendimento Grade de atendimento Capacidade Transportadoras Veículos …" at bounding box center [309, 146] width 618 height 293
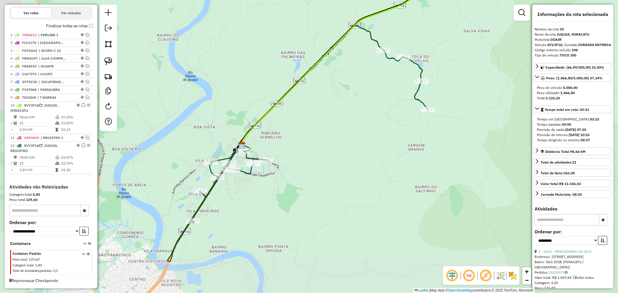
drag, startPoint x: 377, startPoint y: 122, endPoint x: 484, endPoint y: 74, distance: 117.1
click at [484, 74] on div "Janela de atendimento Grade de atendimento Capacidade Transportadoras Veículos …" at bounding box center [309, 146] width 618 height 293
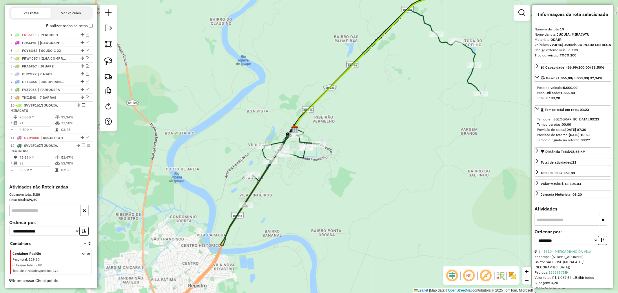
drag, startPoint x: 327, startPoint y: 172, endPoint x: 380, endPoint y: 156, distance: 55.6
click at [380, 156] on div "Janela de atendimento Grade de atendimento Capacidade Transportadoras Veículos …" at bounding box center [309, 146] width 618 height 293
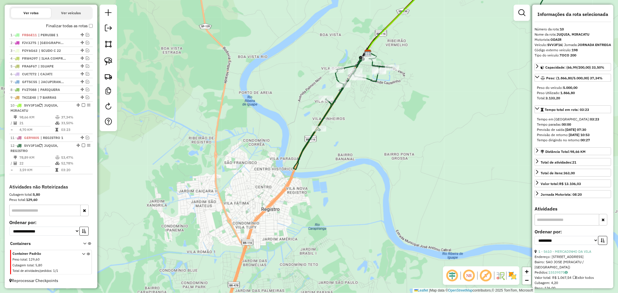
drag, startPoint x: 343, startPoint y: 204, endPoint x: 416, endPoint y: 128, distance: 105.5
click at [416, 128] on div "Janela de atendimento Grade de atendimento Capacidade Transportadoras Veículos …" at bounding box center [309, 146] width 618 height 293
click at [86, 137] on em at bounding box center [87, 137] width 3 height 3
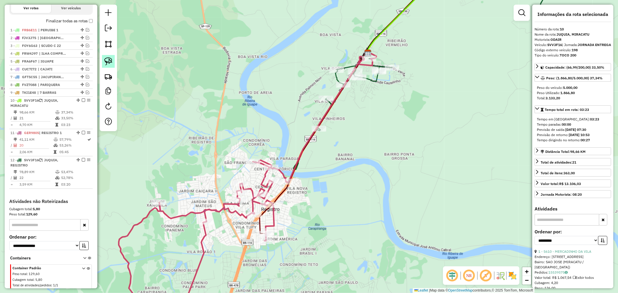
click at [107, 65] on img at bounding box center [108, 61] width 8 height 8
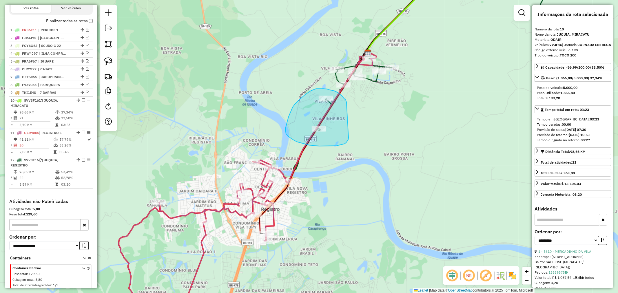
drag, startPoint x: 346, startPoint y: 102, endPoint x: 348, endPoint y: 138, distance: 35.7
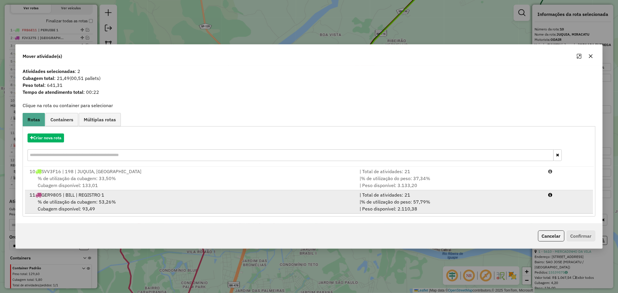
click at [100, 195] on span "GER9805 | BILL | REGISTRO 1" at bounding box center [72, 195] width 63 height 6
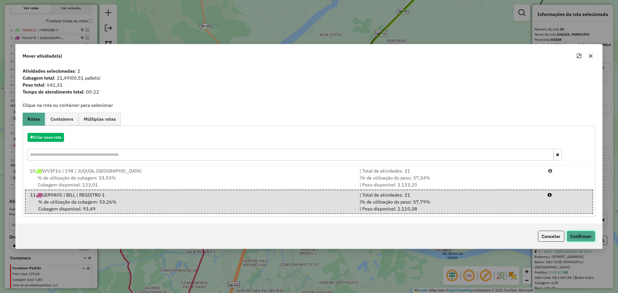
click at [586, 238] on button "Confirmar" at bounding box center [580, 236] width 29 height 11
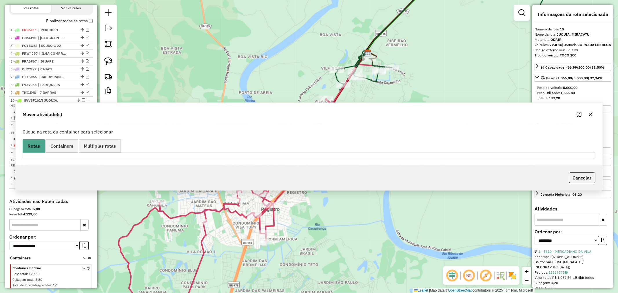
scroll to position [229, 0]
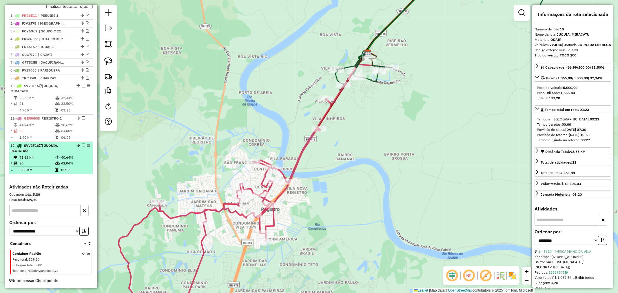
click at [82, 145] on em at bounding box center [83, 145] width 3 height 3
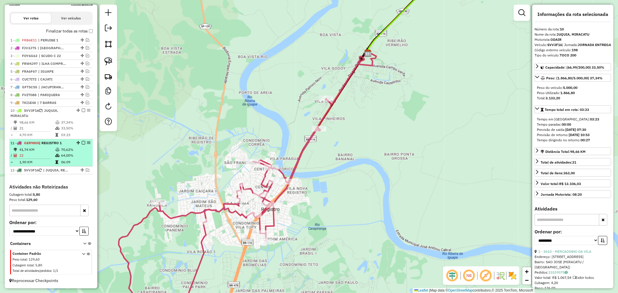
click at [82, 141] on em at bounding box center [83, 142] width 3 height 3
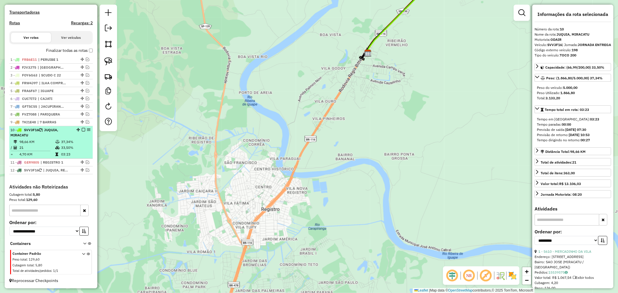
click at [82, 128] on em at bounding box center [83, 129] width 3 height 3
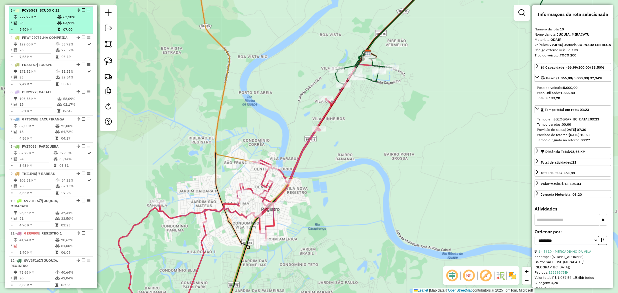
scroll to position [321, 0]
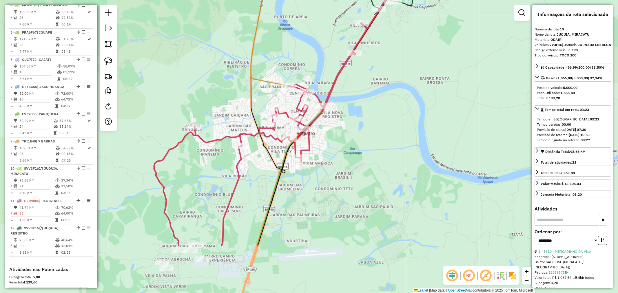
drag, startPoint x: 310, startPoint y: 222, endPoint x: 345, endPoint y: 146, distance: 83.9
click at [345, 146] on div "Janela de atendimento Grade de atendimento Capacidade Transportadoras Veículos …" at bounding box center [309, 146] width 618 height 293
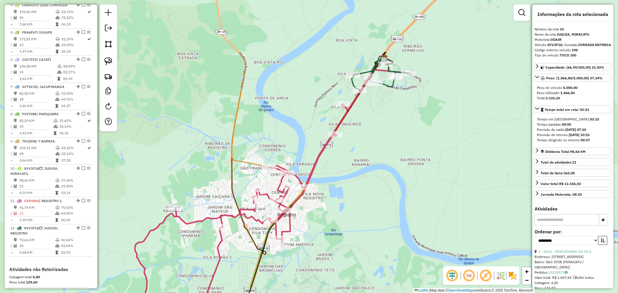
drag, startPoint x: 313, startPoint y: 175, endPoint x: 278, endPoint y: 278, distance: 108.9
click at [278, 278] on div "Janela de atendimento Grade de atendimento Capacidade Transportadoras Veículos …" at bounding box center [309, 146] width 618 height 293
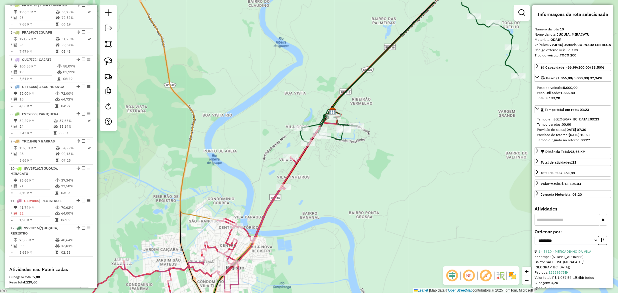
drag, startPoint x: 377, startPoint y: 181, endPoint x: 344, endPoint y: 181, distance: 33.6
click at [342, 204] on div "Janela de atendimento Grade de atendimento Capacidade Transportadoras Veículos …" at bounding box center [309, 146] width 618 height 293
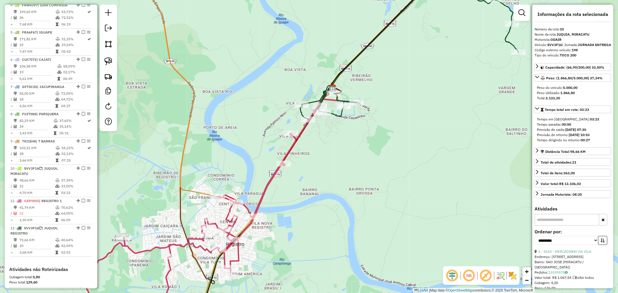
click at [337, 114] on icon at bounding box center [409, 45] width 218 height 149
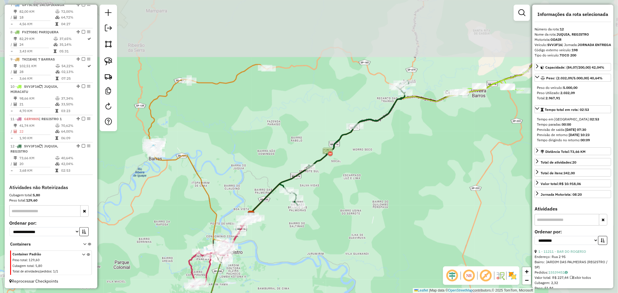
drag, startPoint x: 412, startPoint y: 158, endPoint x: 290, endPoint y: 223, distance: 138.1
click at [290, 223] on div "Janela de atendimento Grade de atendimento Capacidade Transportadoras Veículos …" at bounding box center [309, 146] width 618 height 293
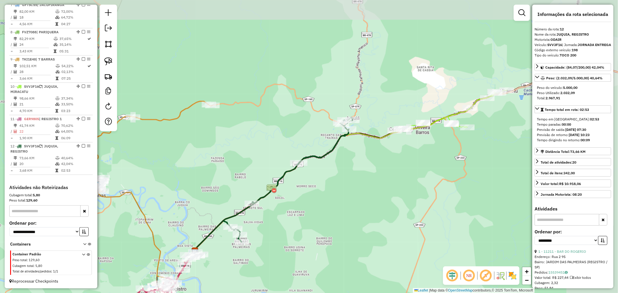
drag, startPoint x: 440, startPoint y: 132, endPoint x: 384, endPoint y: 169, distance: 67.1
click at [384, 169] on div "Janela de atendimento Grade de atendimento Capacidade Transportadoras Veículos …" at bounding box center [309, 146] width 618 height 293
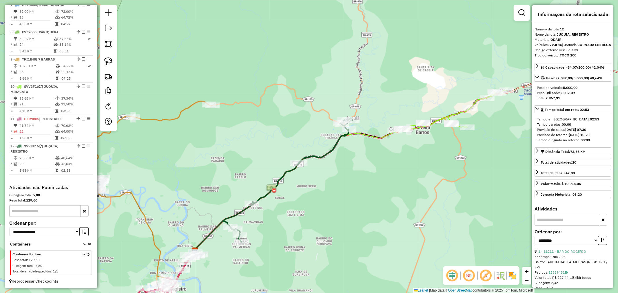
click at [374, 134] on icon at bounding box center [323, 184] width 257 height 132
click at [377, 135] on icon at bounding box center [323, 184] width 257 height 132
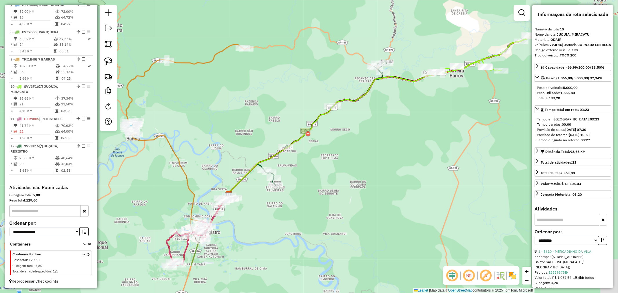
drag, startPoint x: 346, startPoint y: 191, endPoint x: 393, endPoint y: 114, distance: 89.6
click at [393, 114] on div "Janela de atendimento Grade de atendimento Capacidade Transportadoras Veículos …" at bounding box center [309, 146] width 618 height 293
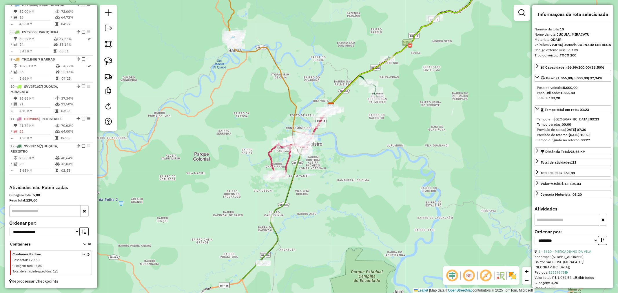
drag, startPoint x: 336, startPoint y: 213, endPoint x: 410, endPoint y: 170, distance: 85.4
click at [410, 170] on div "Janela de atendimento Grade de atendimento Capacidade Transportadoras Veículos …" at bounding box center [309, 146] width 618 height 293
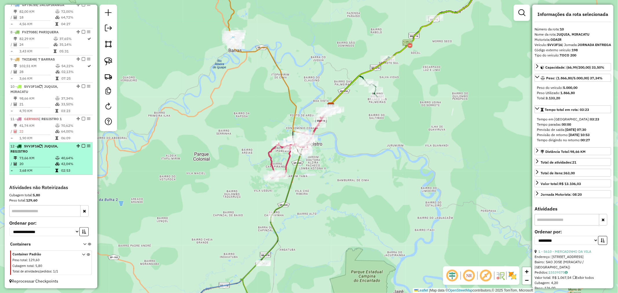
click at [58, 146] on span "| JUQUIA, REGISTRO" at bounding box center [34, 149] width 48 height 10
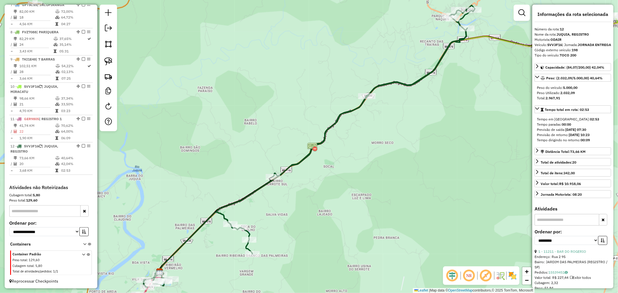
click at [445, 50] on icon at bounding box center [308, 146] width 331 height 282
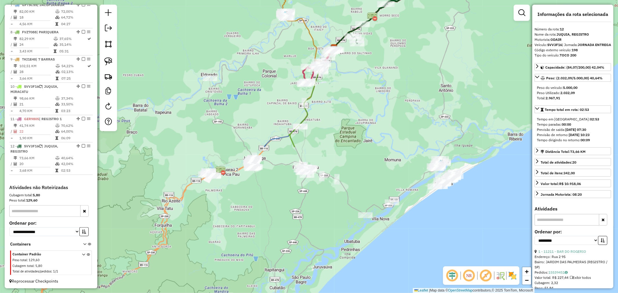
drag, startPoint x: 309, startPoint y: 222, endPoint x: 379, endPoint y: 58, distance: 178.7
click at [379, 58] on div "Janela de atendimento Grade de atendimento Capacidade Transportadoras Veículos …" at bounding box center [309, 146] width 618 height 293
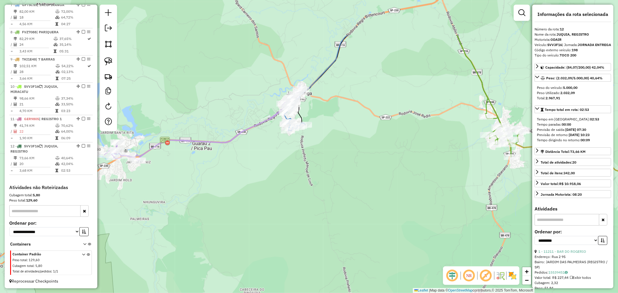
drag, startPoint x: 262, startPoint y: 164, endPoint x: 228, endPoint y: 240, distance: 83.1
click at [228, 240] on div "Janela de atendimento Grade de atendimento Capacidade Transportadoras Veículos …" at bounding box center [309, 146] width 618 height 293
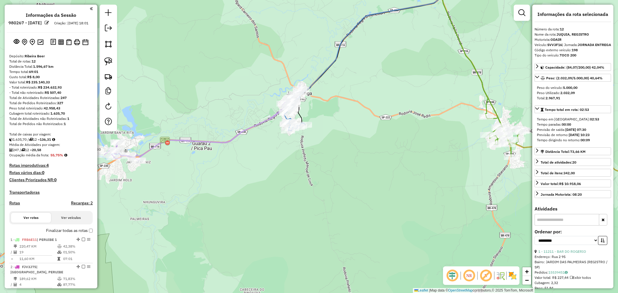
select select "**********"
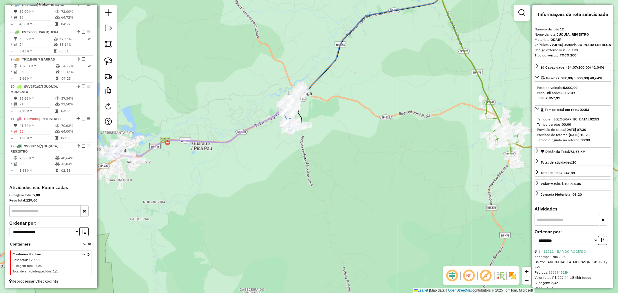
click at [329, 69] on icon at bounding box center [380, 36] width 172 height 131
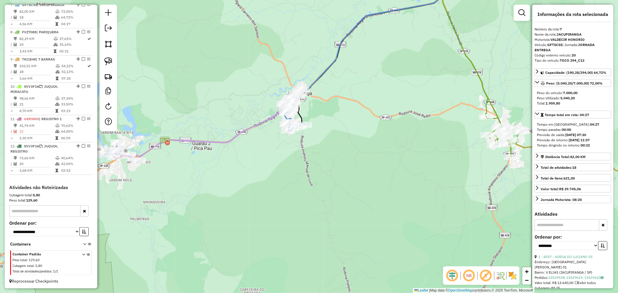
scroll to position [400, 0]
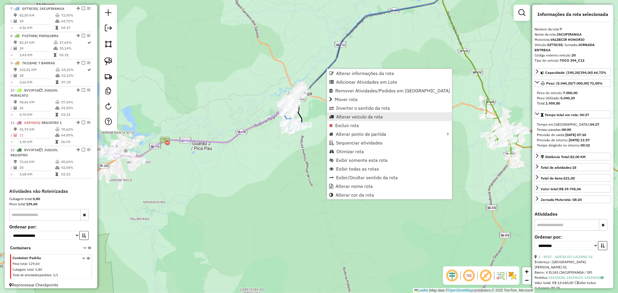
click at [367, 116] on span "Alterar veículo da rota" at bounding box center [359, 116] width 47 height 5
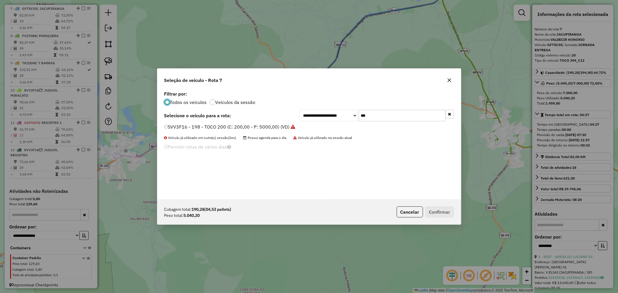
scroll to position [3, 1]
drag, startPoint x: 347, startPoint y: 116, endPoint x: 337, endPoint y: 117, distance: 10.1
click at [337, 117] on div "**********" at bounding box center [376, 116] width 154 height 12
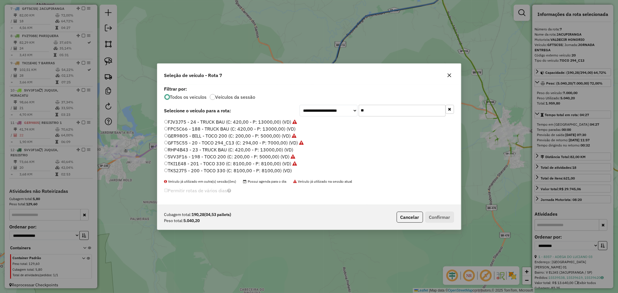
drag, startPoint x: 372, startPoint y: 110, endPoint x: 356, endPoint y: 109, distance: 16.3
click at [356, 109] on div "**********" at bounding box center [376, 111] width 154 height 12
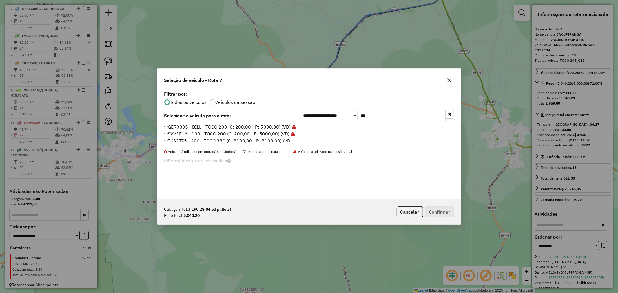
type input "***"
click at [440, 214] on button "Confirmar" at bounding box center [439, 211] width 29 height 11
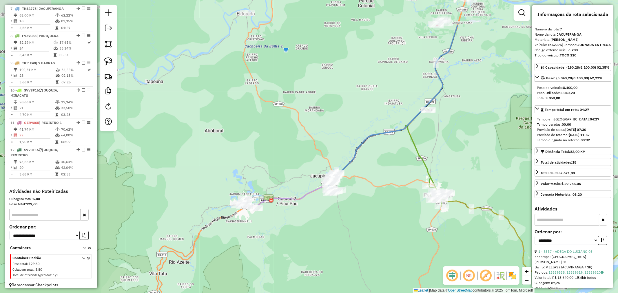
drag, startPoint x: 377, startPoint y: 160, endPoint x: 372, endPoint y: 214, distance: 54.1
click at [372, 214] on div "Janela de atendimento Grade de atendimento Capacidade Transportadoras Veículos …" at bounding box center [309, 146] width 618 height 293
click at [299, 198] on icon at bounding box center [288, 189] width 100 height 37
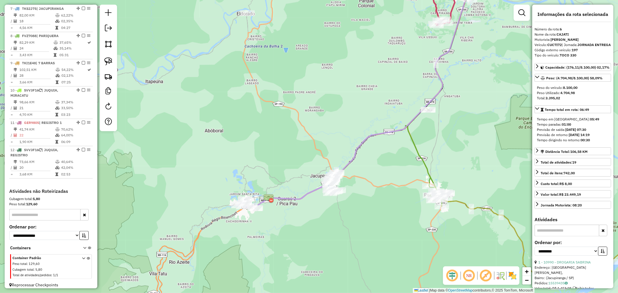
scroll to position [372, 0]
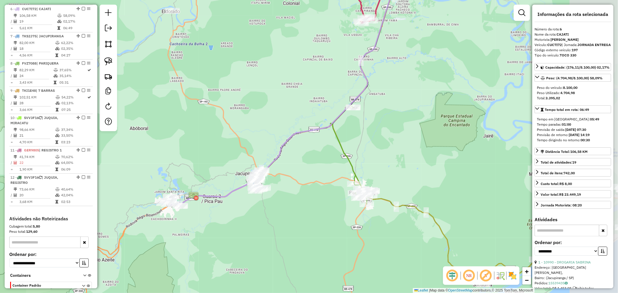
drag, startPoint x: 391, startPoint y: 210, endPoint x: 316, endPoint y: 208, distance: 75.0
click at [316, 208] on div "Janela de atendimento Grade de atendimento Capacidade Transportadoras Veículos …" at bounding box center [309, 146] width 618 height 293
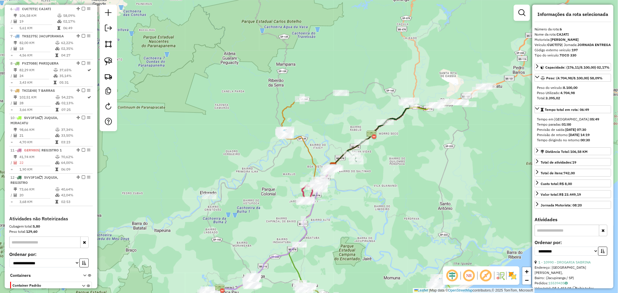
drag, startPoint x: 449, startPoint y: 96, endPoint x: 346, endPoint y: 227, distance: 166.8
click at [346, 227] on div "Janela de atendimento Grade de atendimento Capacidade Transportadoras Veículos …" at bounding box center [309, 146] width 618 height 293
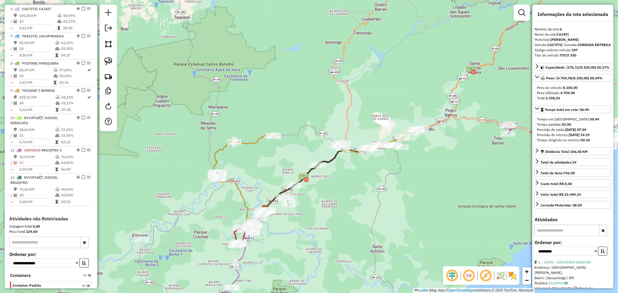
drag, startPoint x: 486, startPoint y: 141, endPoint x: 428, endPoint y: 198, distance: 81.1
click at [428, 198] on div "Janela de atendimento Grade de atendimento Capacidade Transportadoras Veículos …" at bounding box center [309, 146] width 618 height 293
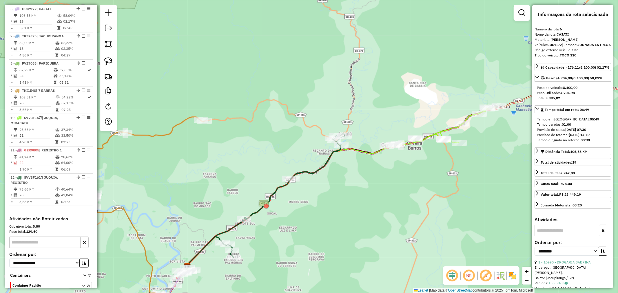
click at [378, 150] on icon at bounding box center [315, 200] width 257 height 132
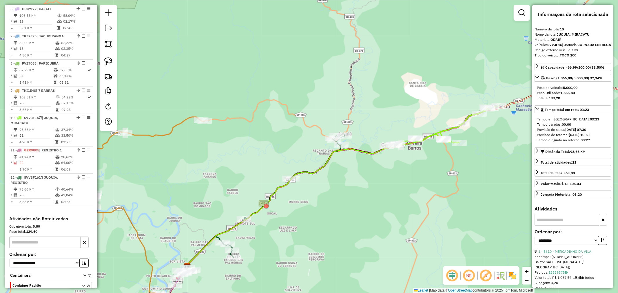
scroll to position [403, 0]
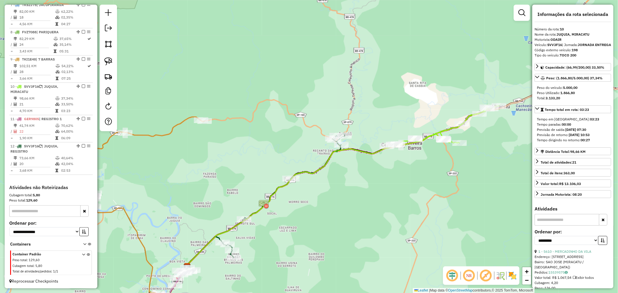
click at [442, 130] on icon at bounding box center [443, 126] width 112 height 41
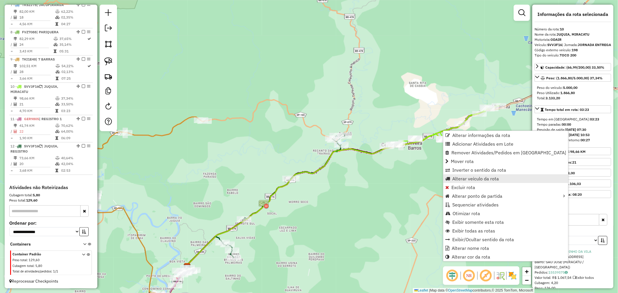
click at [487, 177] on span "Alterar veículo da rota" at bounding box center [475, 178] width 47 height 5
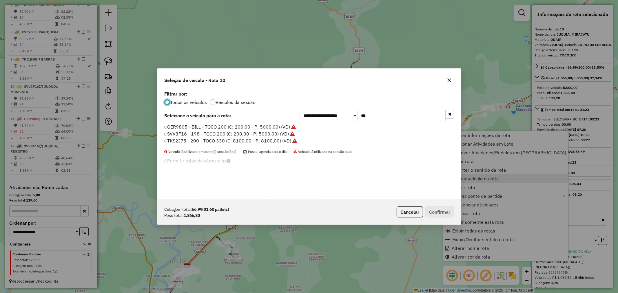
scroll to position [3, 1]
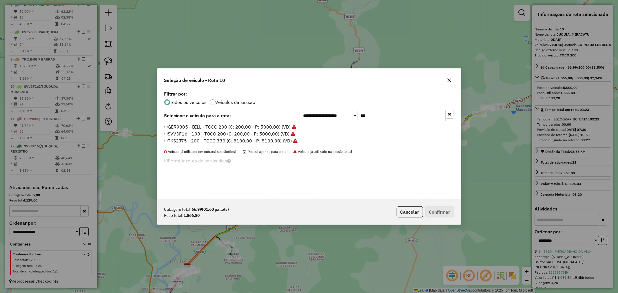
drag, startPoint x: 377, startPoint y: 117, endPoint x: 319, endPoint y: 109, distance: 58.6
click at [319, 110] on div "**********" at bounding box center [376, 116] width 154 height 12
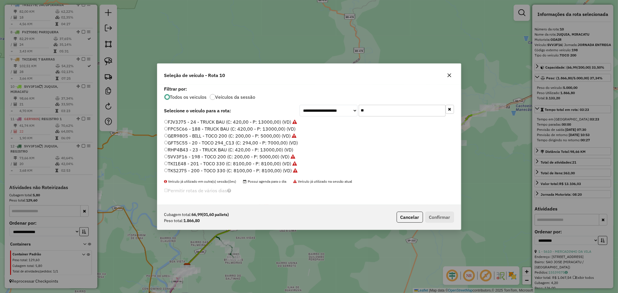
type input "**"
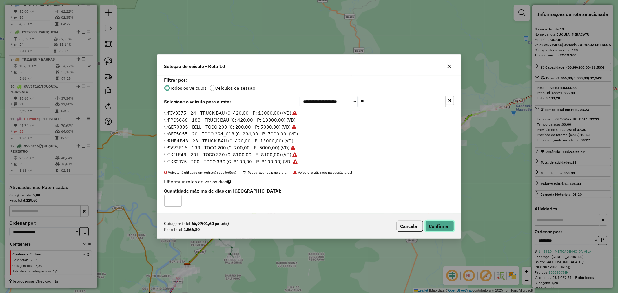
click at [438, 224] on button "Confirmar" at bounding box center [439, 226] width 29 height 11
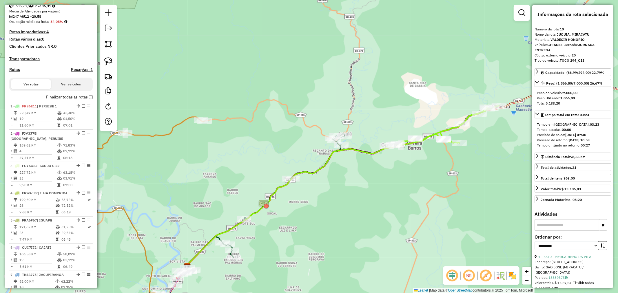
scroll to position [114, 0]
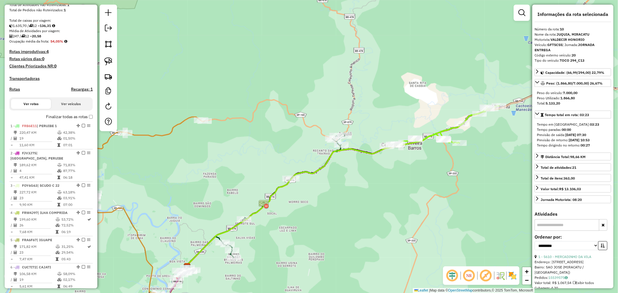
click at [218, 238] on icon at bounding box center [315, 200] width 257 height 132
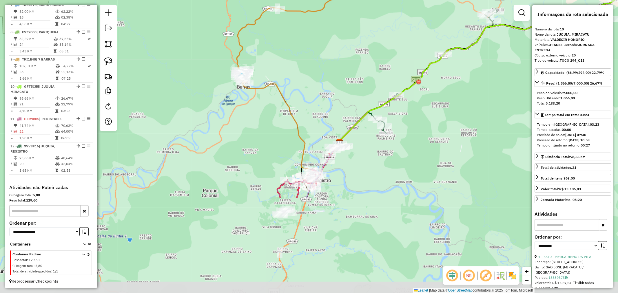
drag, startPoint x: 370, startPoint y: 221, endPoint x: 449, endPoint y: 135, distance: 117.6
click at [449, 135] on div "Janela de atendimento Grade de atendimento Capacidade Transportadoras Veículos …" at bounding box center [309, 146] width 618 height 293
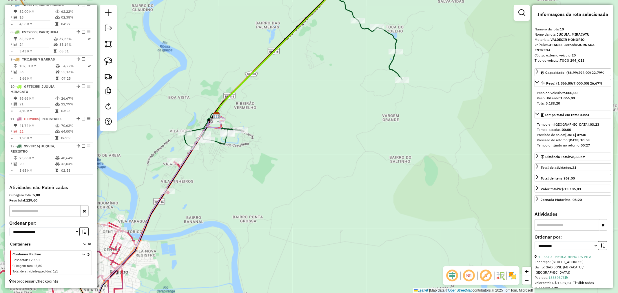
click at [396, 72] on icon at bounding box center [293, 59] width 218 height 177
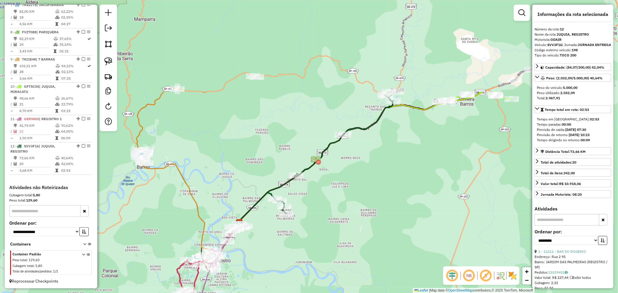
drag, startPoint x: 473, startPoint y: 78, endPoint x: 379, endPoint y: 200, distance: 153.7
click at [379, 200] on div "Janela de atendimento Grade de atendimento Capacidade Transportadoras Veículos …" at bounding box center [309, 146] width 618 height 293
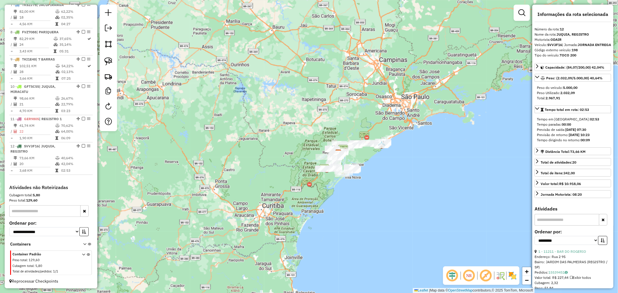
drag, startPoint x: 365, startPoint y: 201, endPoint x: 348, endPoint y: 158, distance: 45.6
click at [348, 158] on div "Janela de atendimento Grade de atendimento Capacidade Transportadoras Veículos …" at bounding box center [309, 146] width 618 height 293
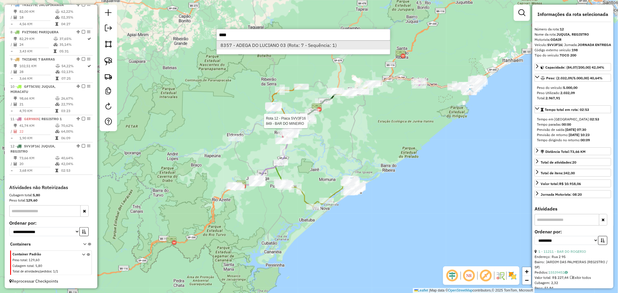
type input "****"
click at [274, 44] on li "8357 - ADEGA DO LUCIANO 03 (Rota: 7 - Sequência: 1)" at bounding box center [303, 45] width 173 height 9
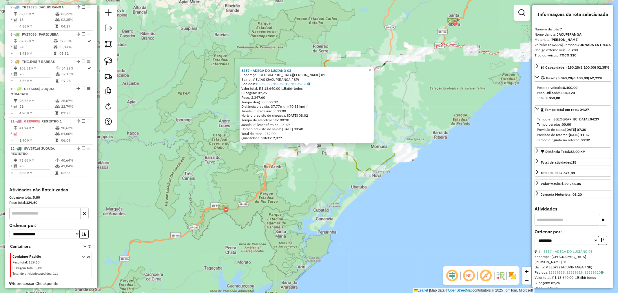
scroll to position [400, 0]
click at [371, 67] on span "×" at bounding box center [370, 69] width 3 height 5
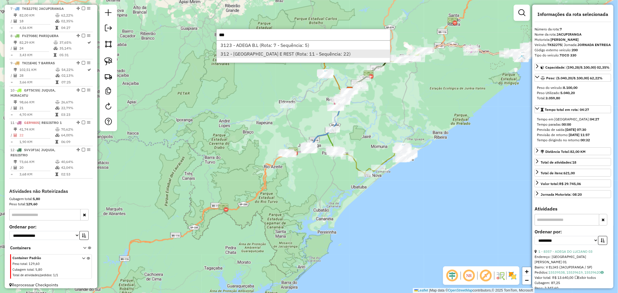
type input "***"
click at [259, 54] on li "312 - ESTORIL HOTEL E REST (Rota: 11 - Sequência: 22)" at bounding box center [303, 54] width 173 height 9
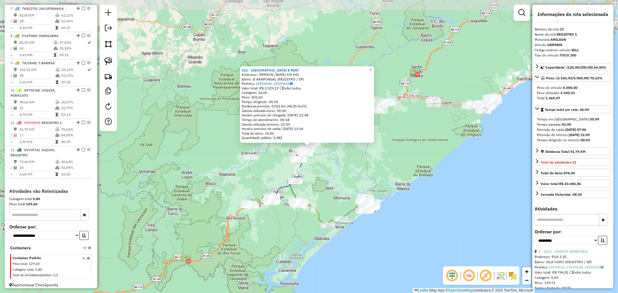
scroll to position [403, 0]
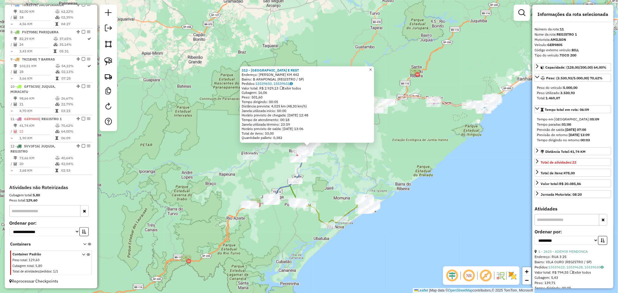
click at [371, 67] on span "×" at bounding box center [370, 69] width 3 height 5
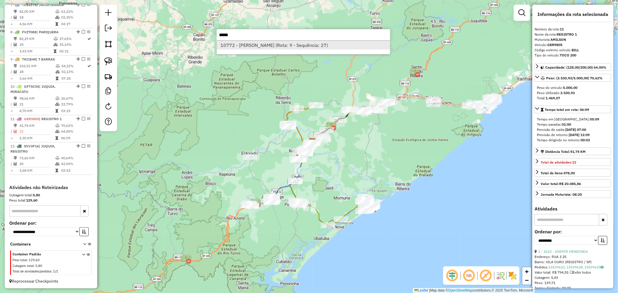
type input "*****"
click at [277, 46] on li "10772 - JOAO SANTOS NUNES (Rota: 9 - Sequência: 27)" at bounding box center [303, 45] width 173 height 9
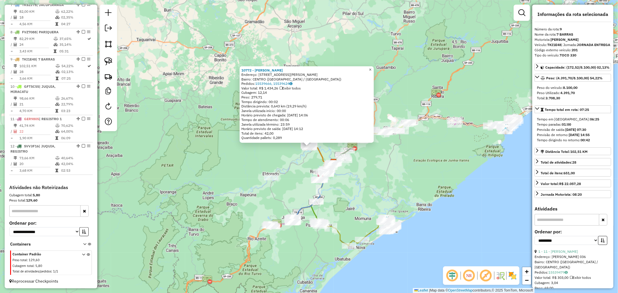
click at [371, 68] on span "×" at bounding box center [370, 69] width 3 height 5
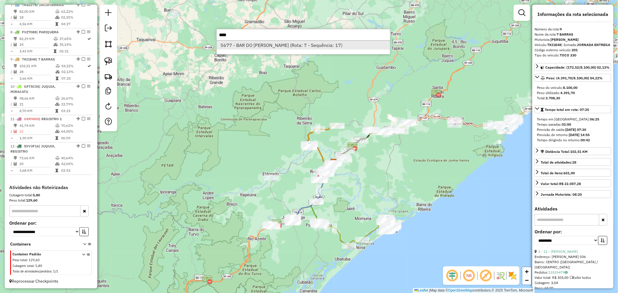
type input "****"
click at [259, 46] on li "5677 - BAR DO LARRY (Rota: 7 - Sequência: 17)" at bounding box center [303, 45] width 173 height 9
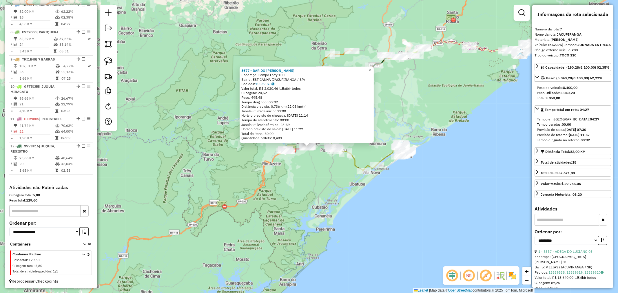
scroll to position [400, 0]
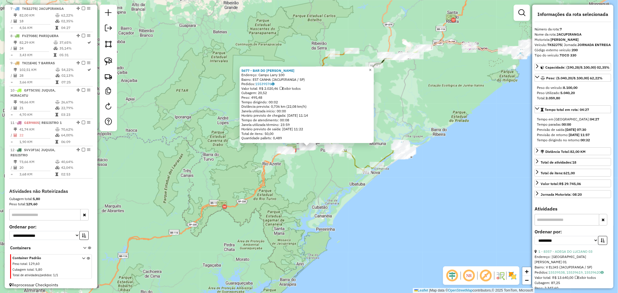
click at [371, 69] on span "×" at bounding box center [370, 69] width 3 height 5
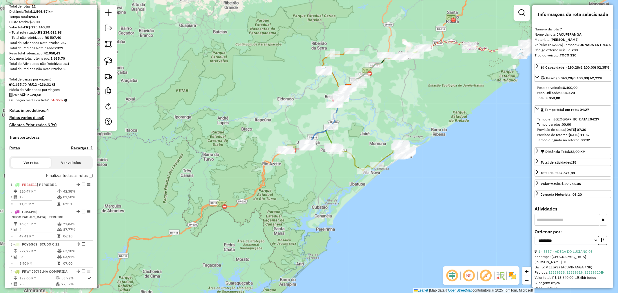
scroll to position [0, 0]
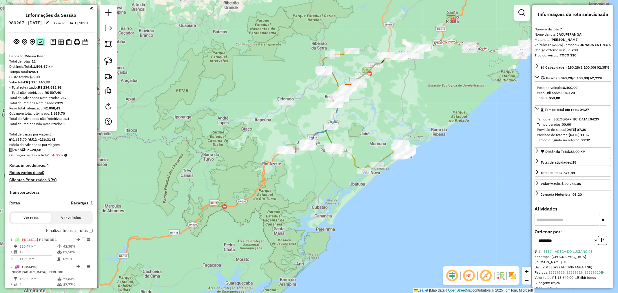
click at [41, 45] on img at bounding box center [40, 42] width 6 height 6
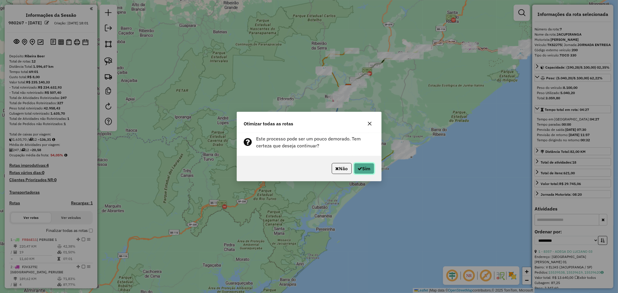
click at [358, 167] on icon "button" at bounding box center [360, 168] width 5 height 5
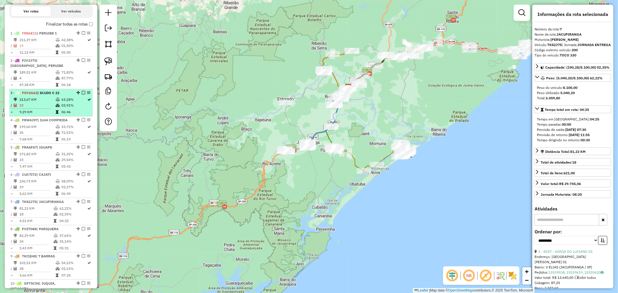
scroll to position [110, 0]
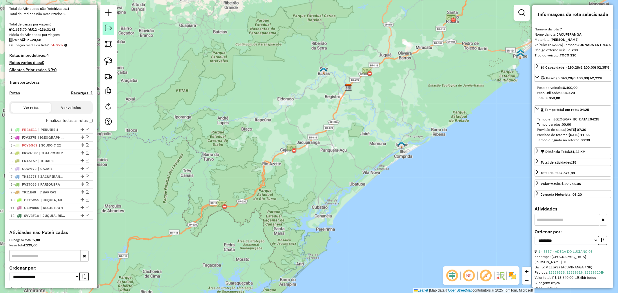
click at [107, 27] on em at bounding box center [108, 28] width 7 height 7
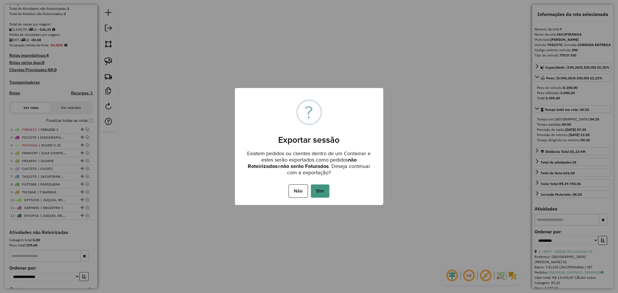
click at [324, 193] on button "Sim" at bounding box center [320, 190] width 19 height 13
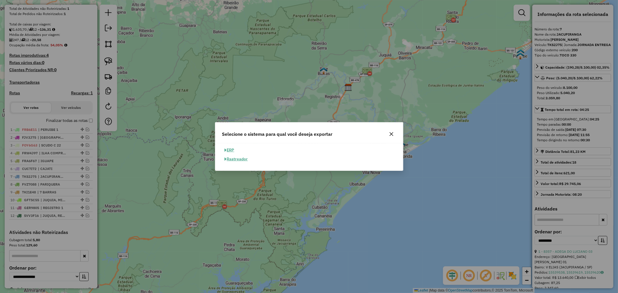
click at [233, 149] on button "ERP" at bounding box center [229, 150] width 15 height 9
select select "**"
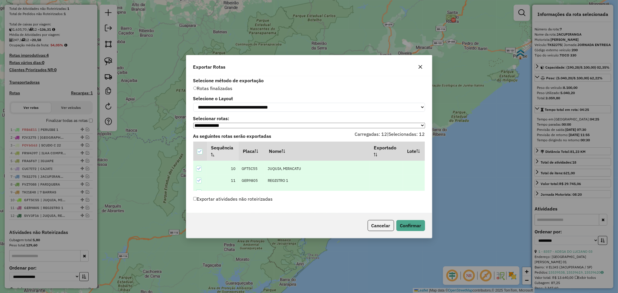
scroll to position [113, 0]
click at [406, 225] on button "Confirmar" at bounding box center [410, 225] width 29 height 11
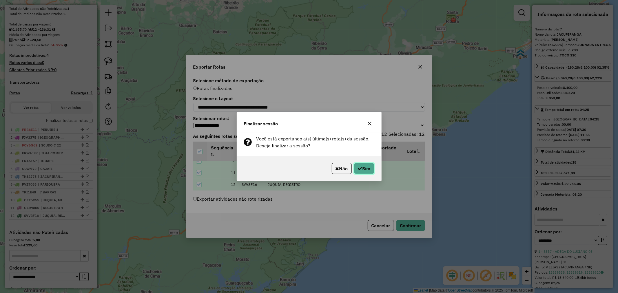
click at [368, 166] on button "Sim" at bounding box center [364, 168] width 20 height 11
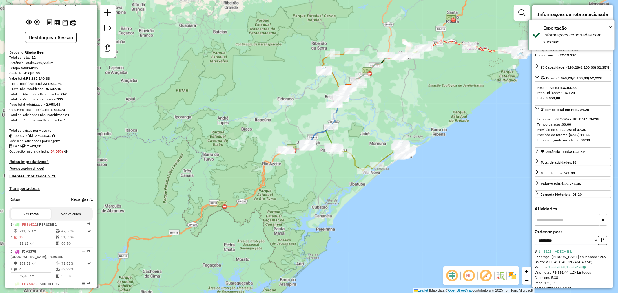
scroll to position [0, 0]
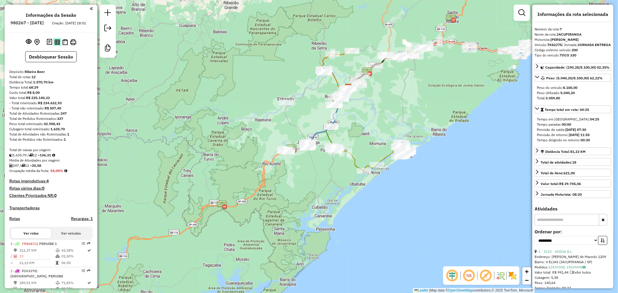
click at [57, 45] on img at bounding box center [57, 42] width 6 height 6
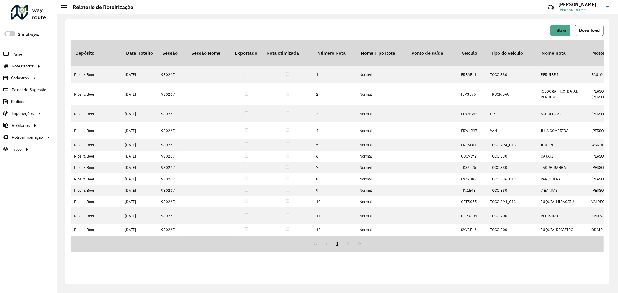
click at [589, 28] on span "Download" at bounding box center [588, 30] width 21 height 5
